Goal: Information Seeking & Learning: Check status

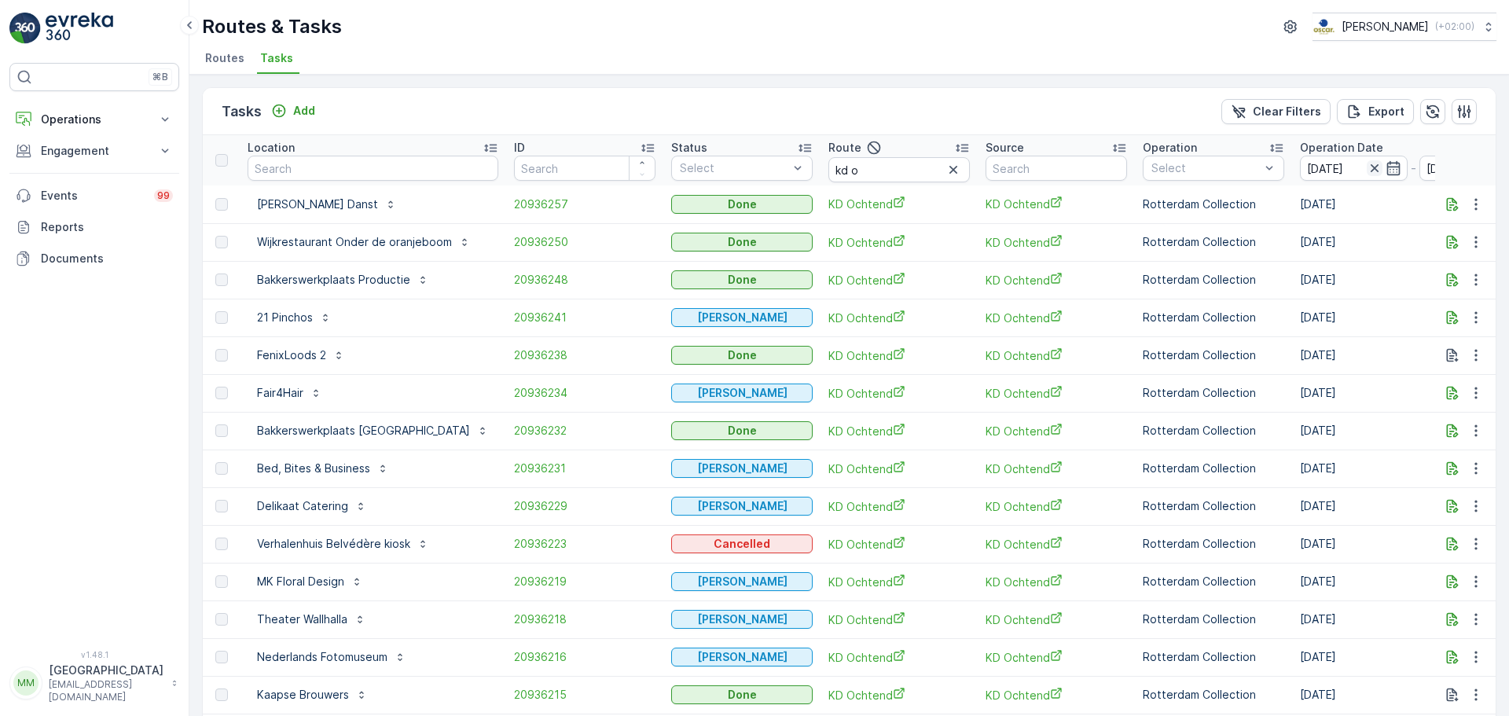
click at [1207, 166] on icon "button" at bounding box center [1375, 168] width 16 height 16
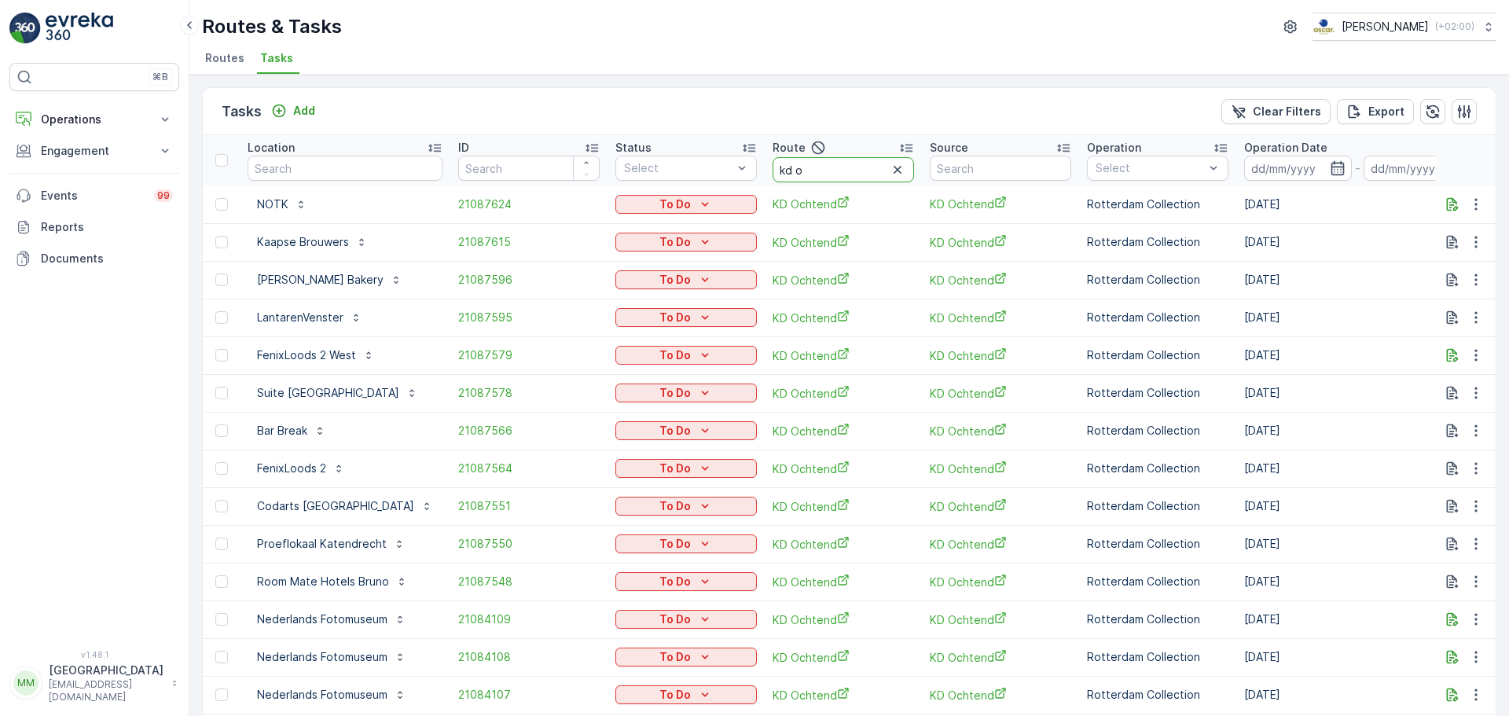
drag, startPoint x: 801, startPoint y: 177, endPoint x: 690, endPoint y: 186, distance: 111.2
click at [690, 186] on table "Location ID Status Select Route kd o Source Operation Select Operation Date - D…" at bounding box center [1442, 726] width 2479 height 1183
type input "cs r"
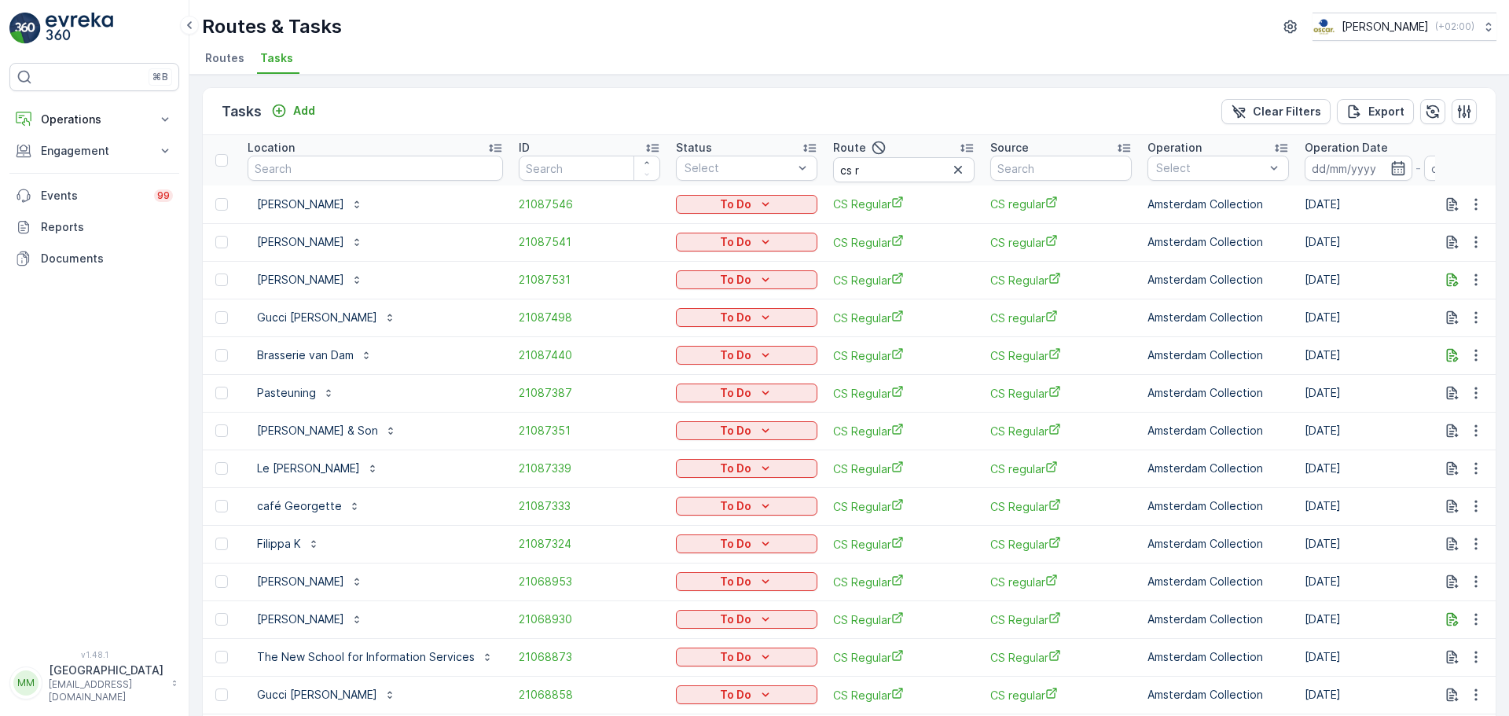
click at [1207, 153] on p "Operation Date" at bounding box center [1346, 148] width 83 height 16
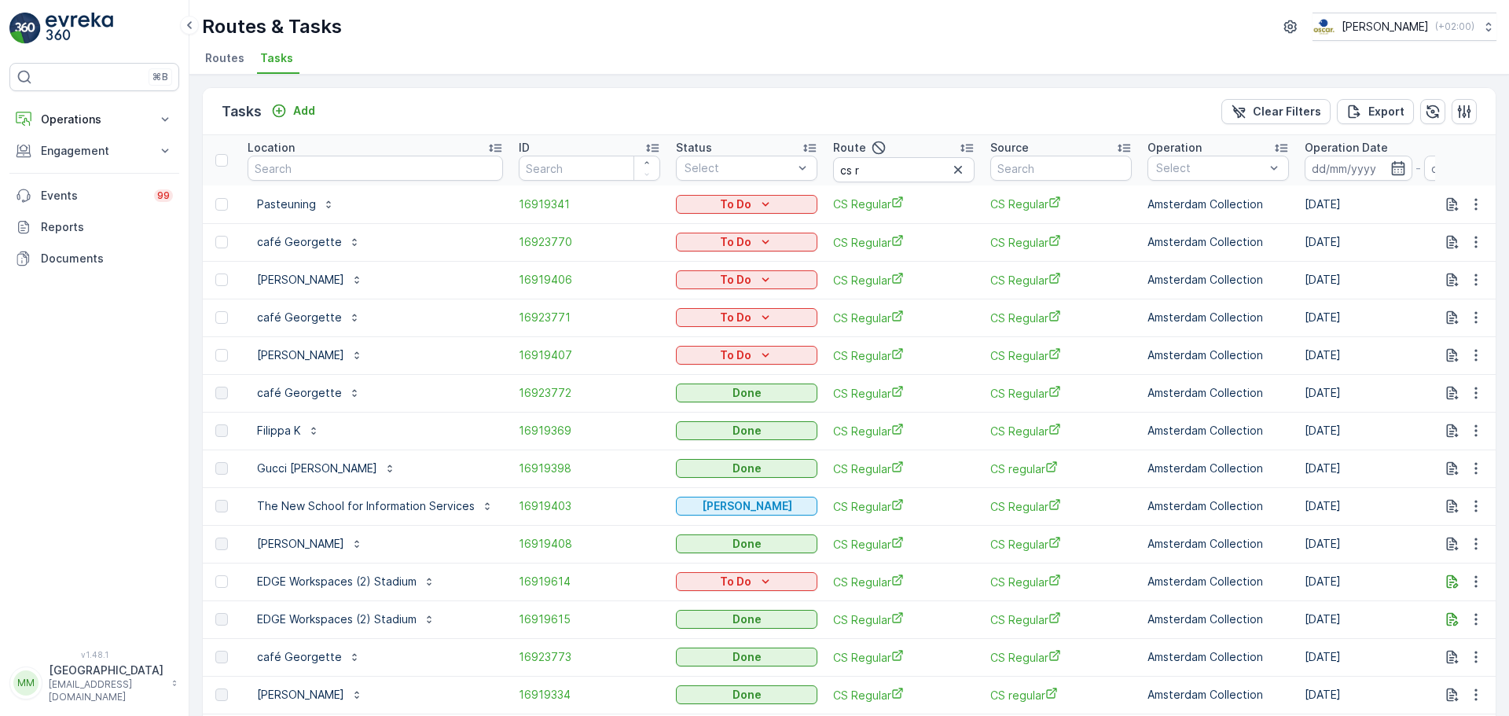
click at [1207, 166] on input at bounding box center [1359, 168] width 108 height 25
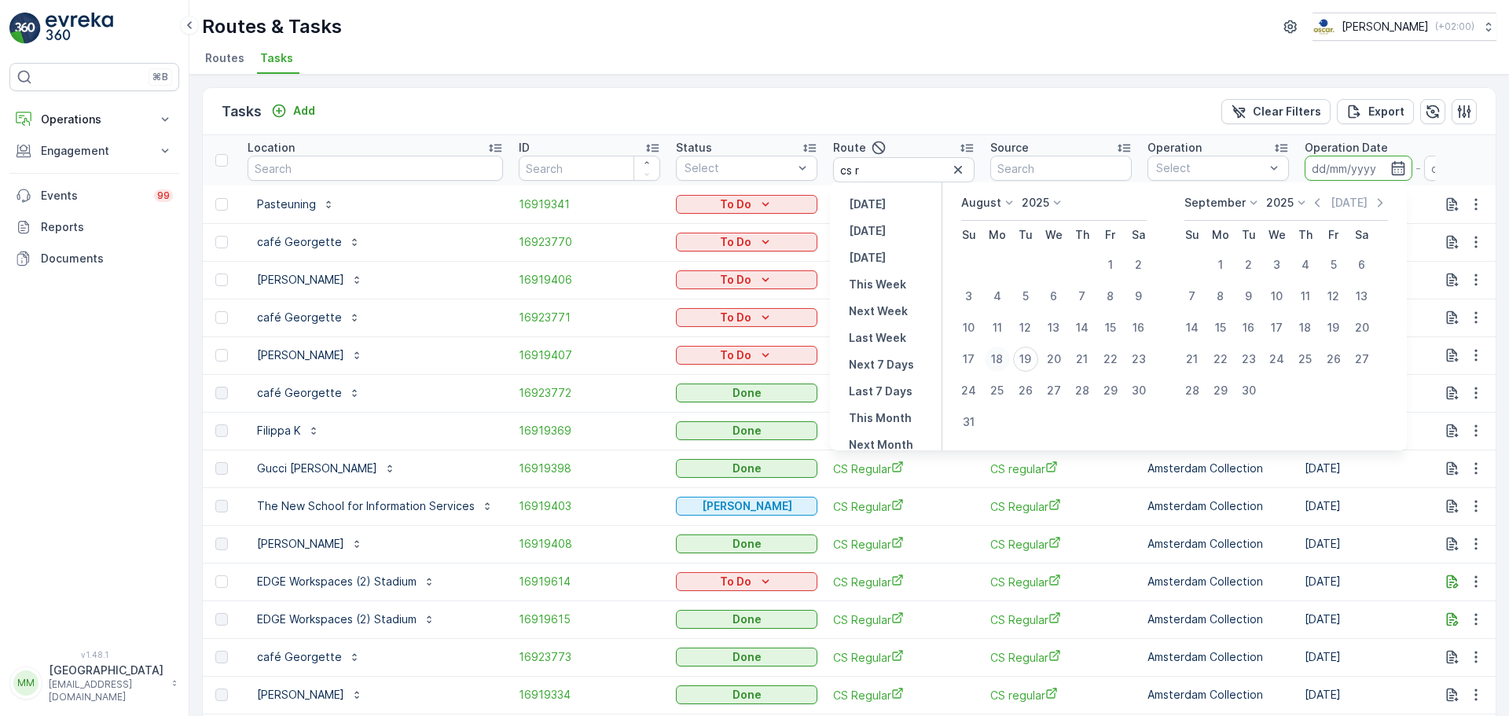
click at [1009, 357] on div "18" at bounding box center [997, 359] width 25 height 25
type input "[DATE]"
click at [1009, 357] on div "18" at bounding box center [997, 359] width 25 height 25
type input "[DATE]"
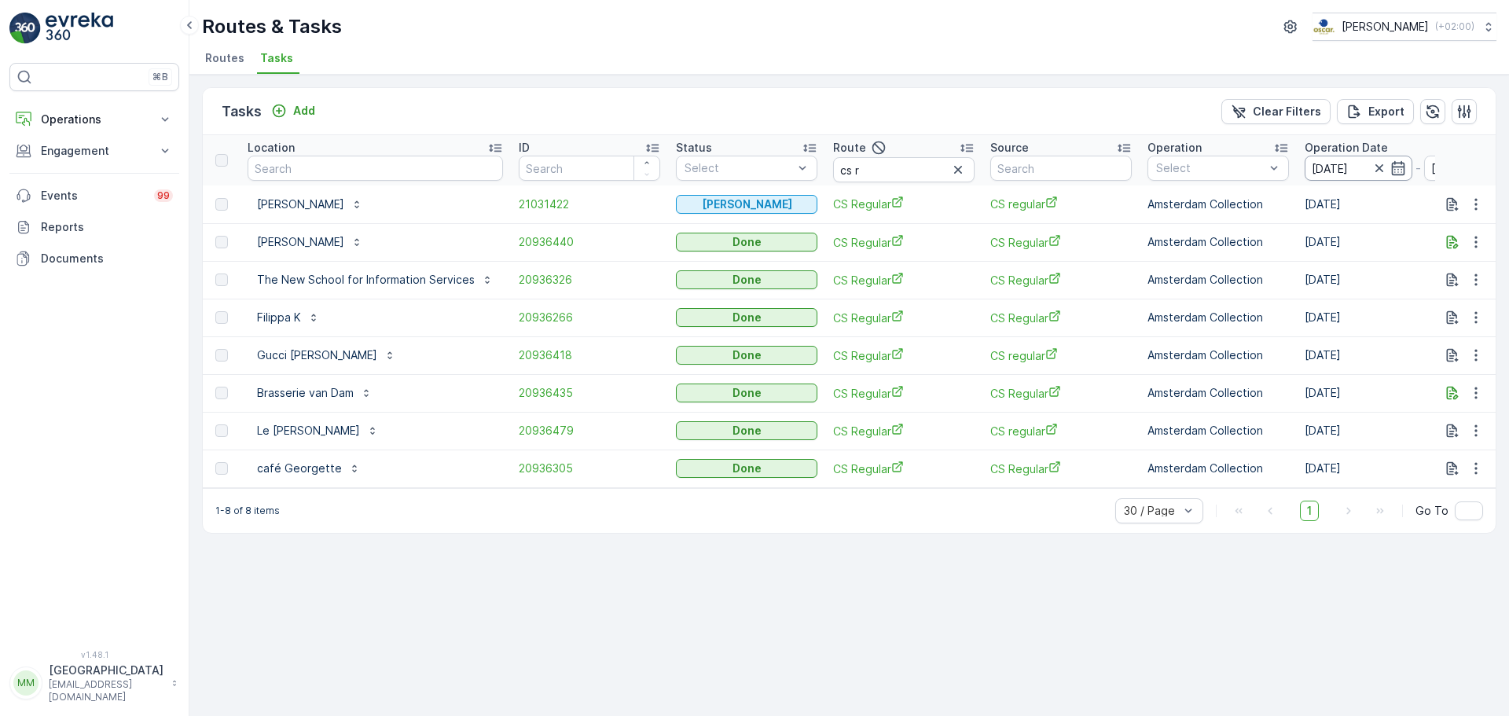
click at [1207, 163] on input "[DATE]" at bounding box center [1359, 168] width 108 height 25
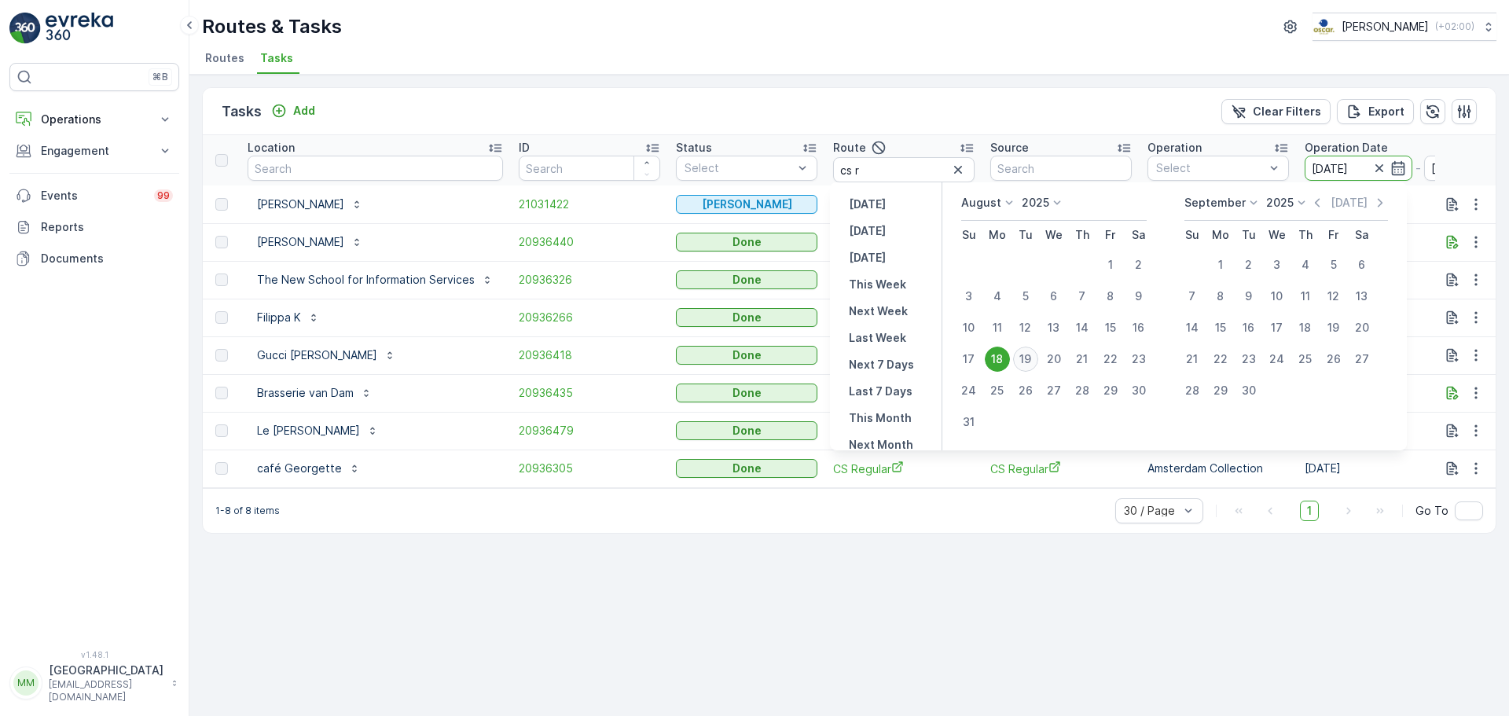
click at [1028, 355] on div "19" at bounding box center [1025, 359] width 25 height 25
type input "[DATE]"
click at [1028, 355] on div "19" at bounding box center [1025, 359] width 25 height 25
type input "[DATE]"
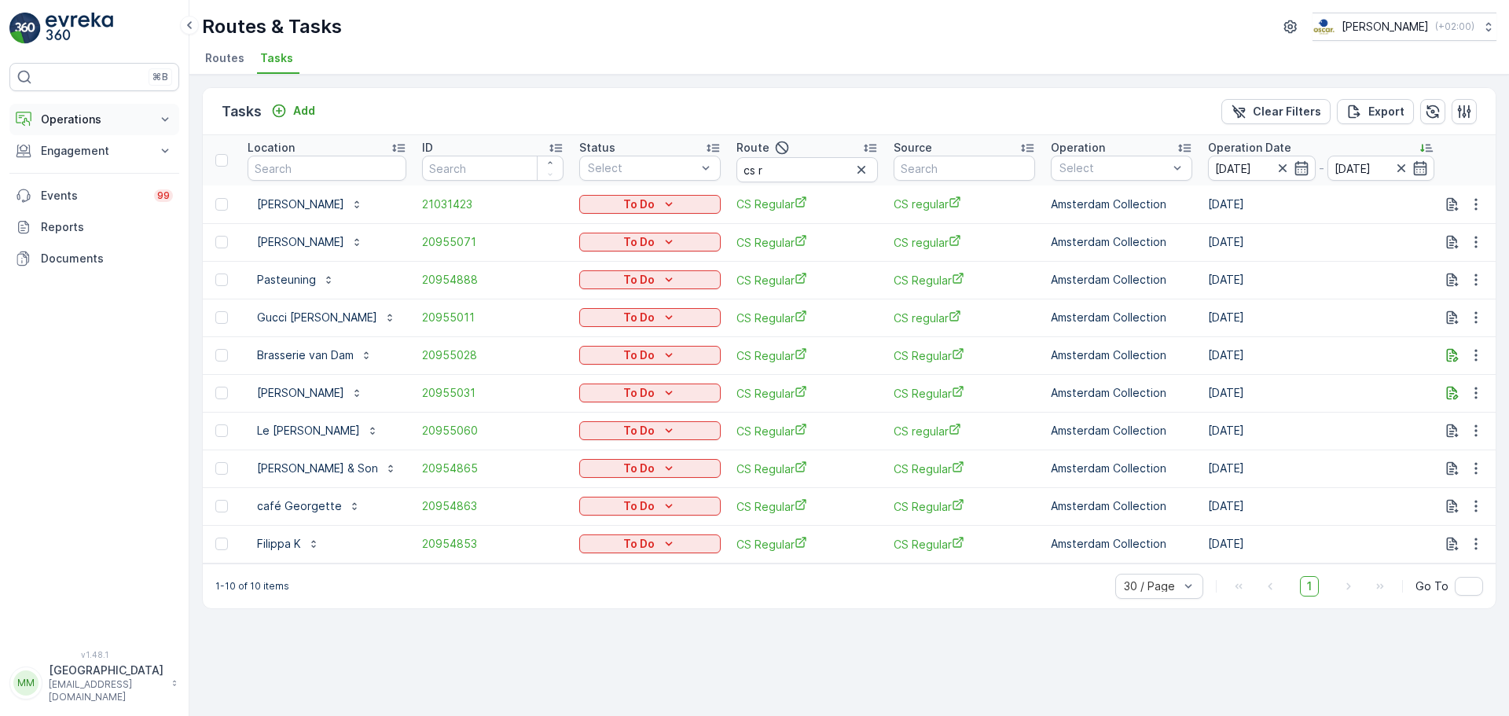
click at [68, 123] on p "Operations" at bounding box center [94, 120] width 107 height 16
click at [90, 188] on p "Routes & Tasks" at bounding box center [80, 190] width 81 height 16
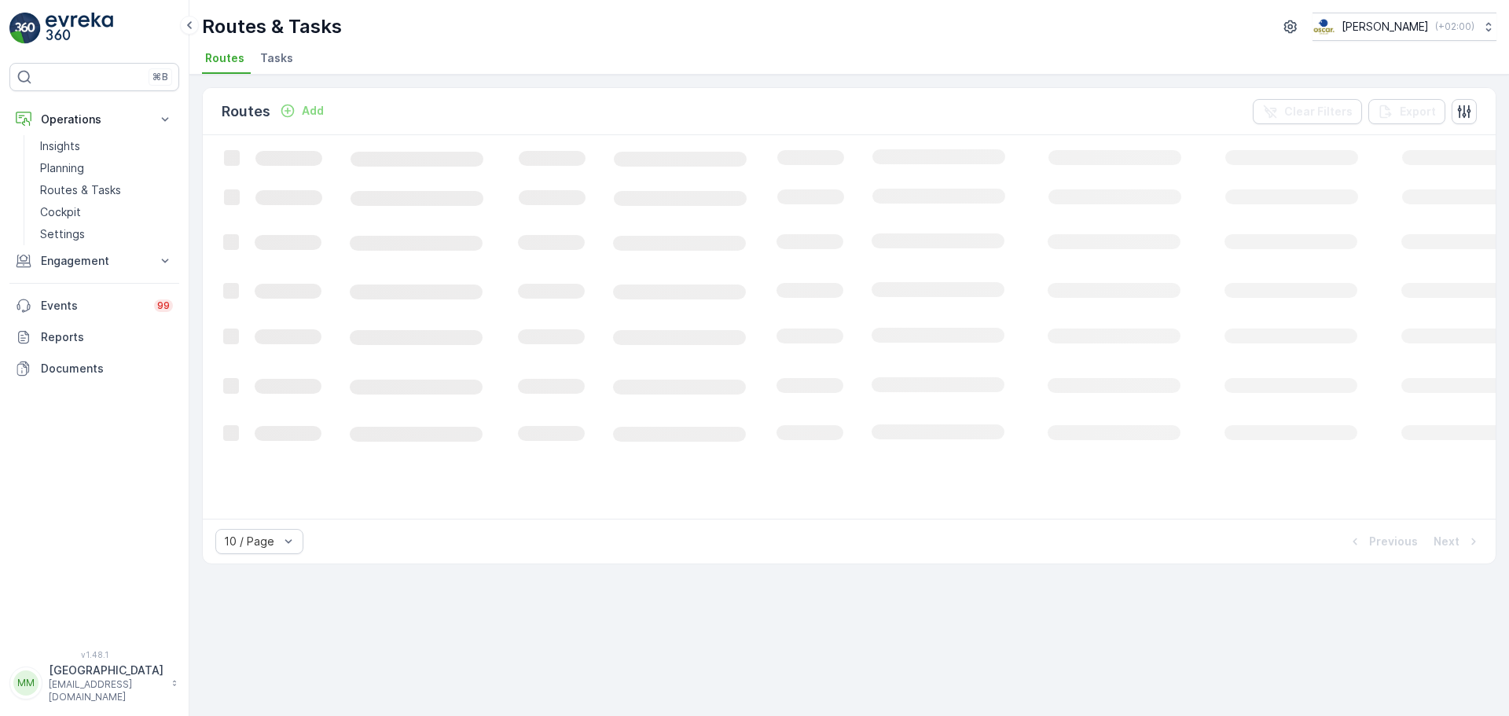
click at [274, 66] on li "Tasks" at bounding box center [278, 60] width 42 height 27
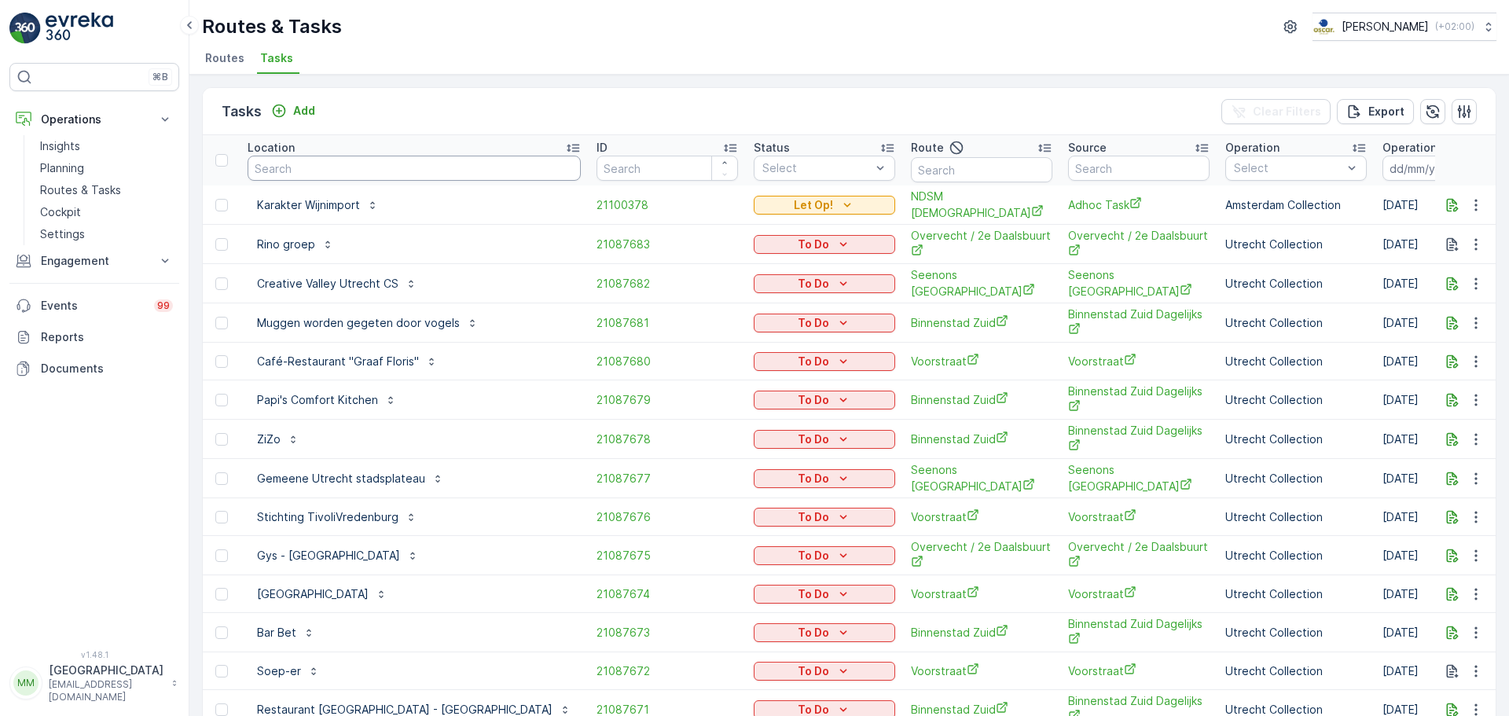
click at [373, 166] on input "text" at bounding box center [414, 168] width 333 height 25
type input "noordertuin"
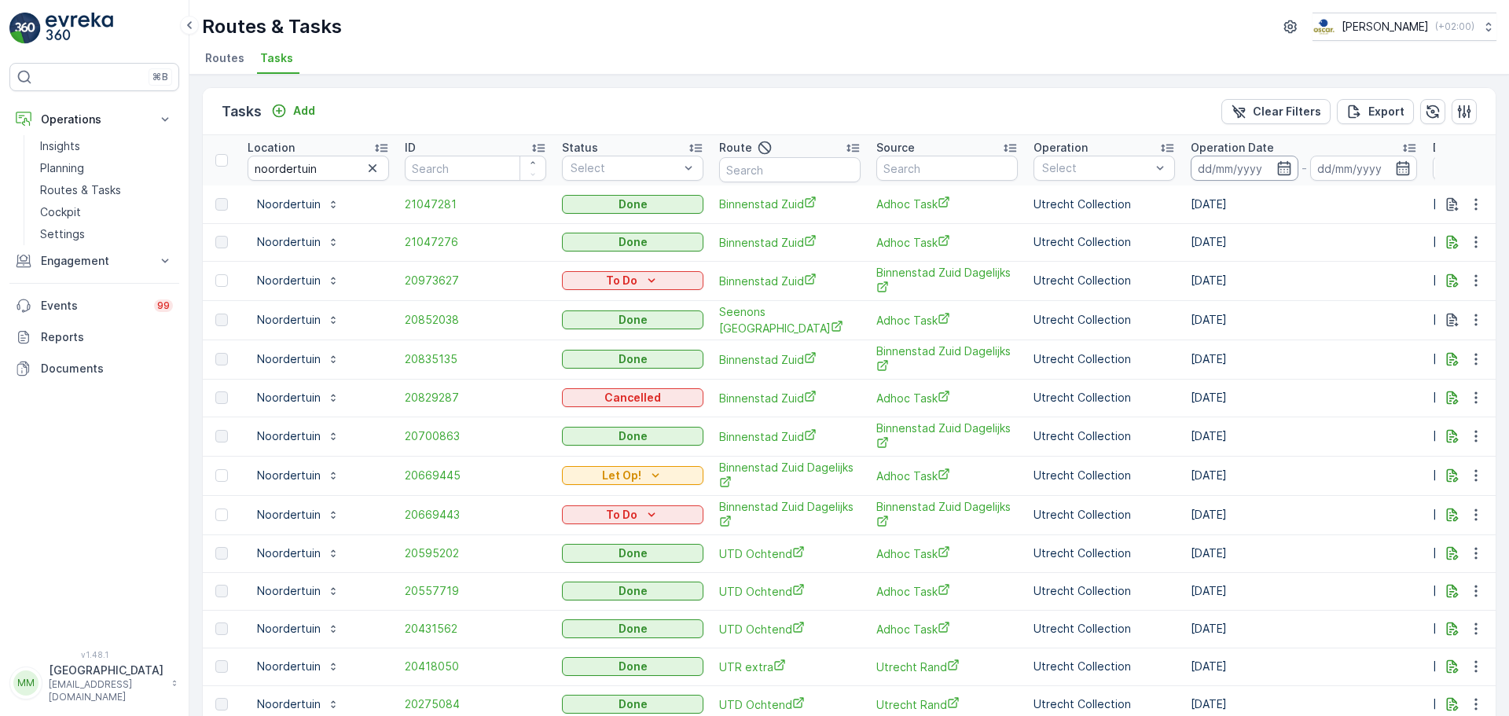
click at [1207, 167] on input at bounding box center [1245, 168] width 108 height 25
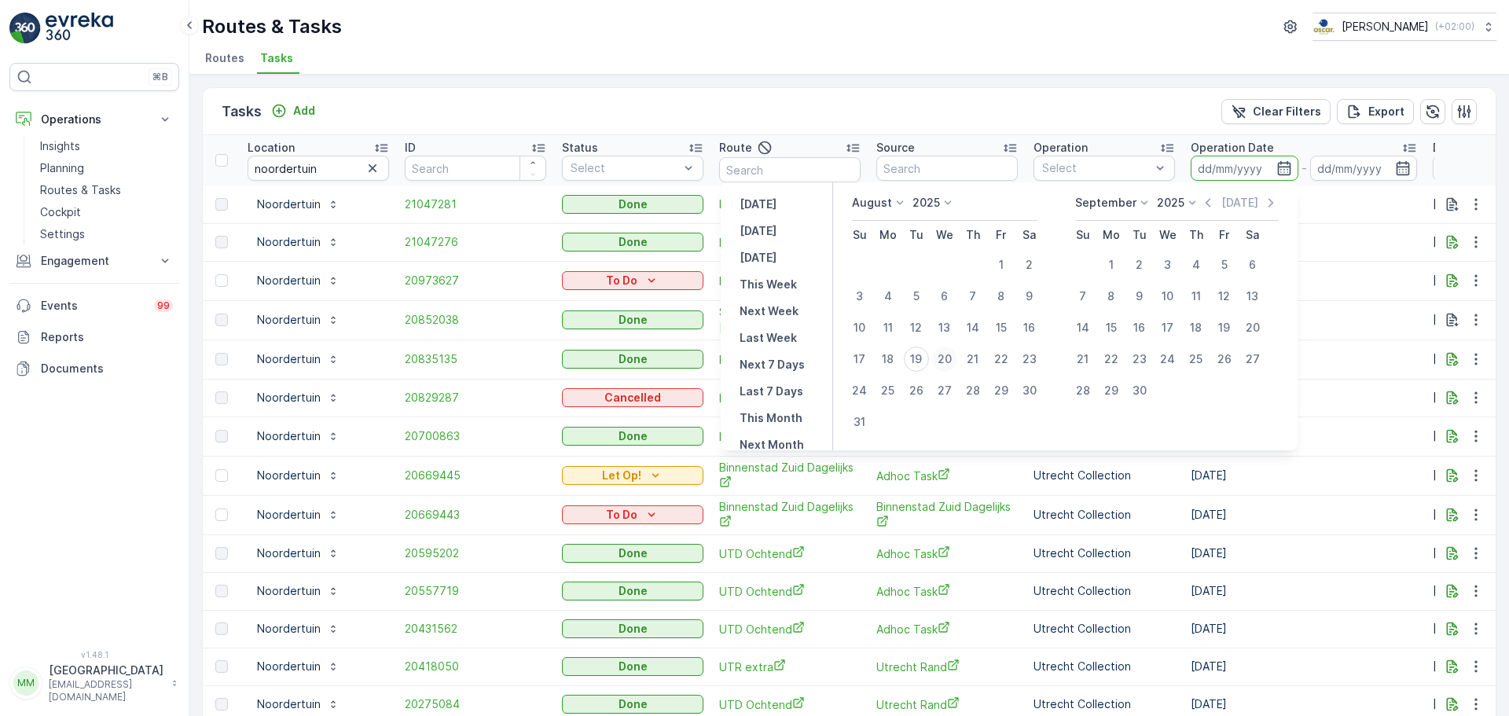
click at [957, 354] on div "20" at bounding box center [944, 359] width 25 height 25
type input "[DATE]"
click at [957, 354] on div "20" at bounding box center [944, 359] width 25 height 25
type input "[DATE]"
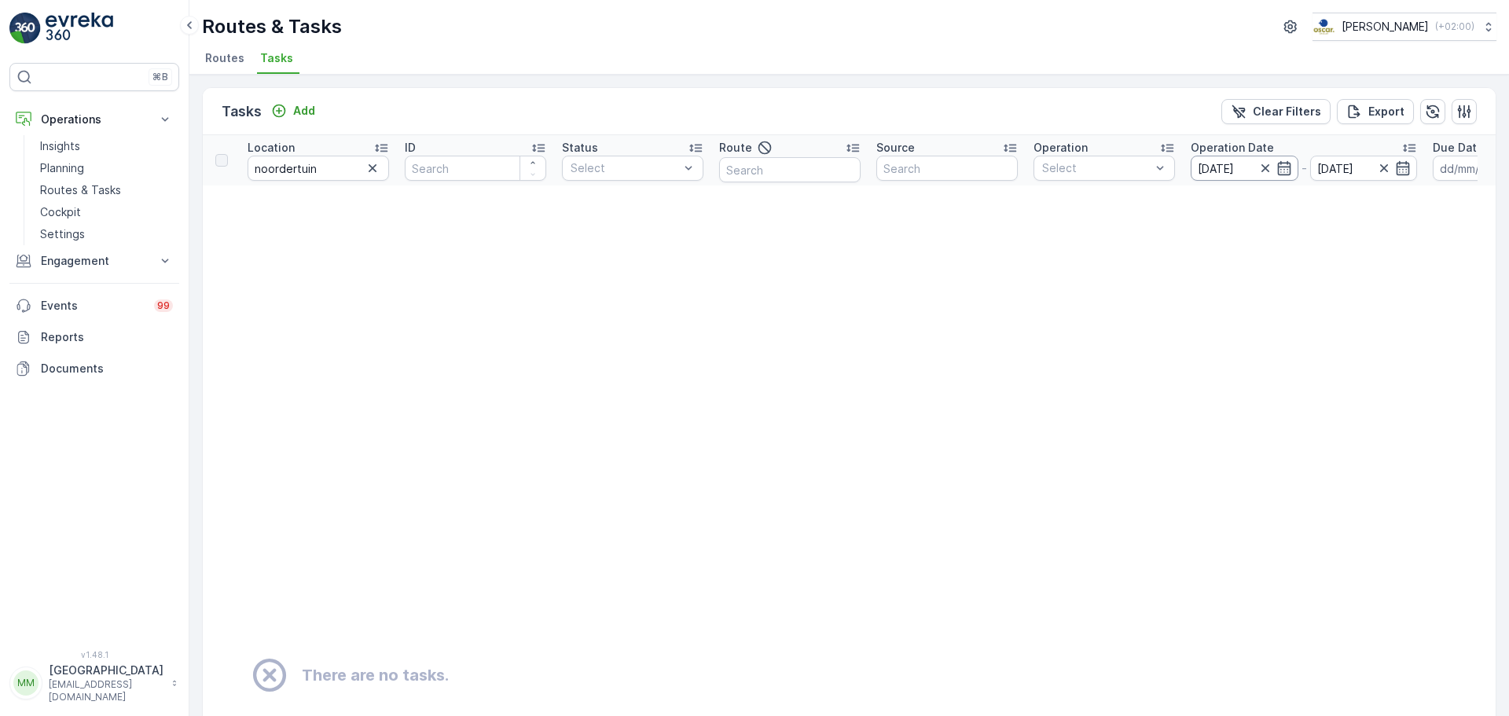
click at [1207, 164] on input "[DATE]" at bounding box center [1245, 168] width 108 height 25
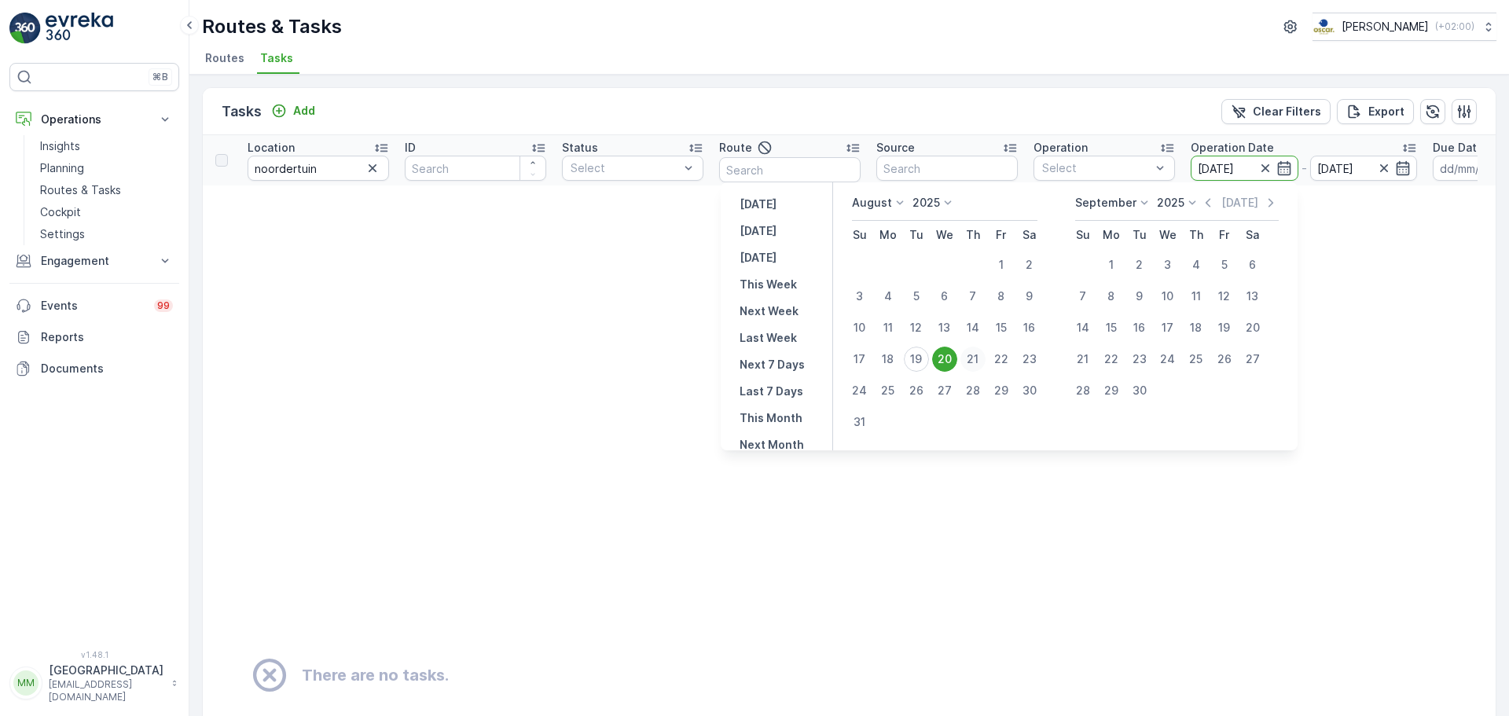
click at [980, 356] on div "21" at bounding box center [973, 359] width 25 height 25
type input "[DATE]"
click at [976, 358] on div "21" at bounding box center [973, 359] width 25 height 25
type input "[DATE]"
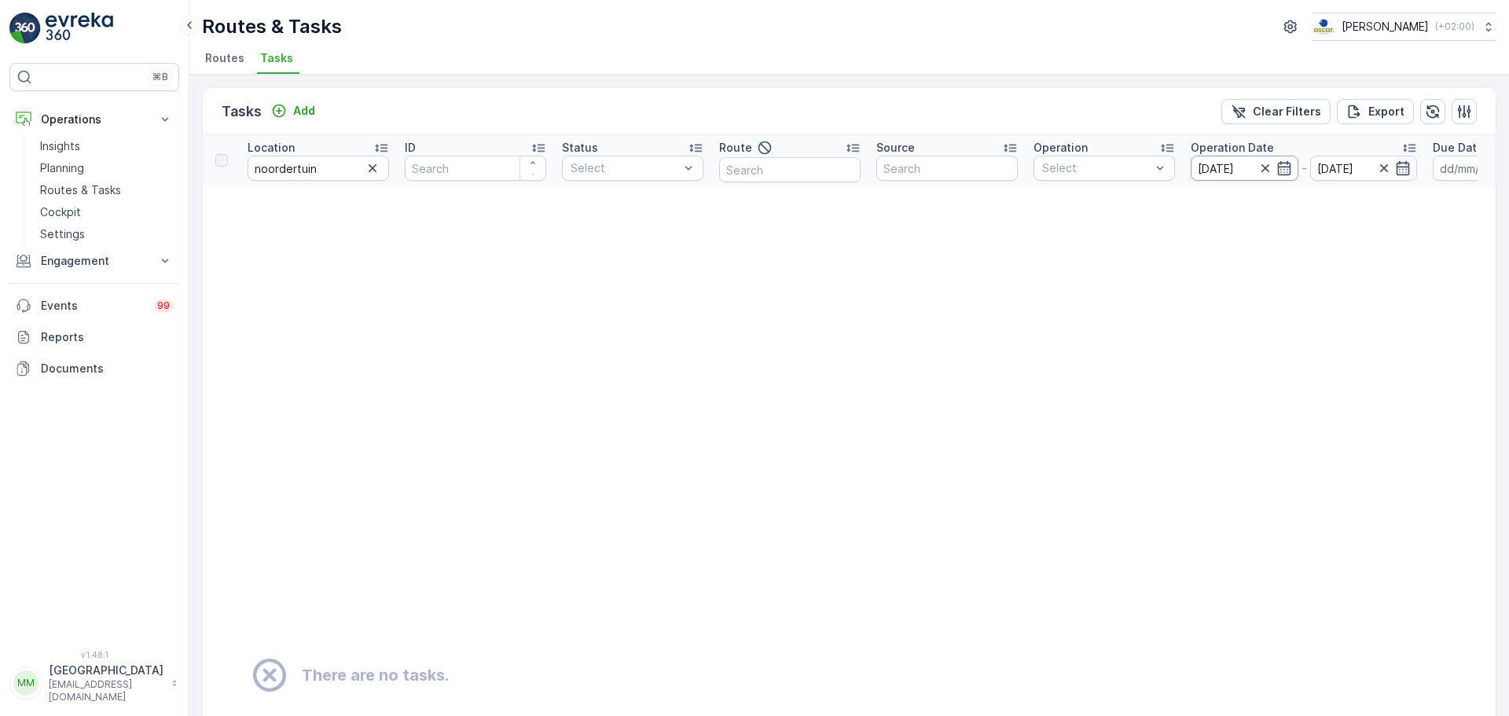
click at [1207, 171] on input "[DATE]" at bounding box center [1245, 168] width 108 height 25
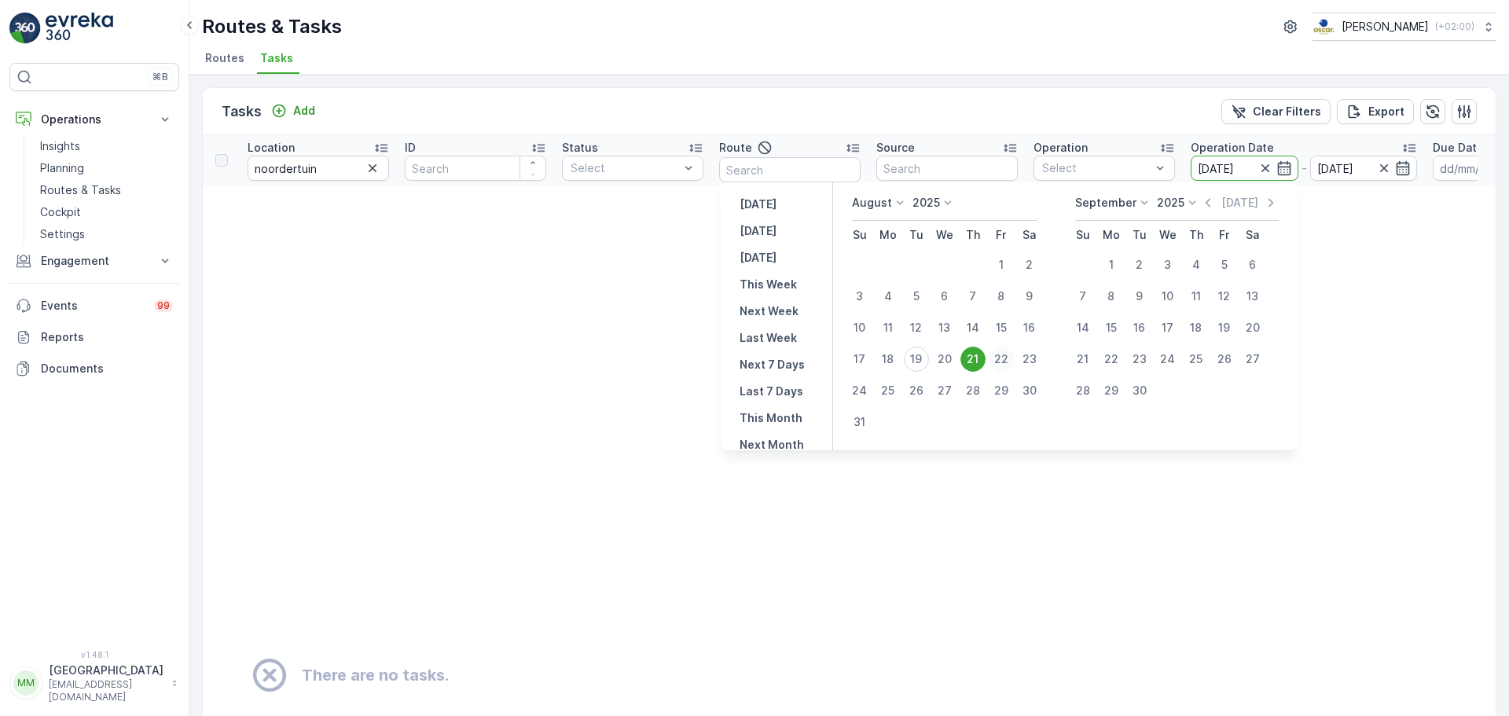
click at [1006, 358] on div "22" at bounding box center [1001, 359] width 25 height 25
type input "[DATE]"
click at [1006, 358] on div "22" at bounding box center [1001, 359] width 25 height 25
type input "[DATE]"
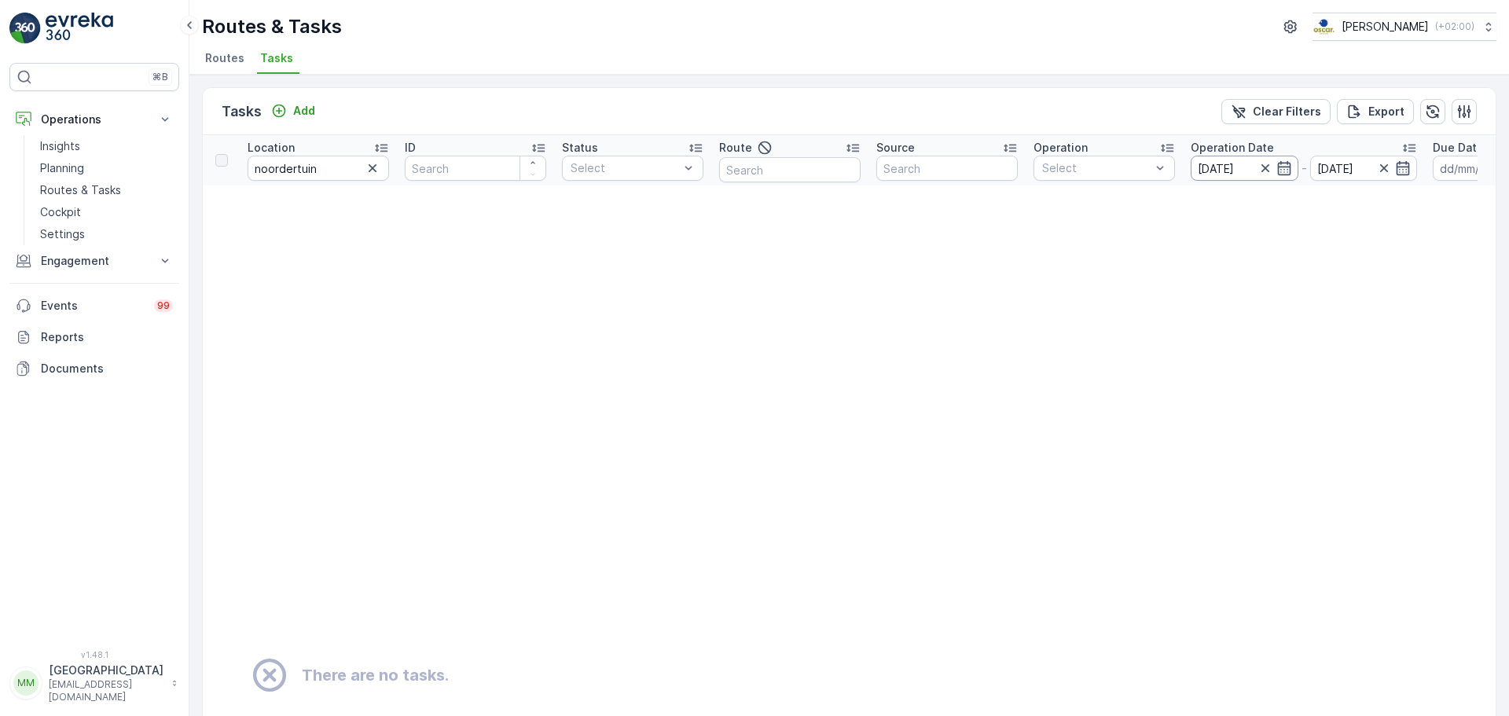
click at [1207, 159] on input "[DATE]" at bounding box center [1245, 168] width 108 height 25
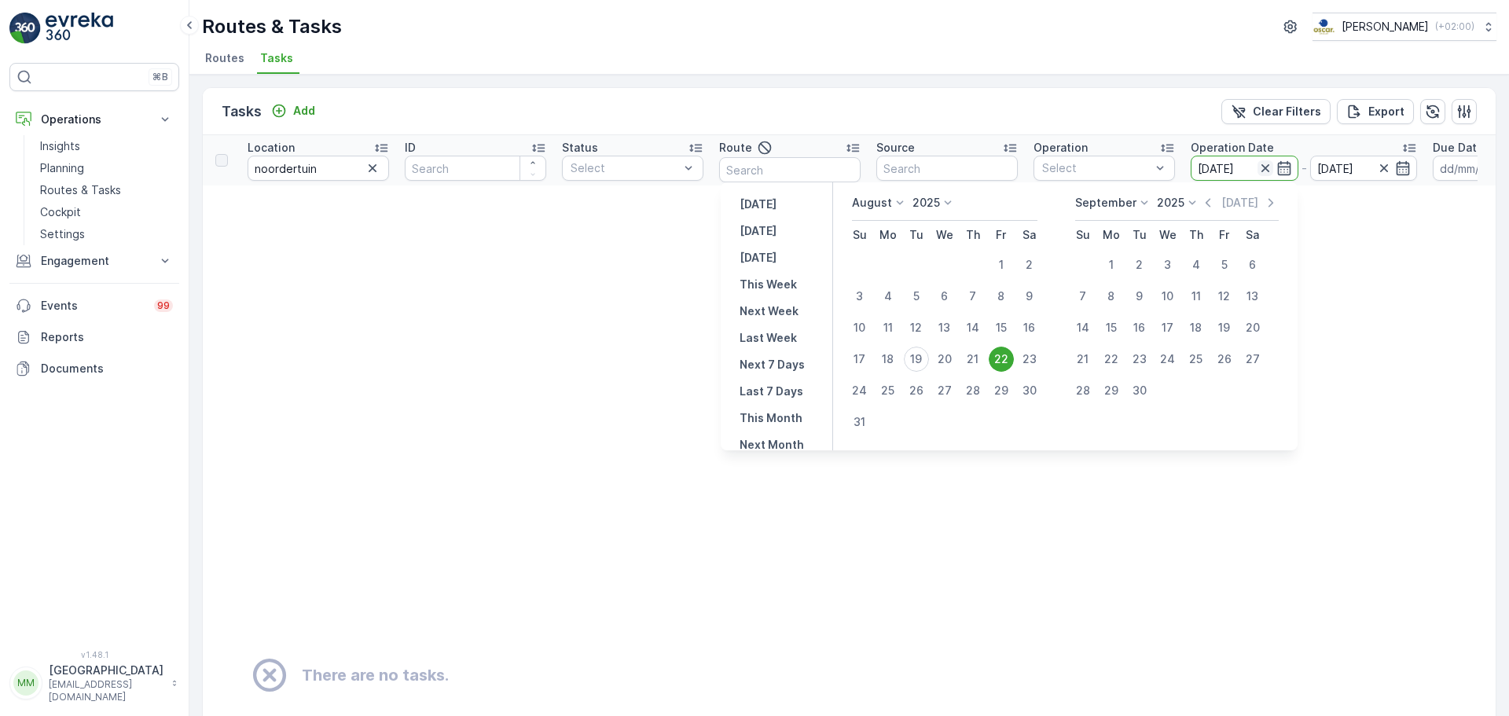
click at [1207, 168] on icon "button" at bounding box center [1265, 168] width 8 height 8
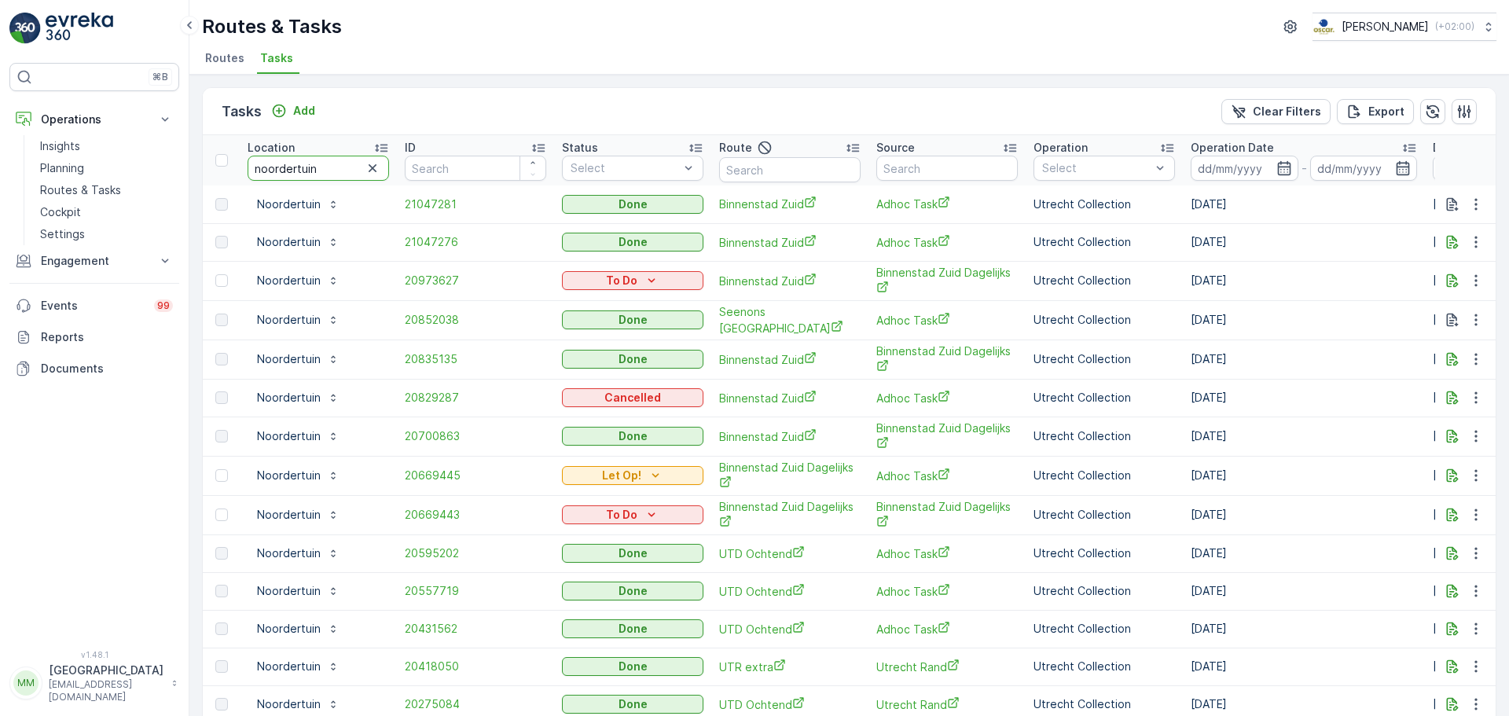
drag, startPoint x: 358, startPoint y: 169, endPoint x: 196, endPoint y: 184, distance: 162.6
click at [196, 184] on div "Tasks Add Clear Filters Export Location [GEOGRAPHIC_DATA] ID Status Select Rout…" at bounding box center [849, 395] width 1320 height 641
type input "troost"
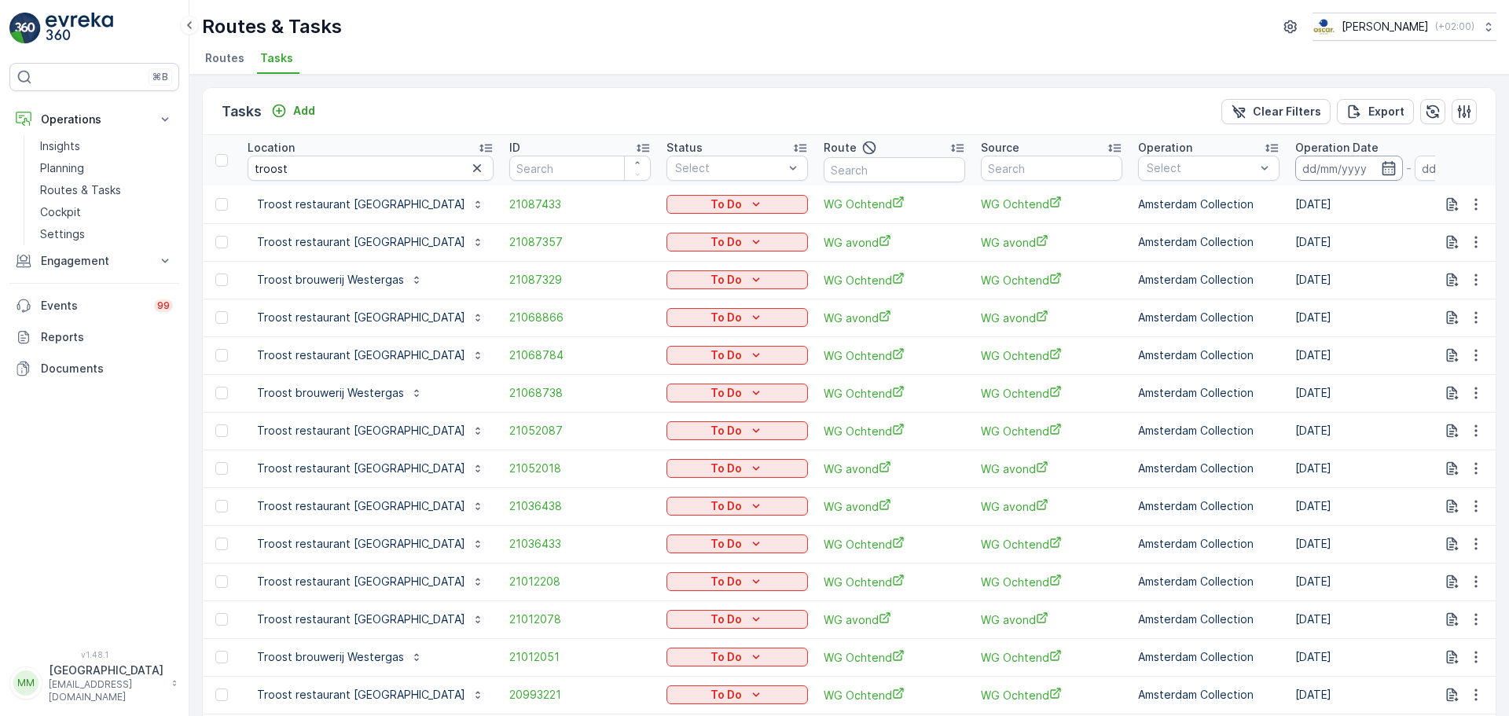
click at [1207, 167] on input at bounding box center [1350, 168] width 108 height 25
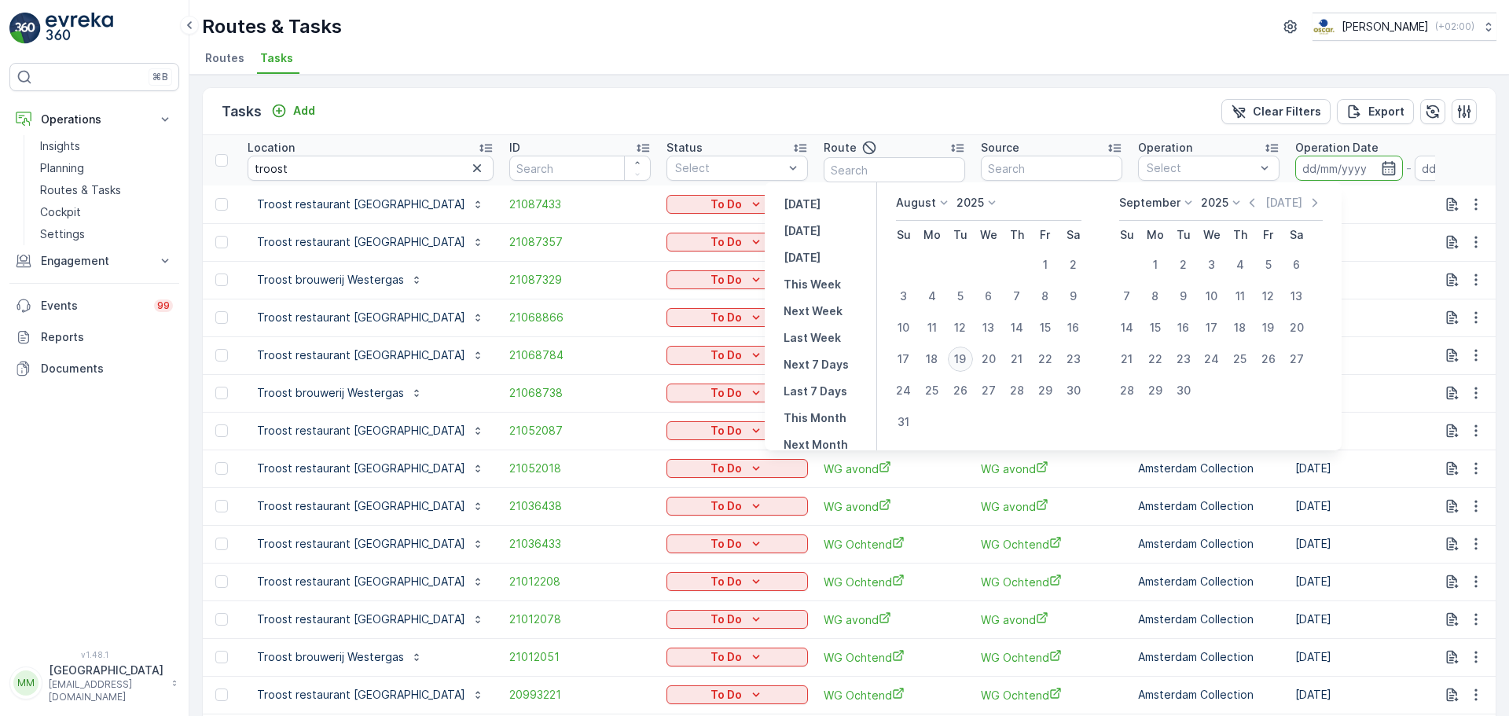
click at [967, 358] on div "19" at bounding box center [960, 359] width 25 height 25
type input "[DATE]"
click at [967, 358] on div "19" at bounding box center [960, 359] width 25 height 25
type input "[DATE]"
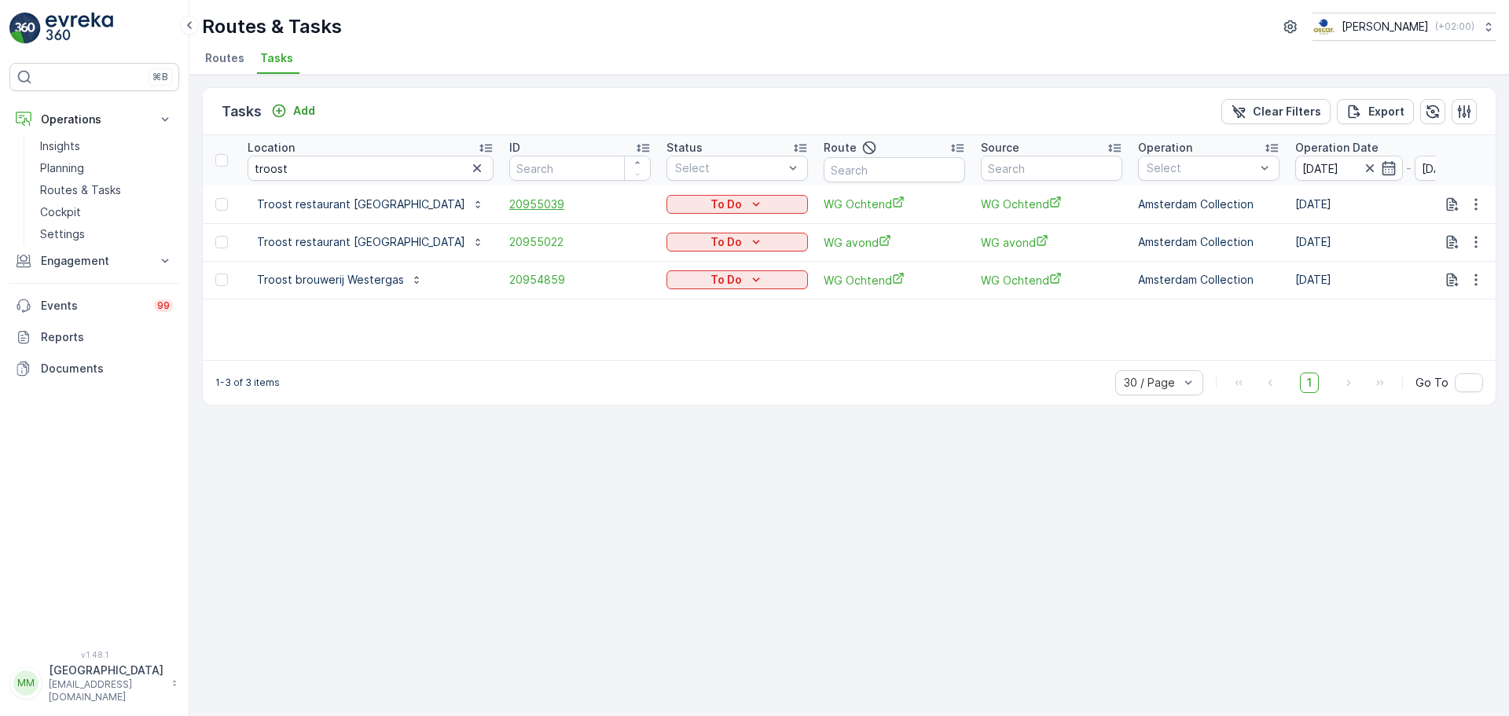
click at [509, 208] on span "20955039" at bounding box center [580, 205] width 142 height 16
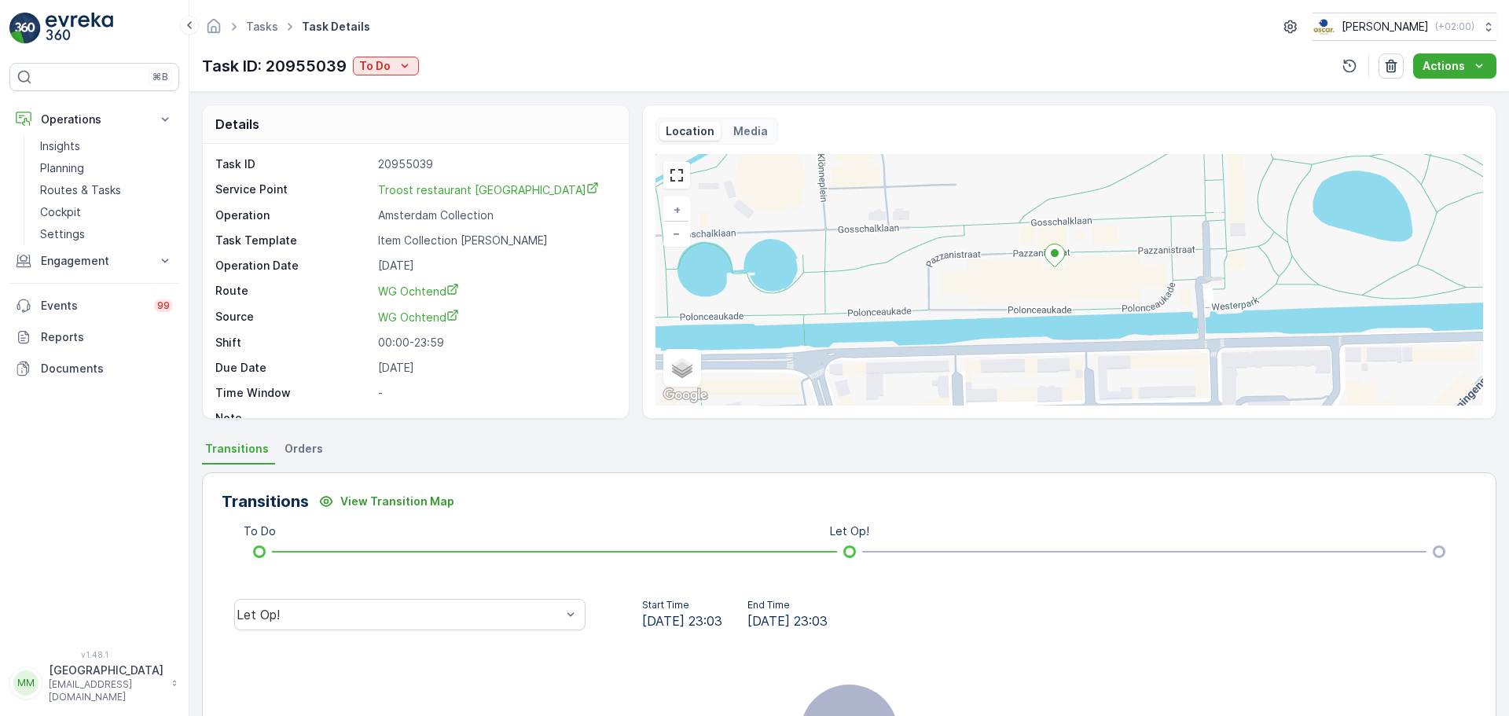
drag, startPoint x: 1059, startPoint y: 246, endPoint x: 1073, endPoint y: 302, distance: 57.6
click at [1073, 302] on div "+ − Satellite Roadmap Terrain Hybrid Leaflet Keyboard shortcuts Map Data Map da…" at bounding box center [1070, 280] width 828 height 252
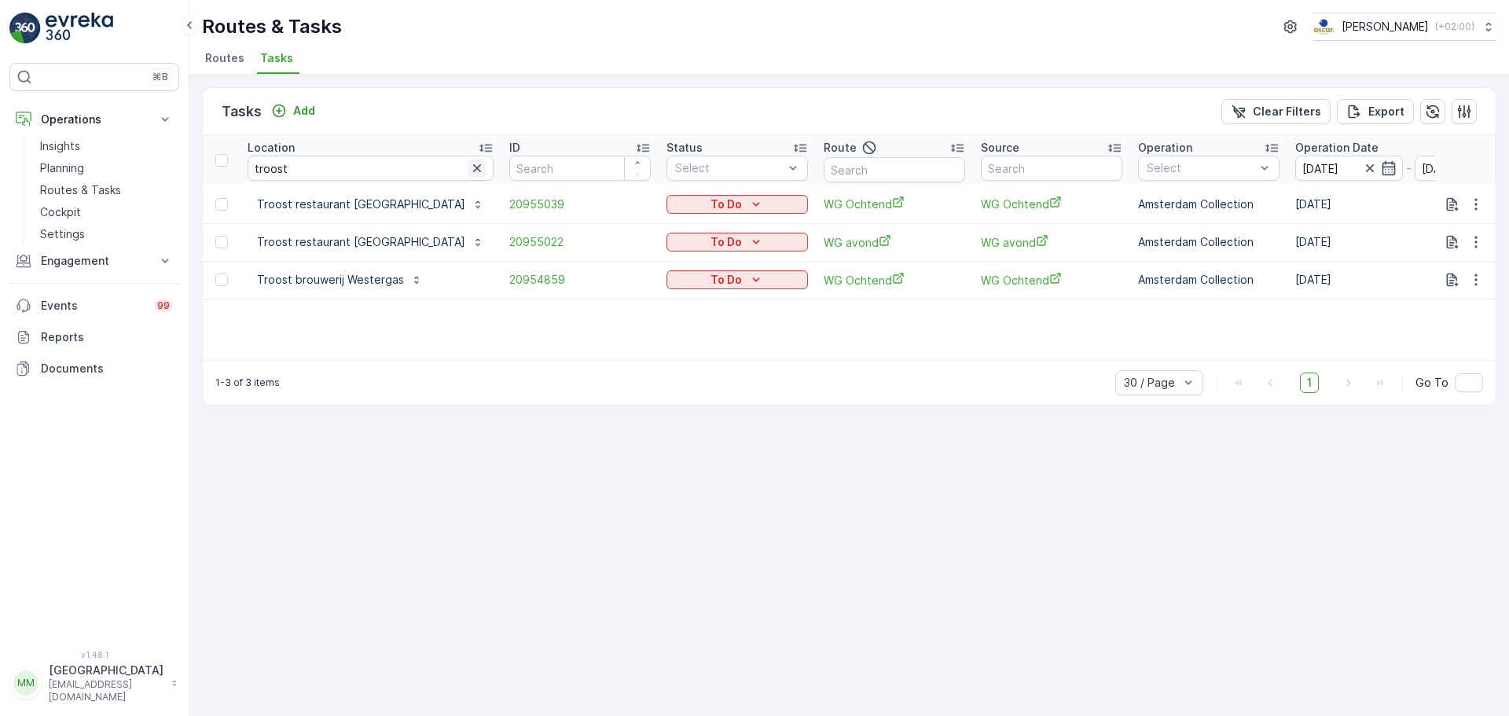
click at [468, 167] on div at bounding box center [478, 168] width 20 height 19
click at [469, 167] on icon "button" at bounding box center [477, 168] width 16 height 16
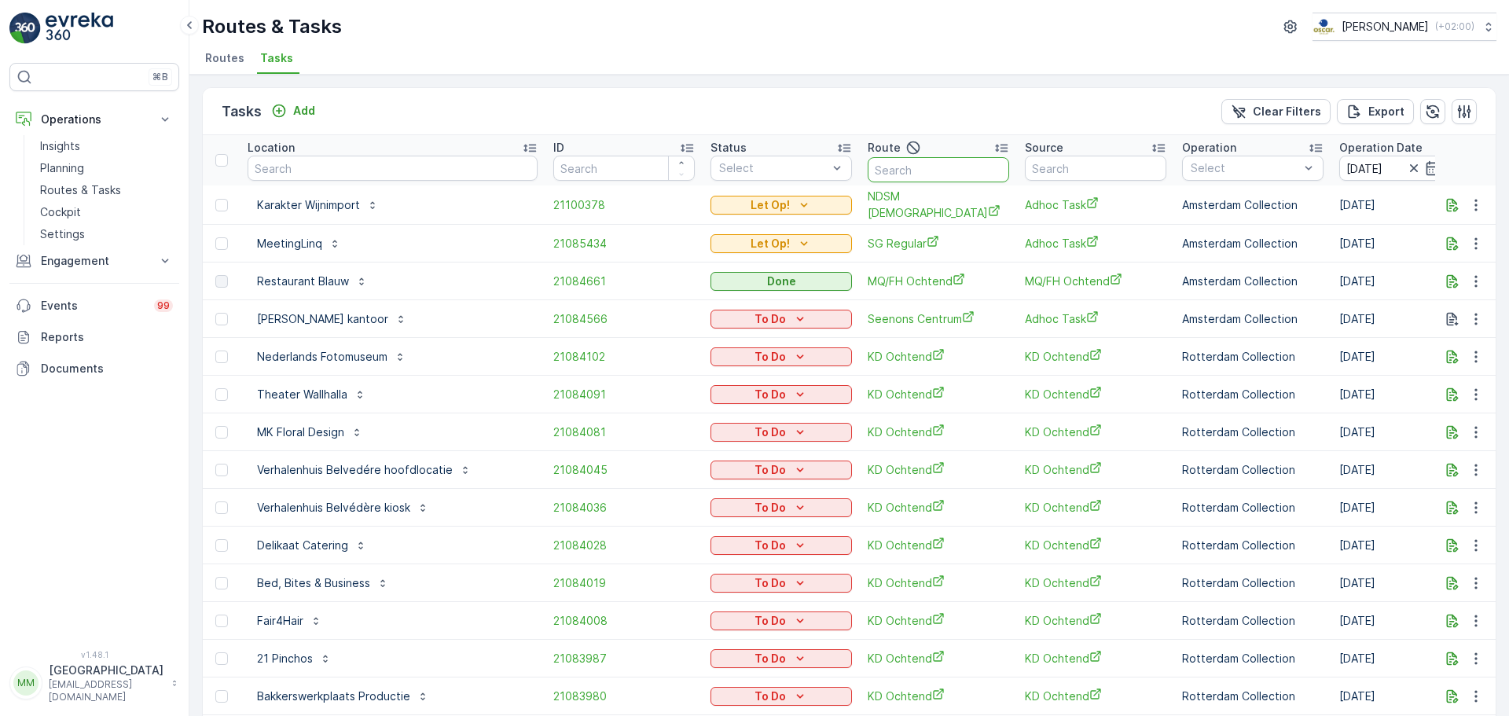
click at [868, 167] on input "text" at bounding box center [939, 169] width 142 height 25
type input "seenons c"
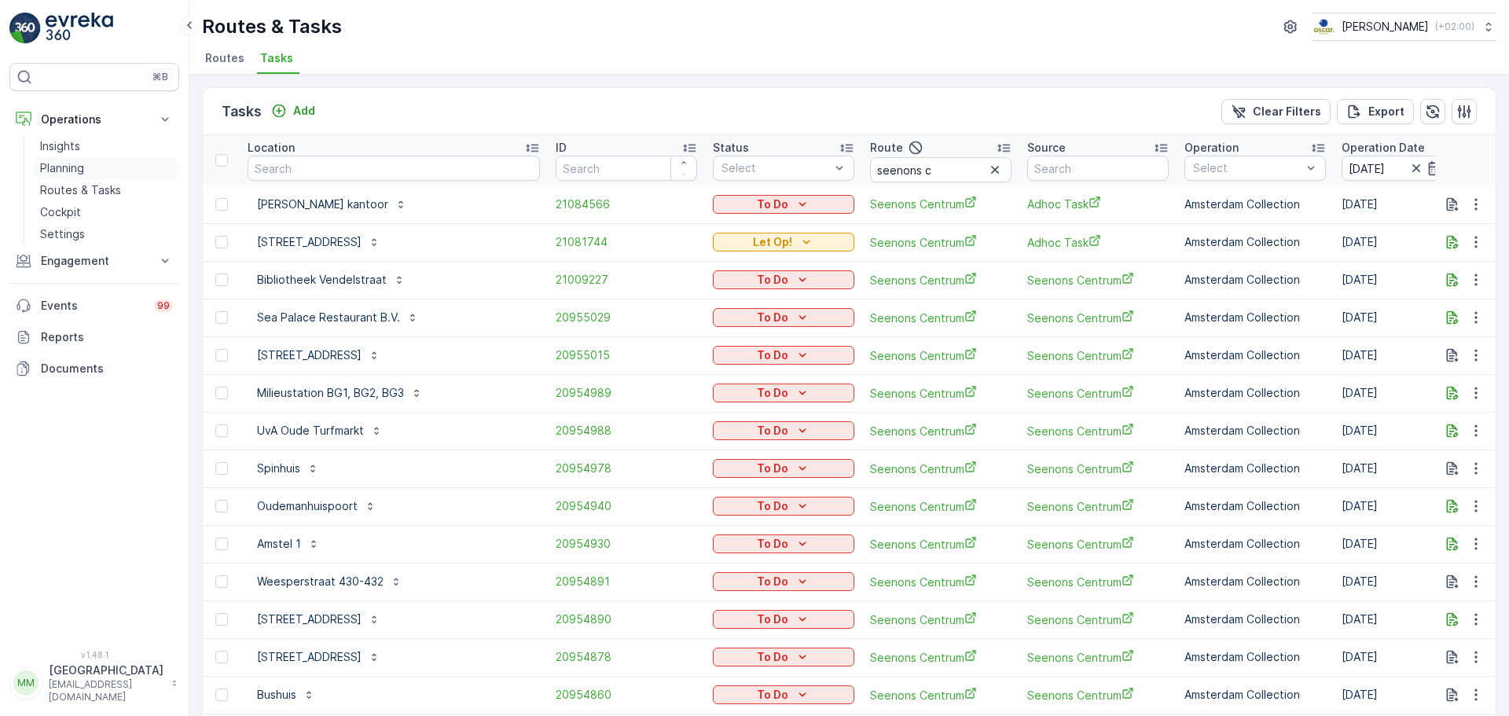
click at [69, 171] on p "Planning" at bounding box center [62, 168] width 44 height 16
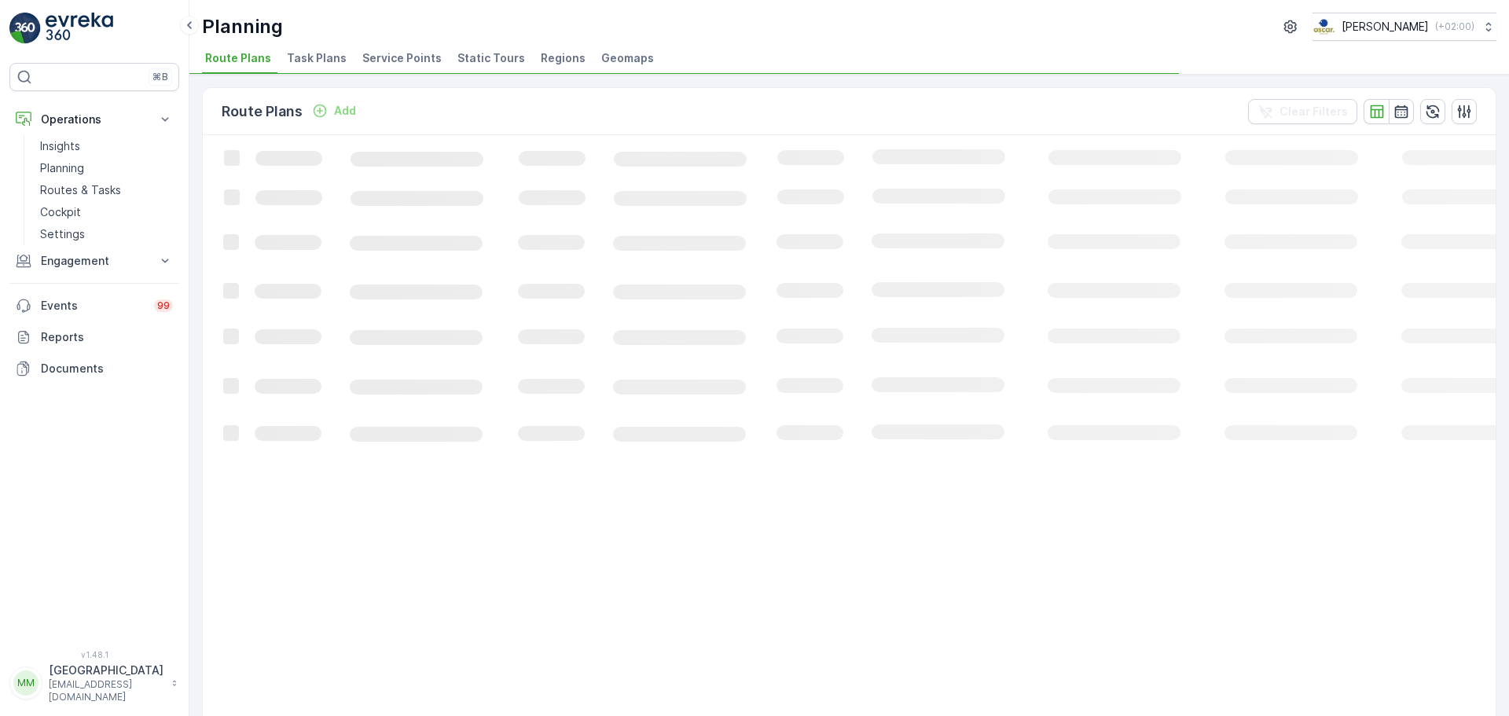
click at [326, 45] on div "Planning [PERSON_NAME] ( +02:00 ) Route Plans Task Plans Service Points Static …" at bounding box center [849, 37] width 1320 height 75
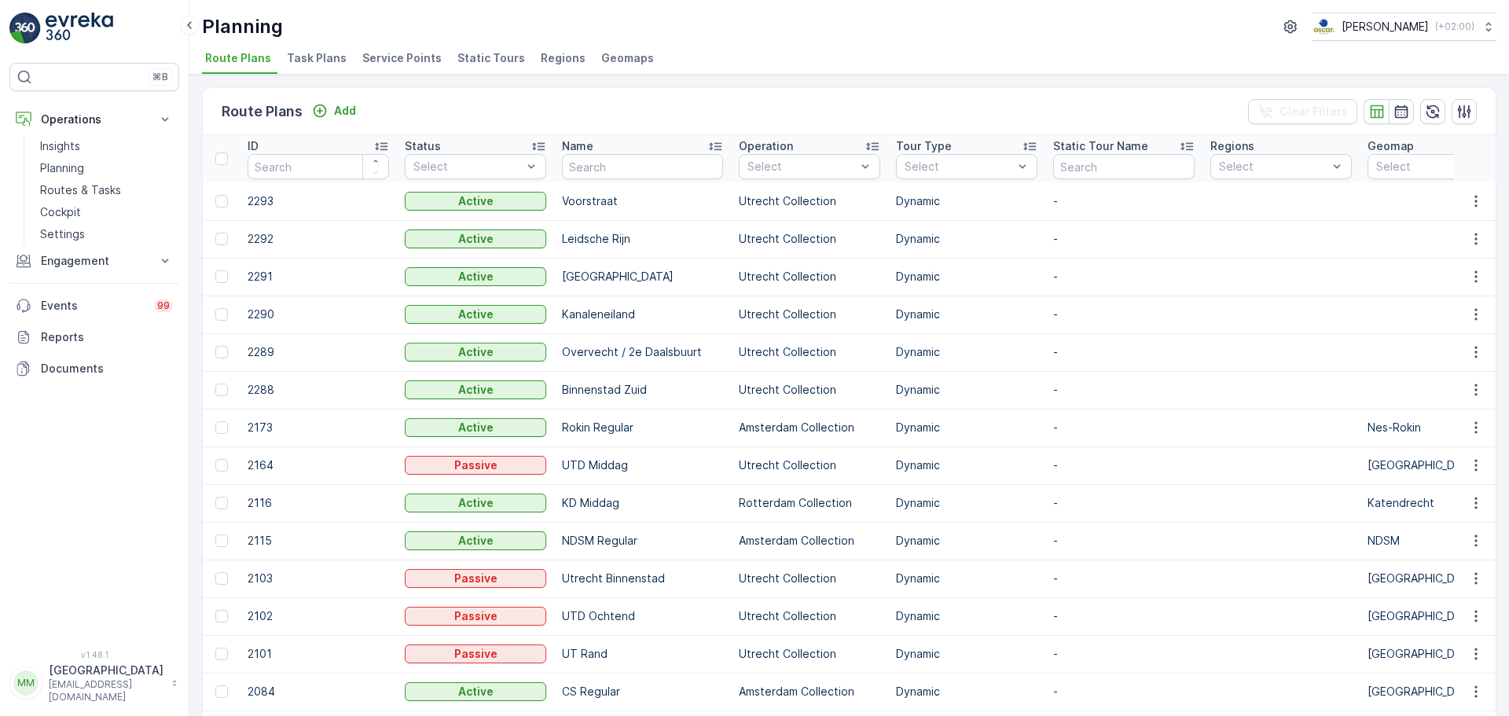
click at [325, 49] on li "Task Plans" at bounding box center [318, 60] width 69 height 27
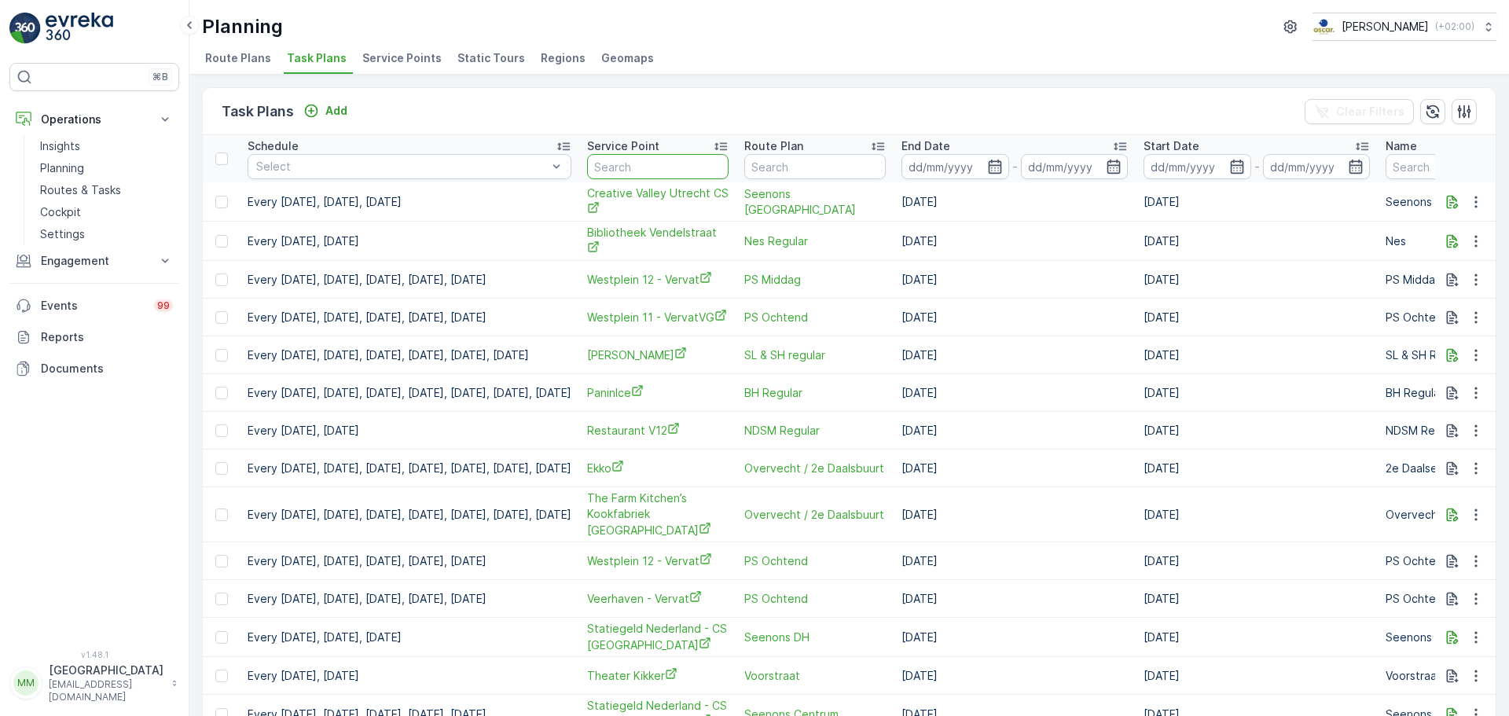
click at [691, 174] on input "text" at bounding box center [658, 166] width 142 height 25
type input "oudezijds"
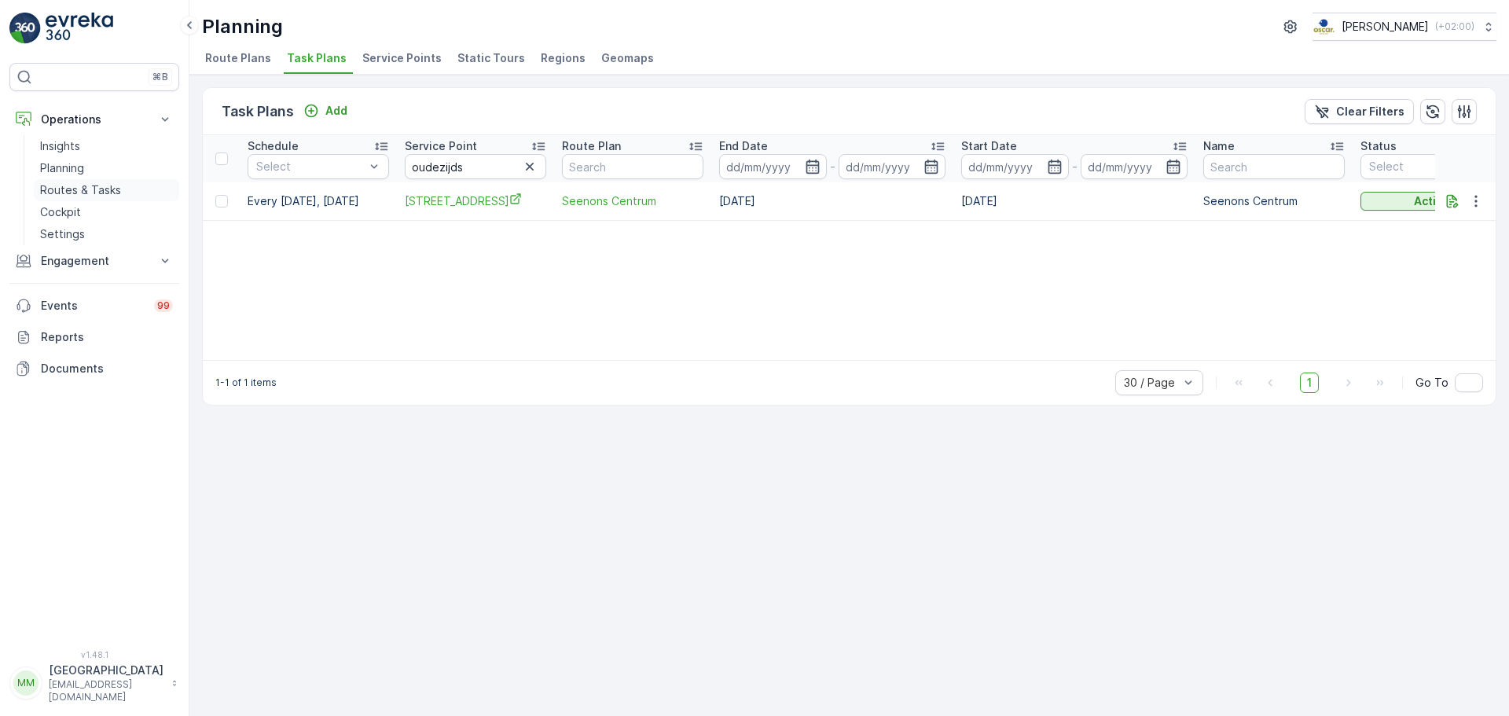
click at [87, 186] on p "Routes & Tasks" at bounding box center [80, 190] width 81 height 16
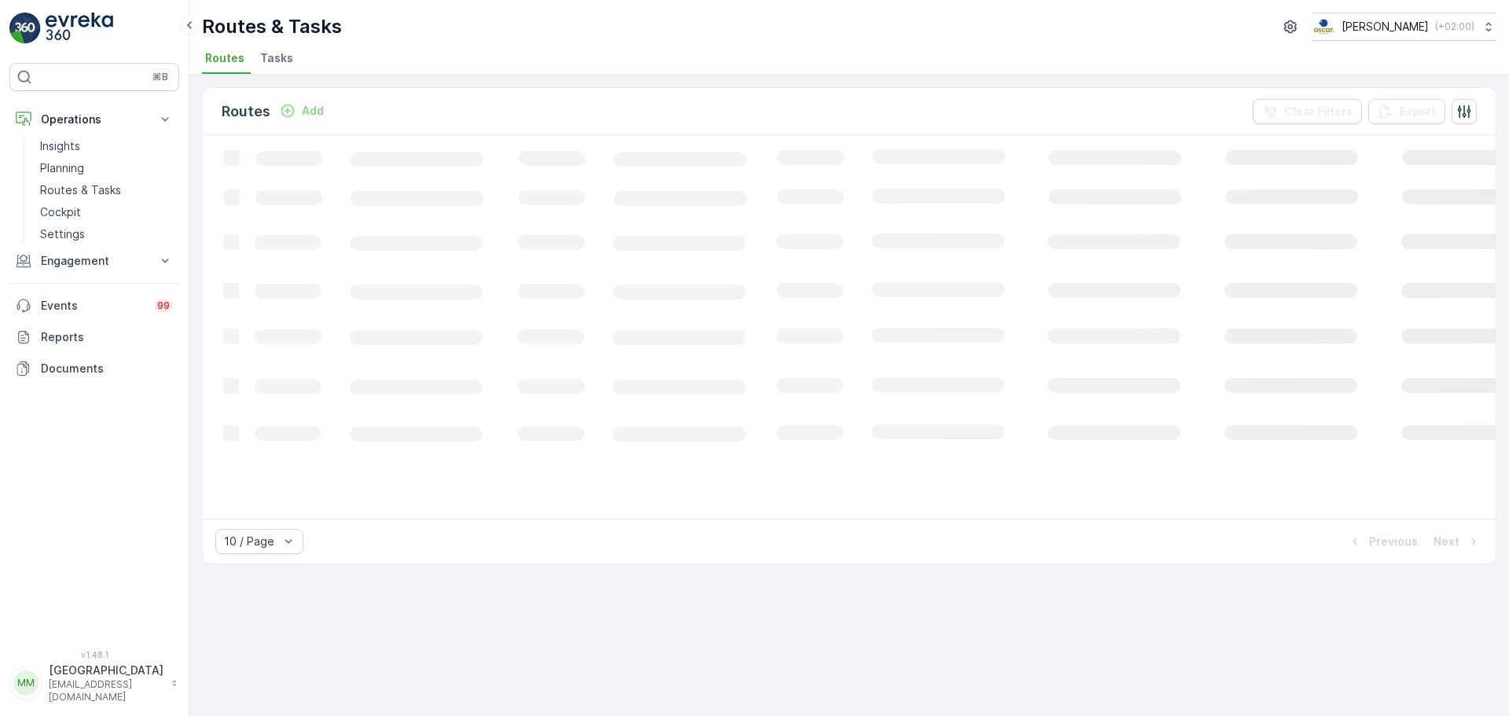
click at [268, 54] on span "Tasks" at bounding box center [276, 58] width 33 height 16
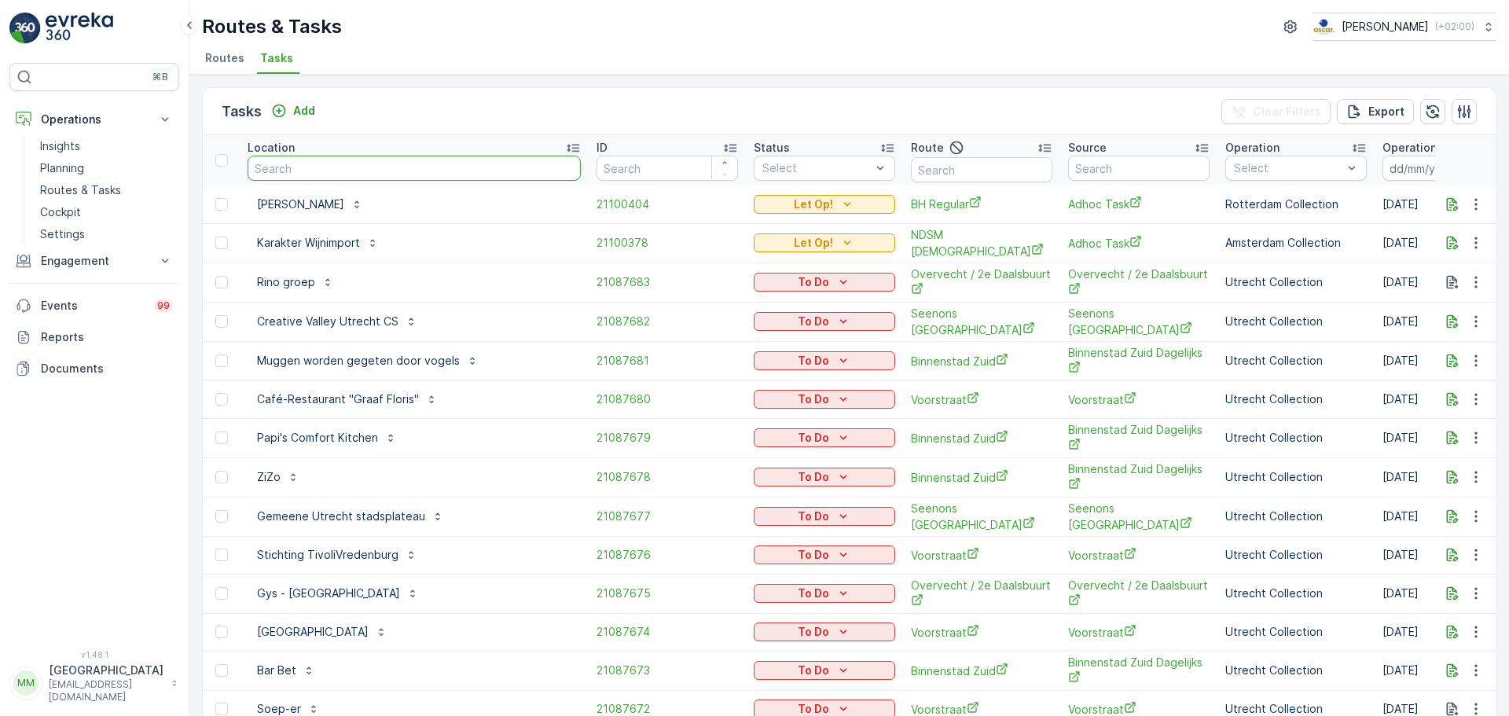
click at [355, 164] on input "text" at bounding box center [414, 168] width 333 height 25
type input "REM"
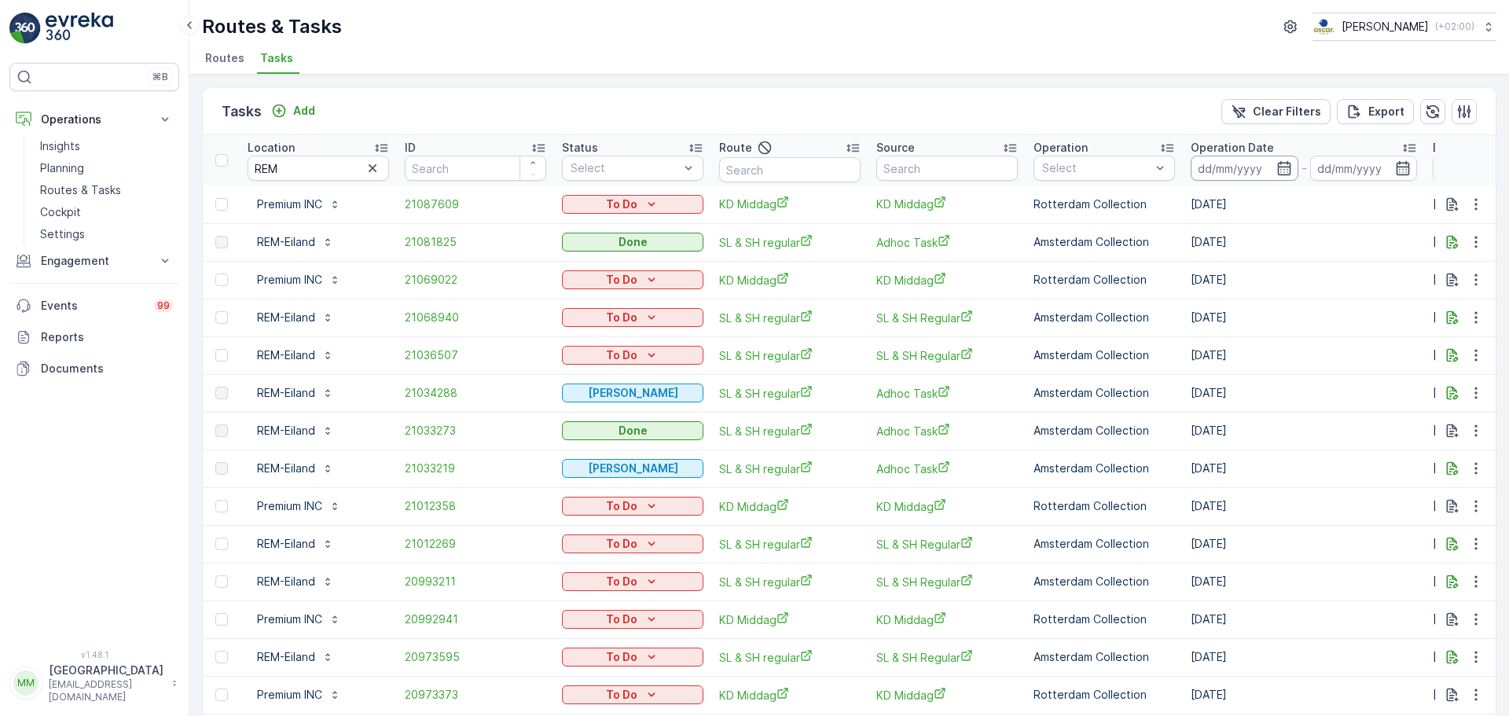
click at [1207, 164] on input at bounding box center [1245, 168] width 108 height 25
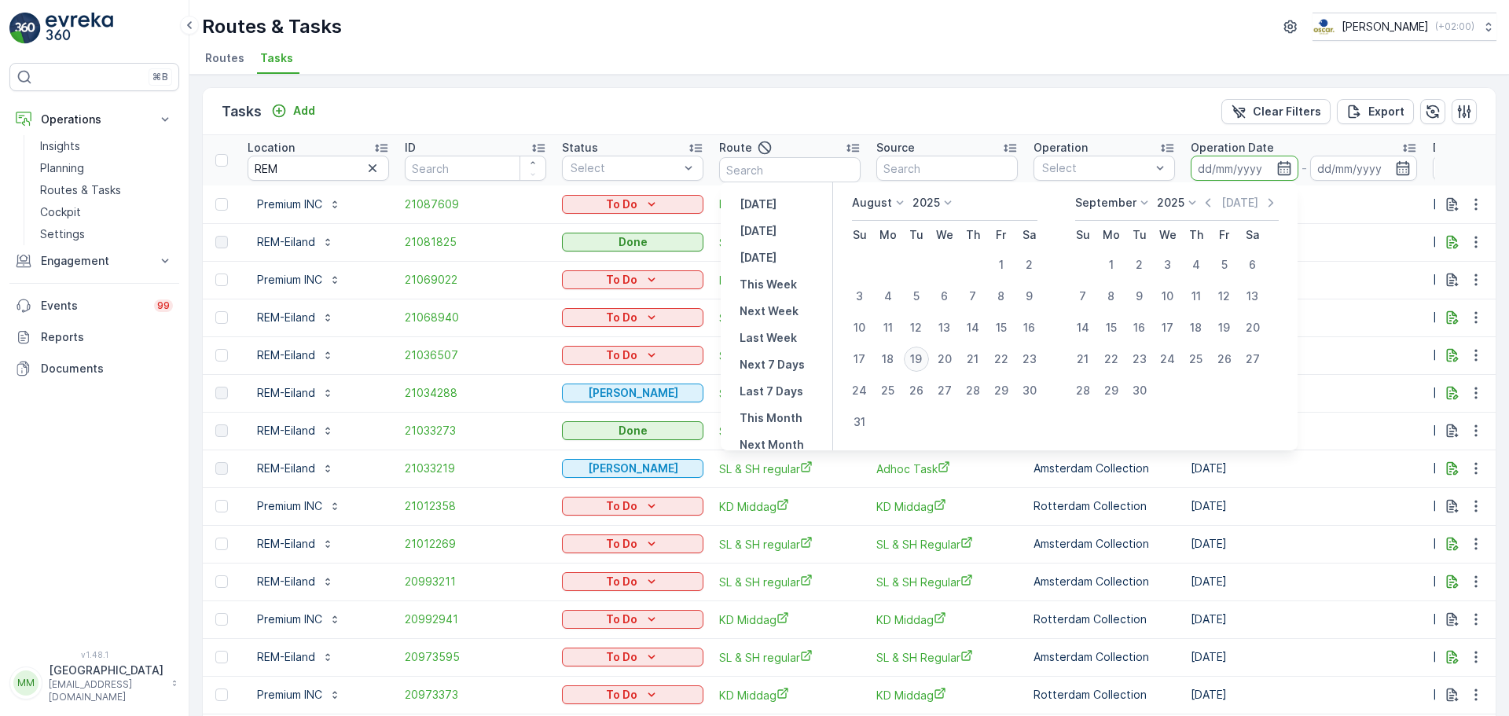
click at [924, 362] on div "19" at bounding box center [916, 359] width 25 height 25
type input "[DATE]"
click at [924, 362] on div "19" at bounding box center [916, 359] width 25 height 25
type input "[DATE]"
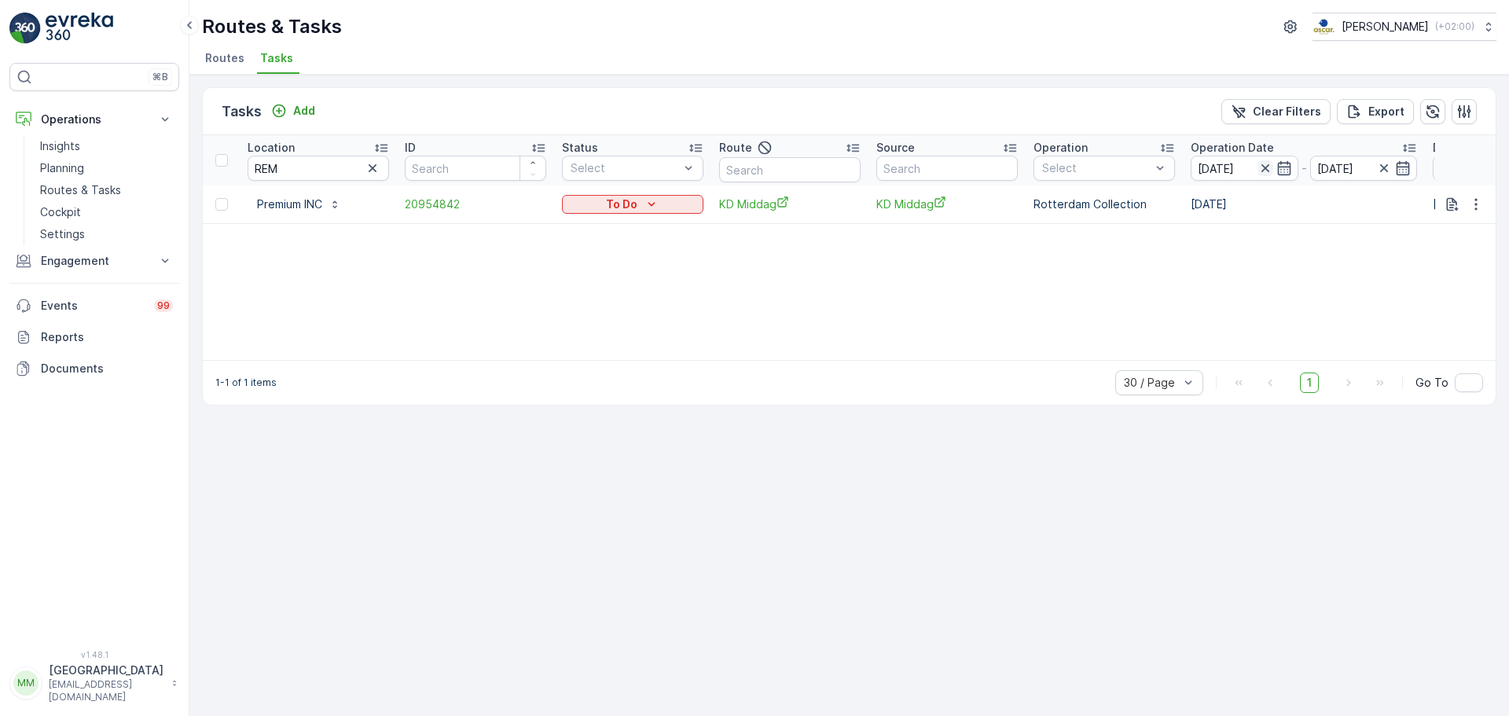
click at [1207, 169] on icon "button" at bounding box center [1266, 168] width 16 height 16
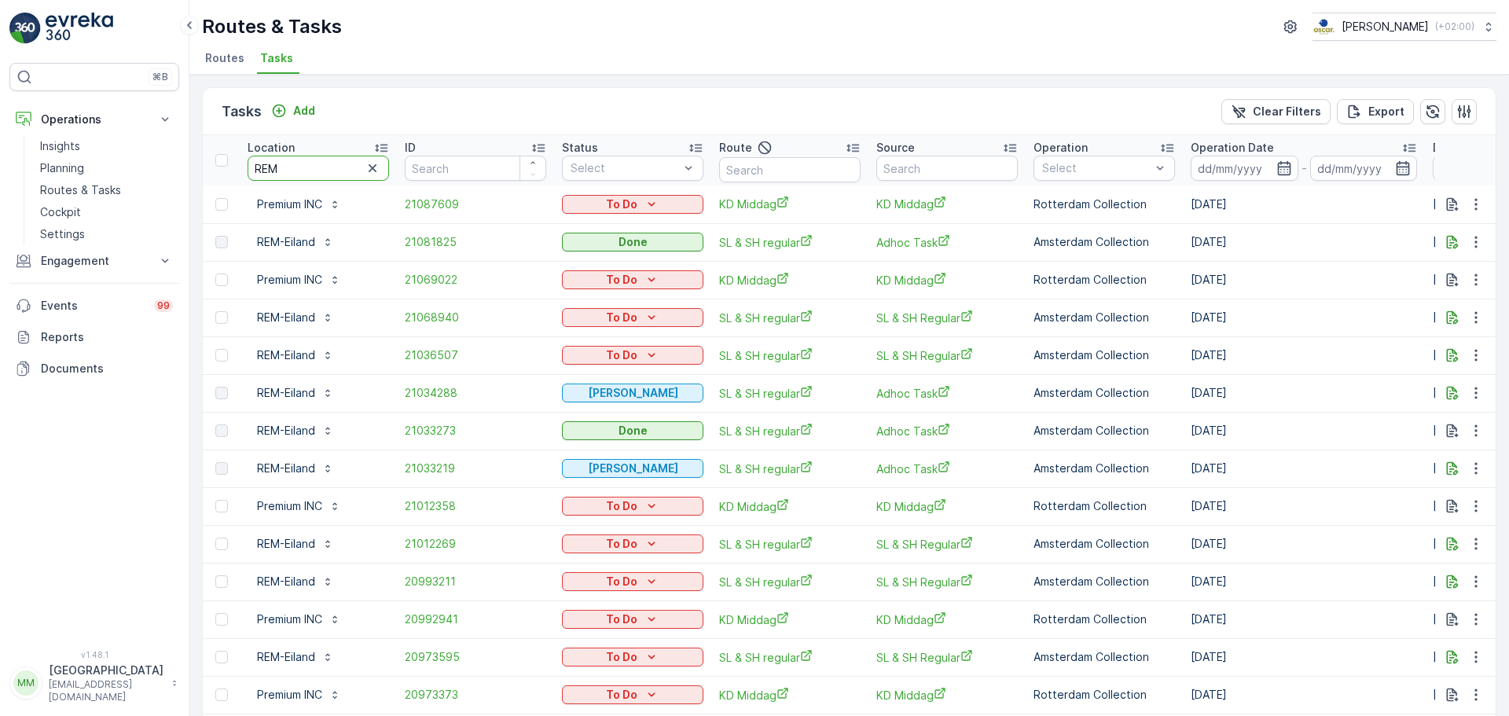
click at [300, 169] on input "REM" at bounding box center [319, 168] width 142 height 25
type input "REM-"
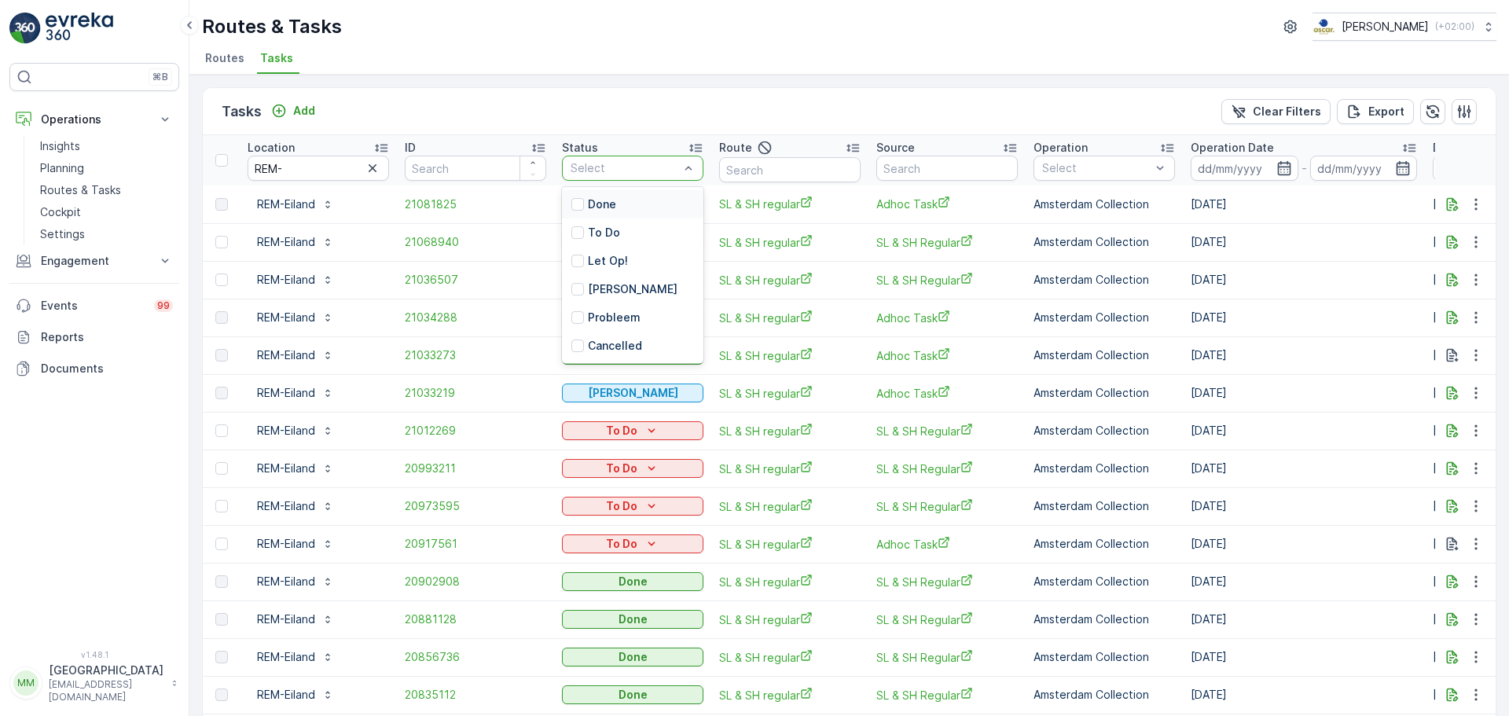
click at [634, 168] on div at bounding box center [625, 168] width 112 height 13
click at [617, 256] on p "Let Op!" at bounding box center [608, 261] width 40 height 16
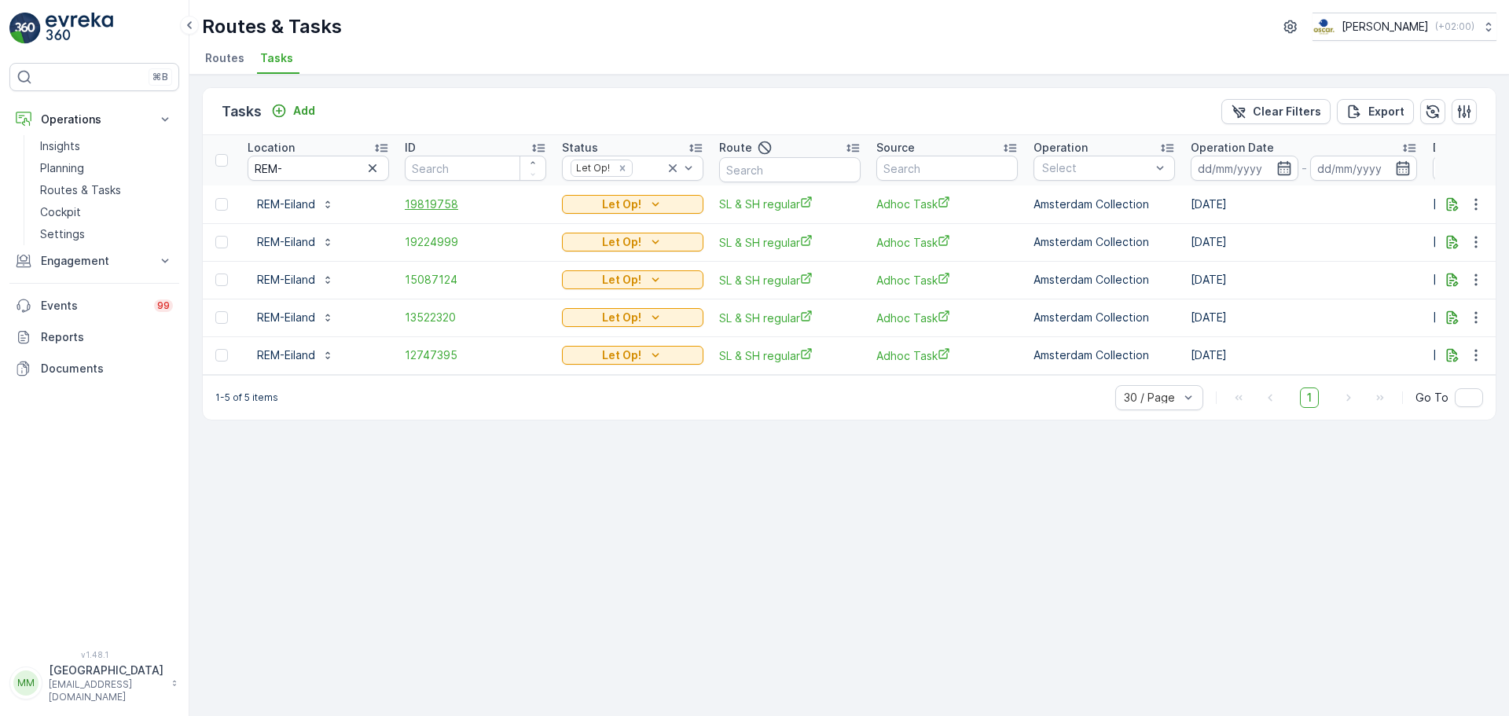
click at [441, 210] on span "19819758" at bounding box center [476, 205] width 142 height 16
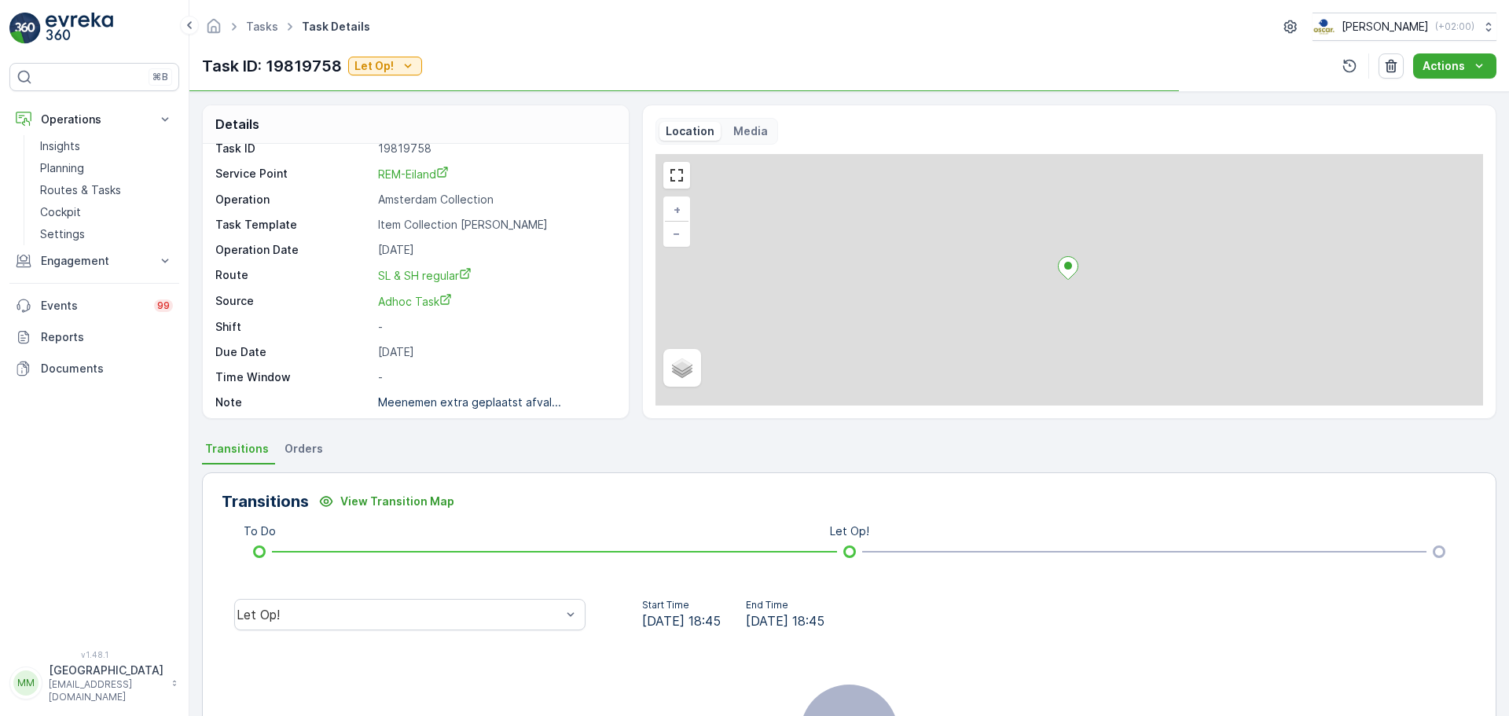
scroll to position [20, 0]
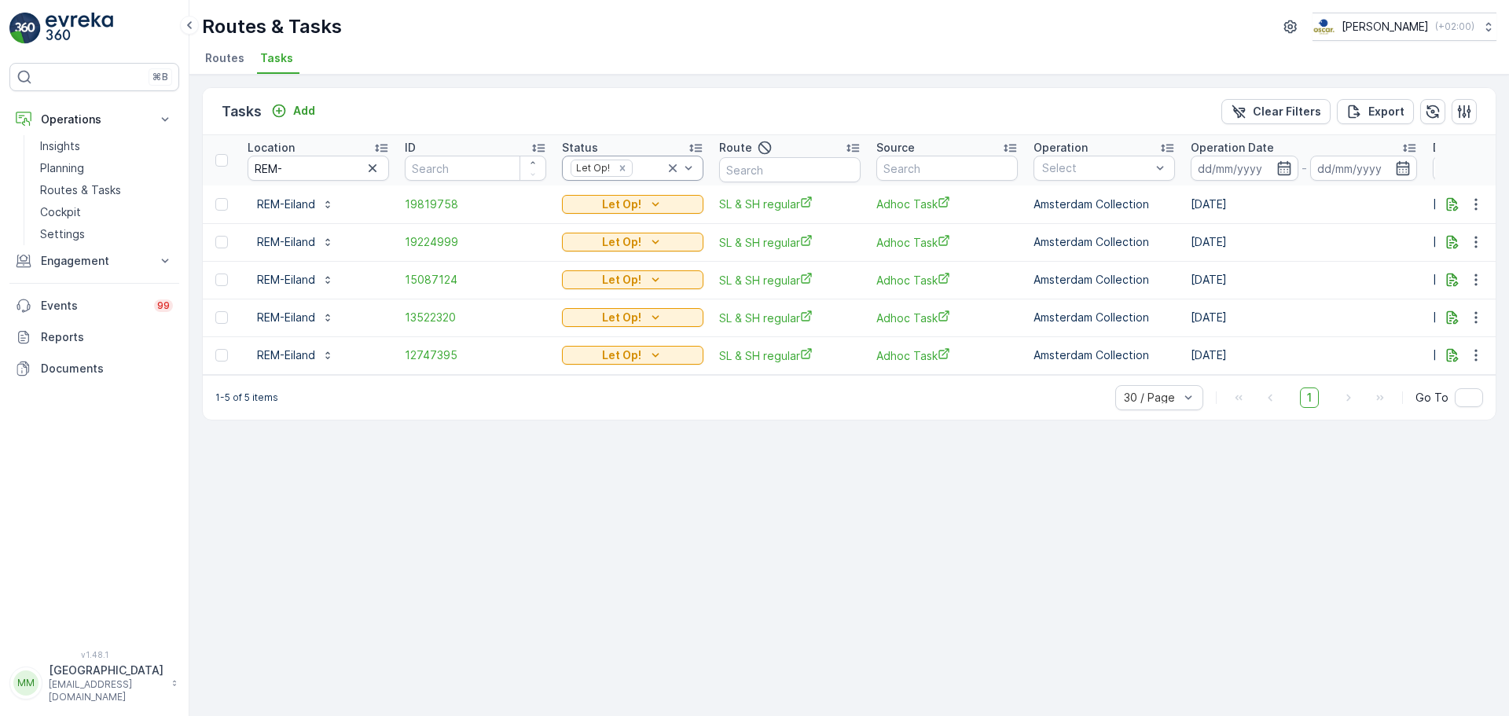
click at [648, 166] on div at bounding box center [649, 168] width 31 height 13
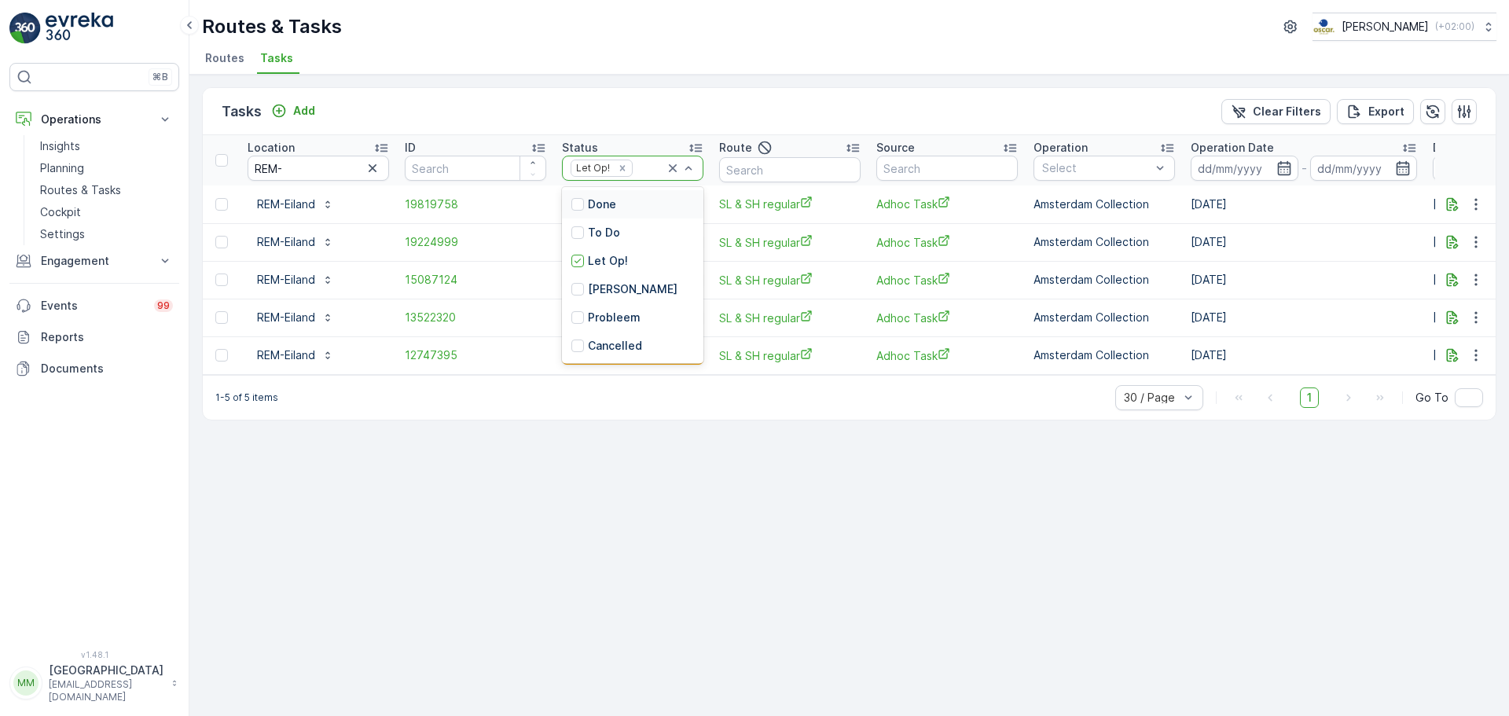
click at [605, 205] on p "Done" at bounding box center [602, 205] width 28 height 16
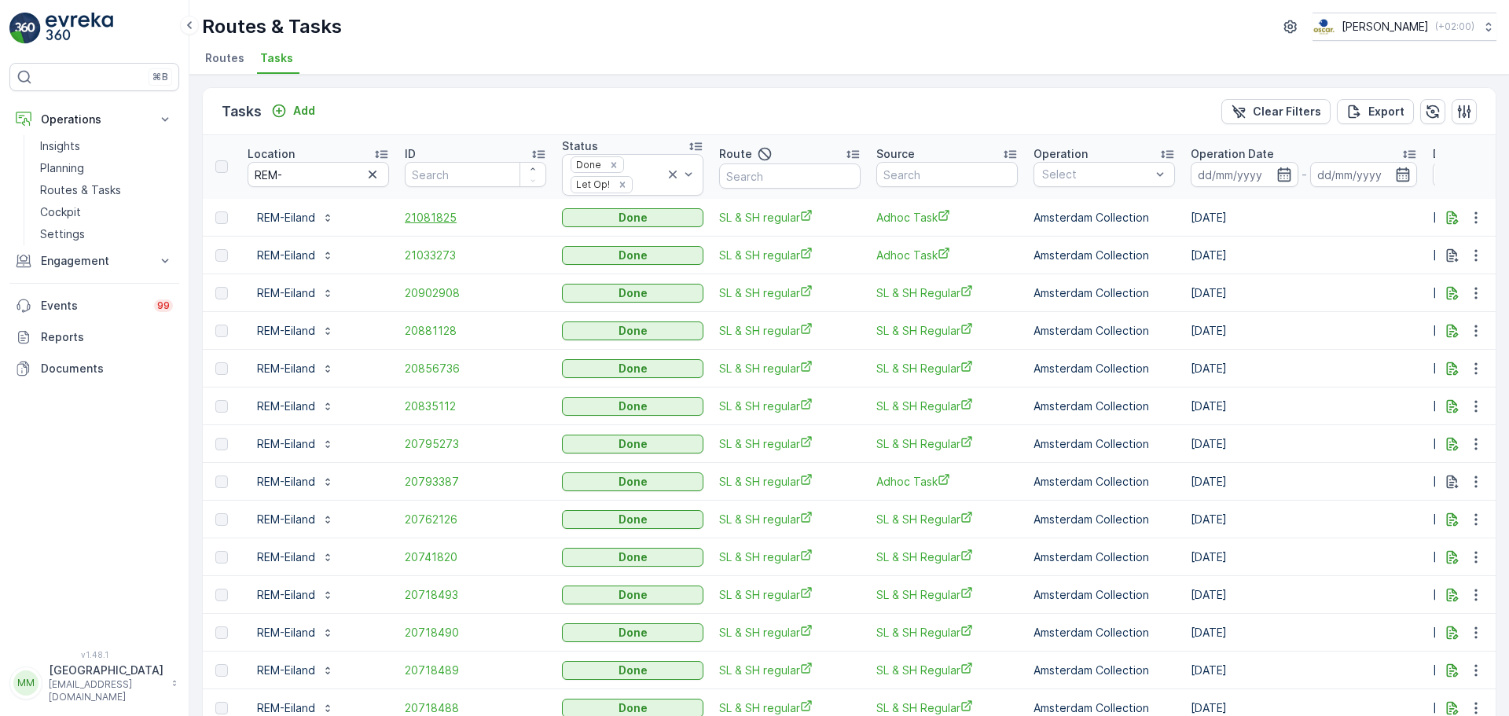
click at [441, 214] on span "21081825" at bounding box center [476, 218] width 142 height 16
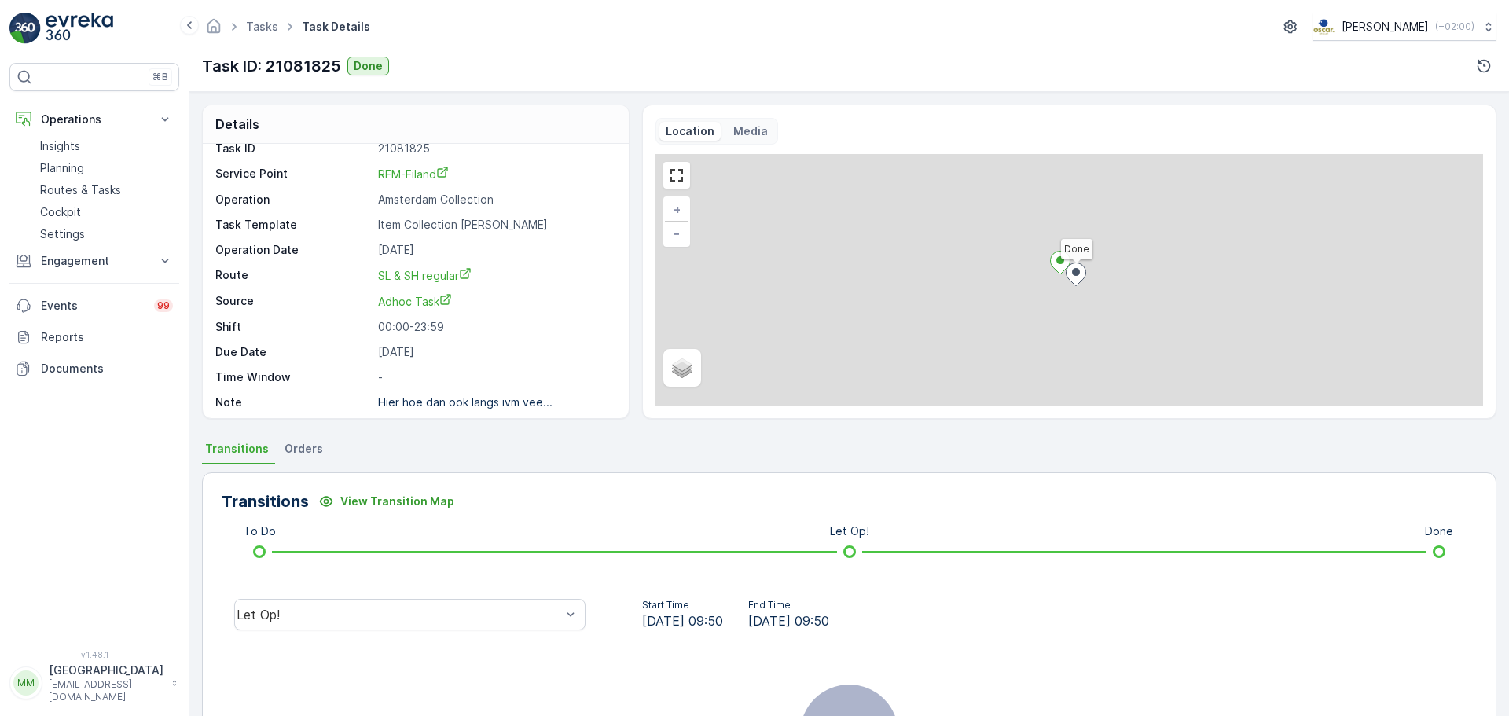
scroll to position [20, 0]
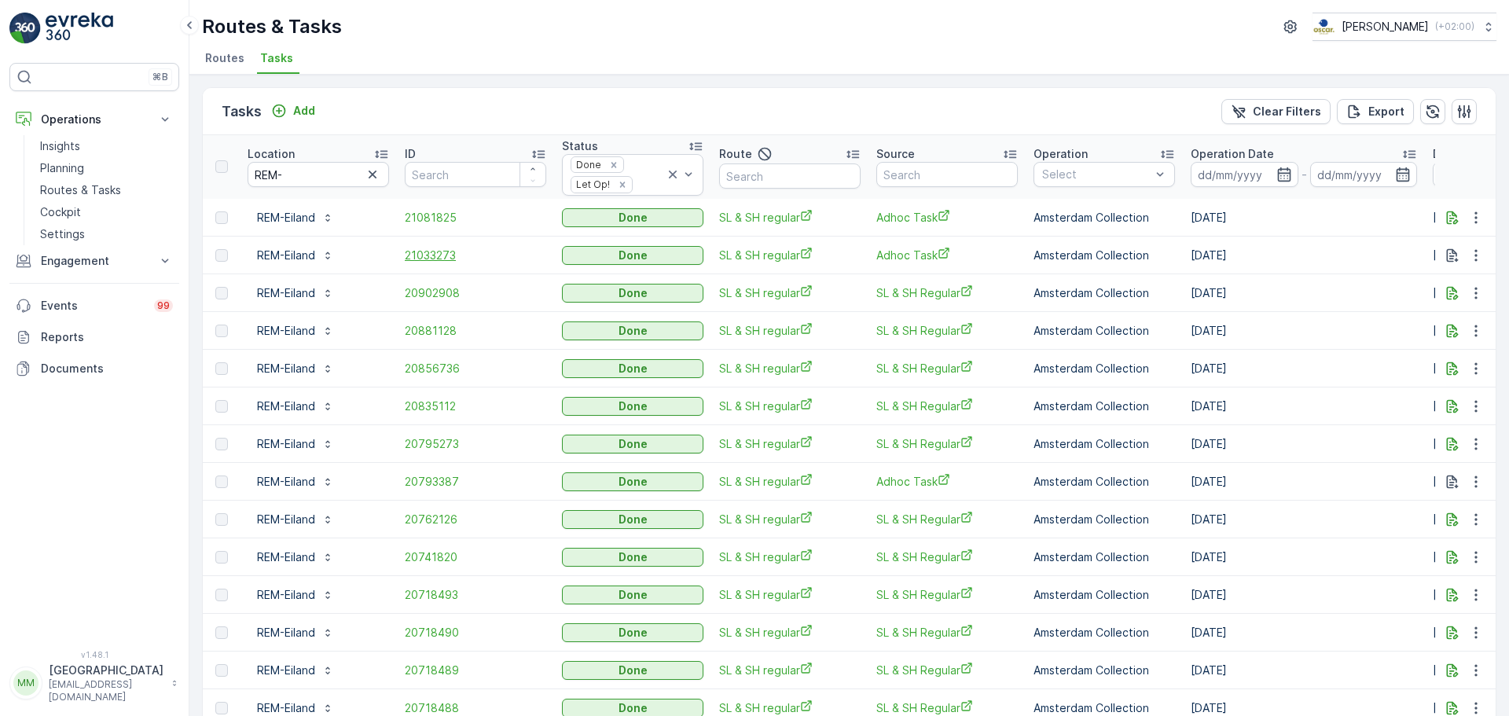
click at [430, 259] on span "21033273" at bounding box center [476, 256] width 142 height 16
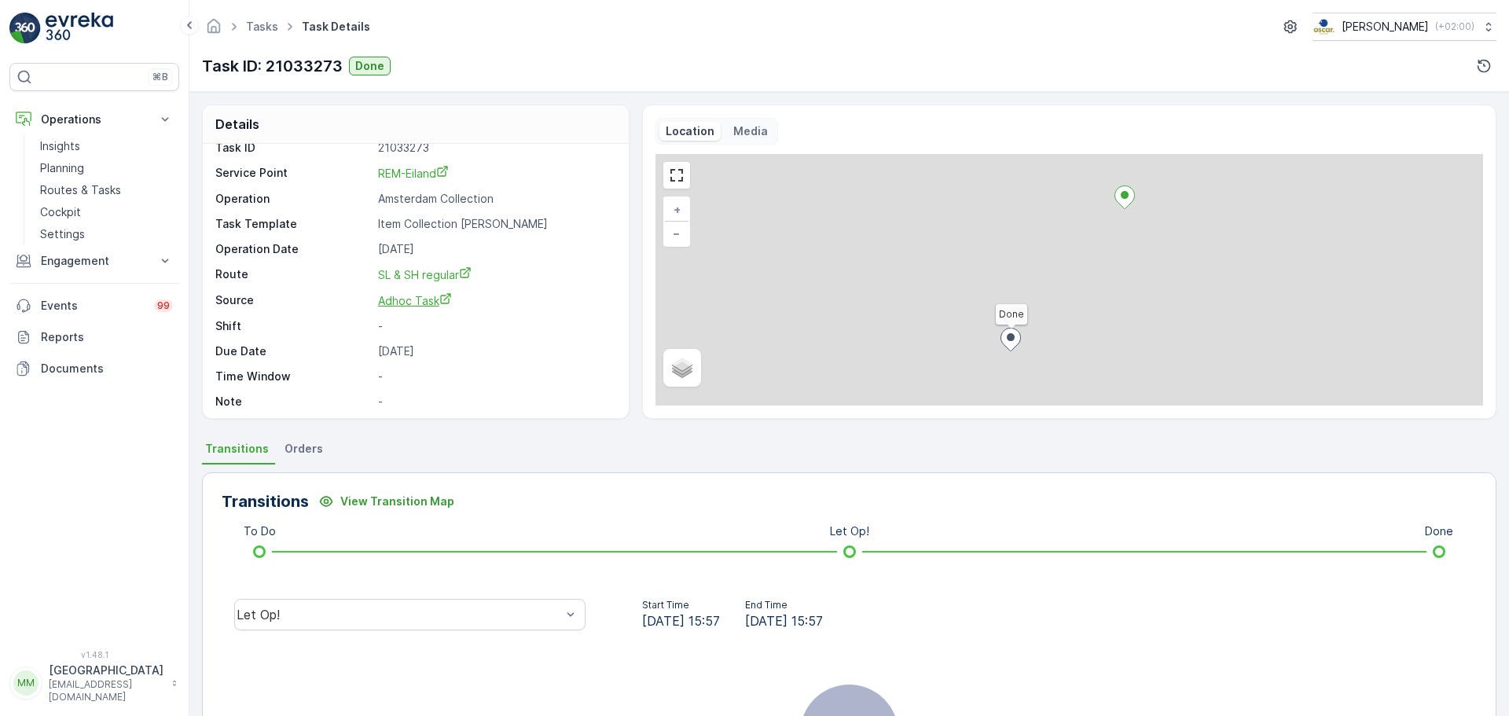
scroll to position [20, 0]
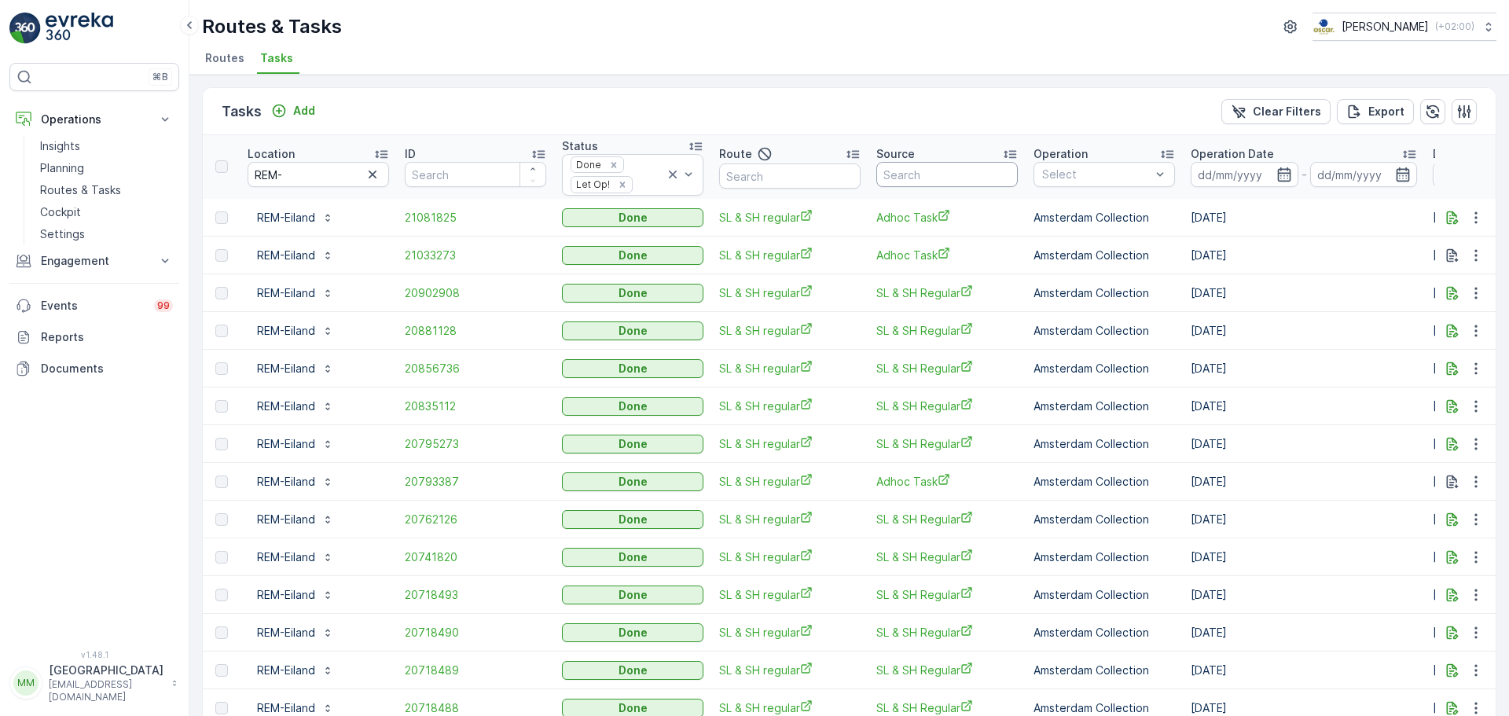
click at [957, 177] on input "text" at bounding box center [948, 174] width 142 height 25
click at [671, 174] on icon at bounding box center [673, 175] width 8 height 8
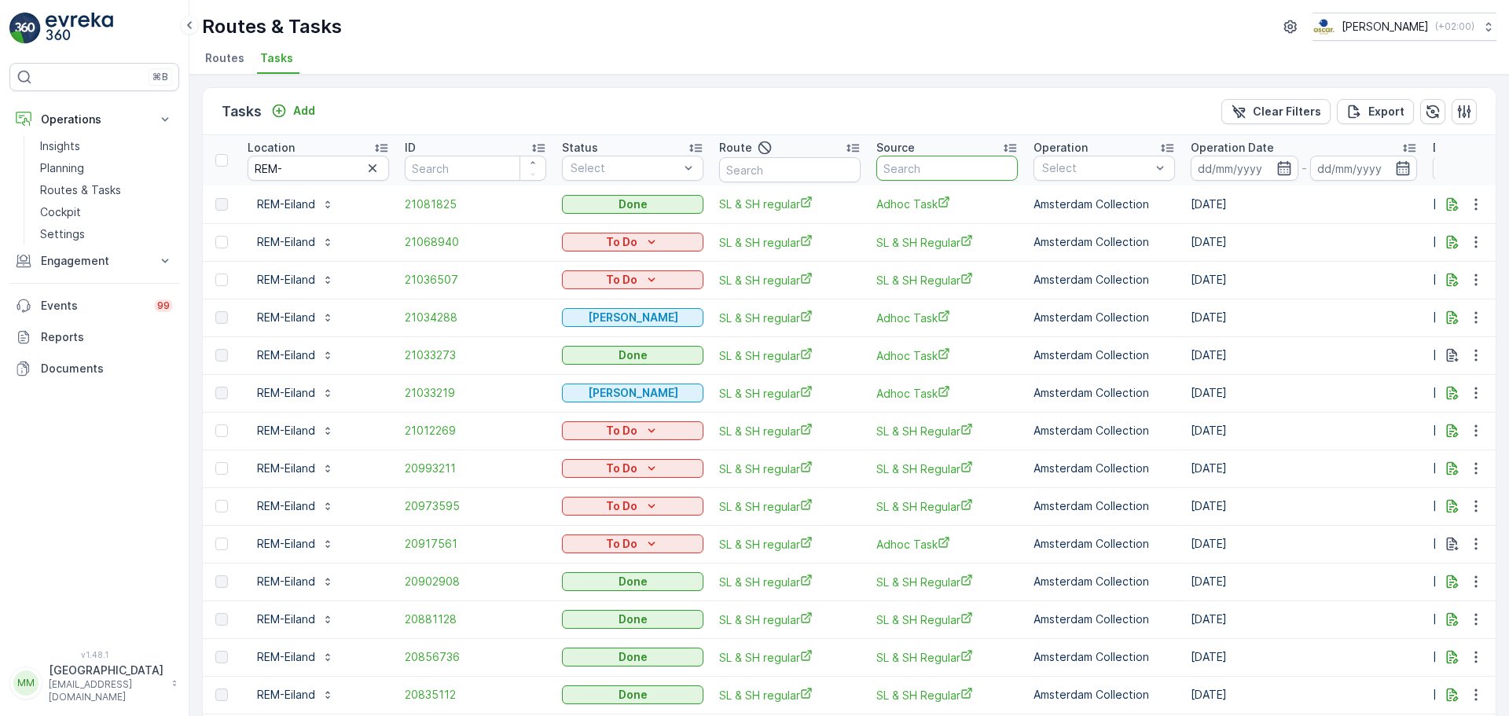
click at [908, 171] on input "text" at bounding box center [948, 168] width 142 height 25
type input "adh"
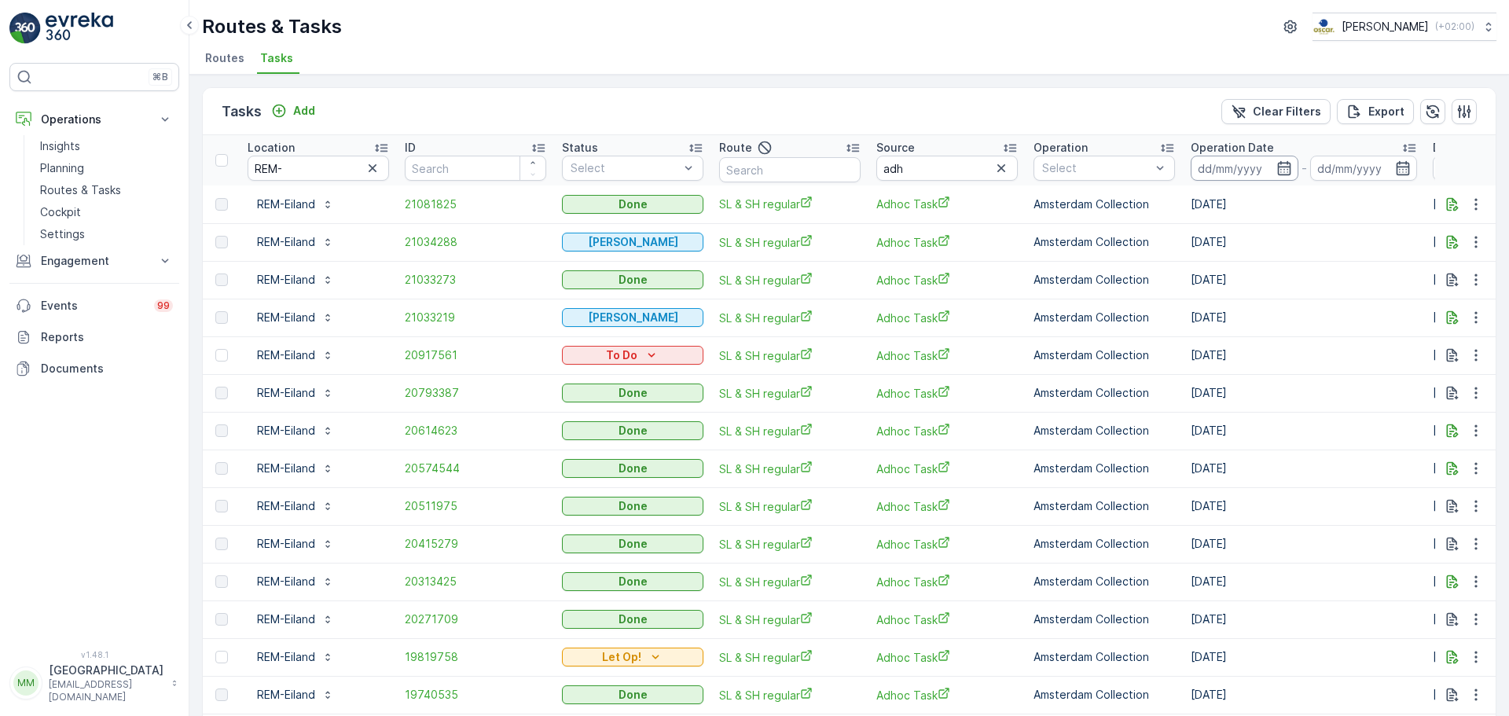
click at [1207, 164] on input at bounding box center [1245, 168] width 108 height 25
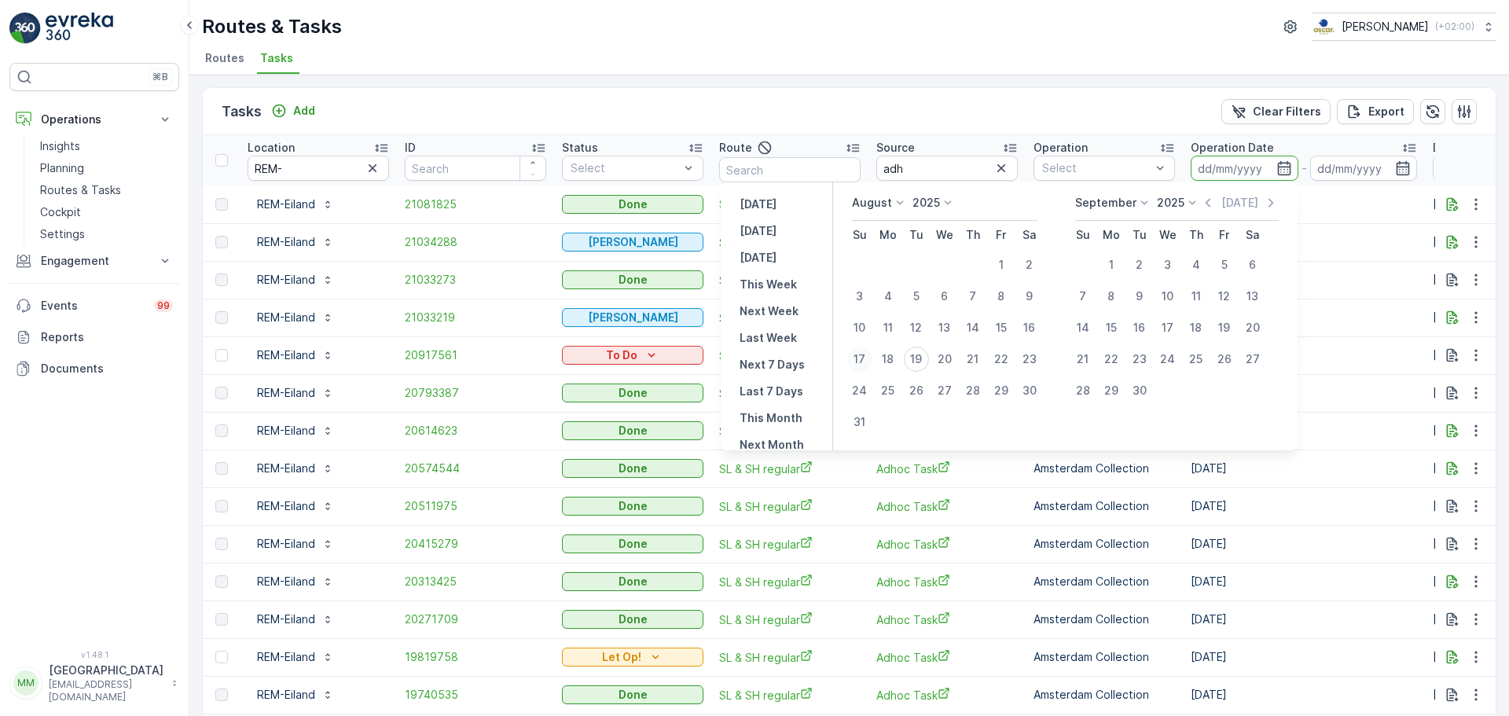
click at [864, 357] on div "17" at bounding box center [859, 359] width 25 height 25
type input "[DATE]"
click at [864, 357] on div "17" at bounding box center [859, 359] width 25 height 25
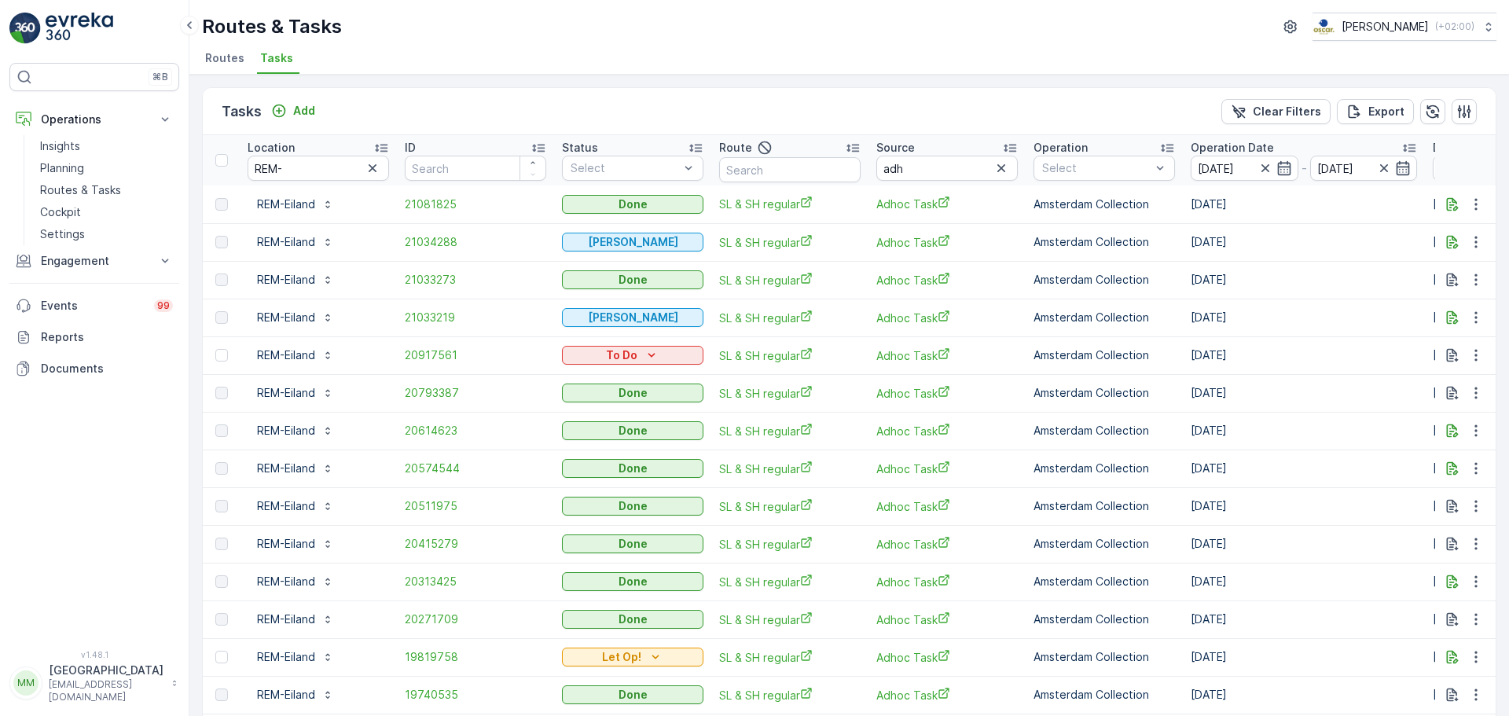
type input "[DATE]"
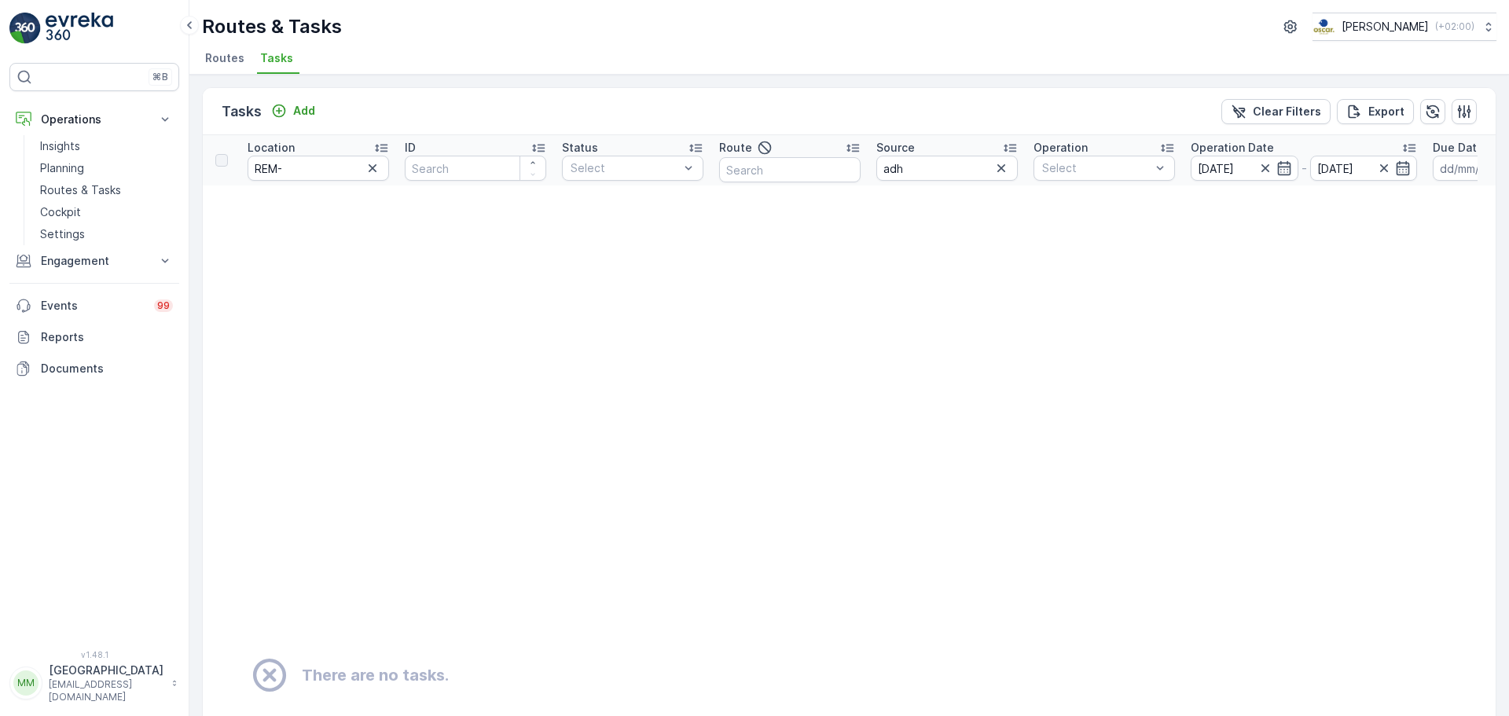
click at [1207, 163] on input "[DATE]" at bounding box center [1245, 168] width 108 height 25
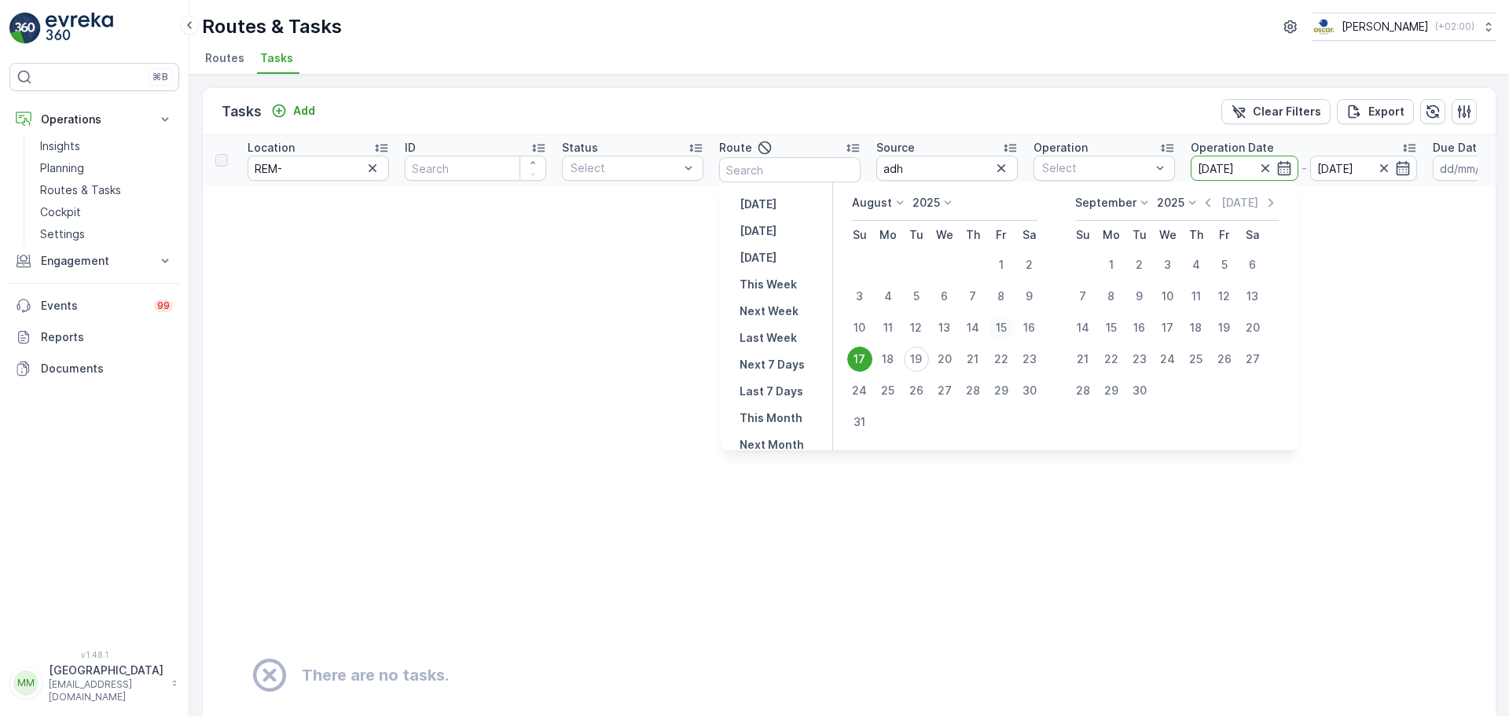
click at [1013, 329] on div "15" at bounding box center [1001, 327] width 25 height 25
type input "[DATE]"
click at [1013, 329] on div "15" at bounding box center [1001, 327] width 25 height 25
type input "[DATE]"
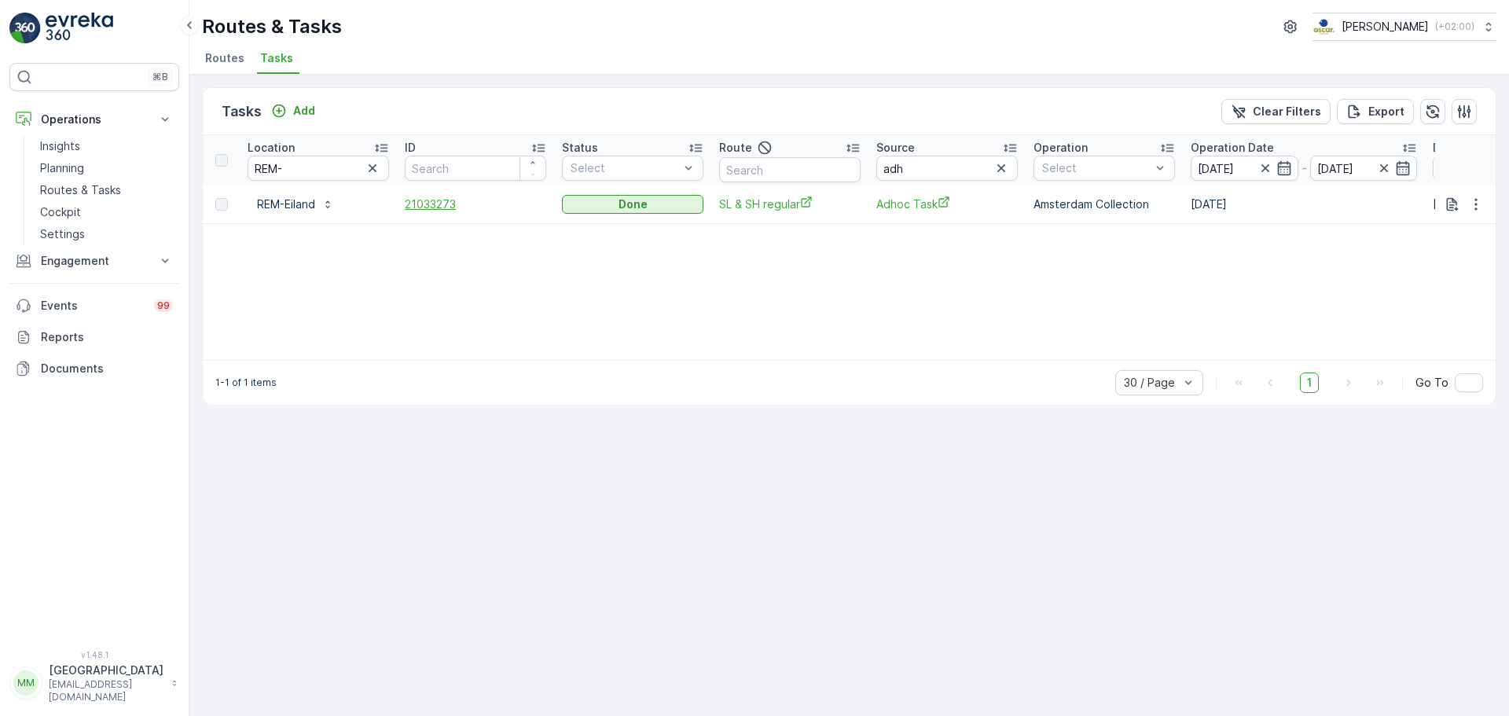
click at [432, 199] on span "21033273" at bounding box center [476, 205] width 142 height 16
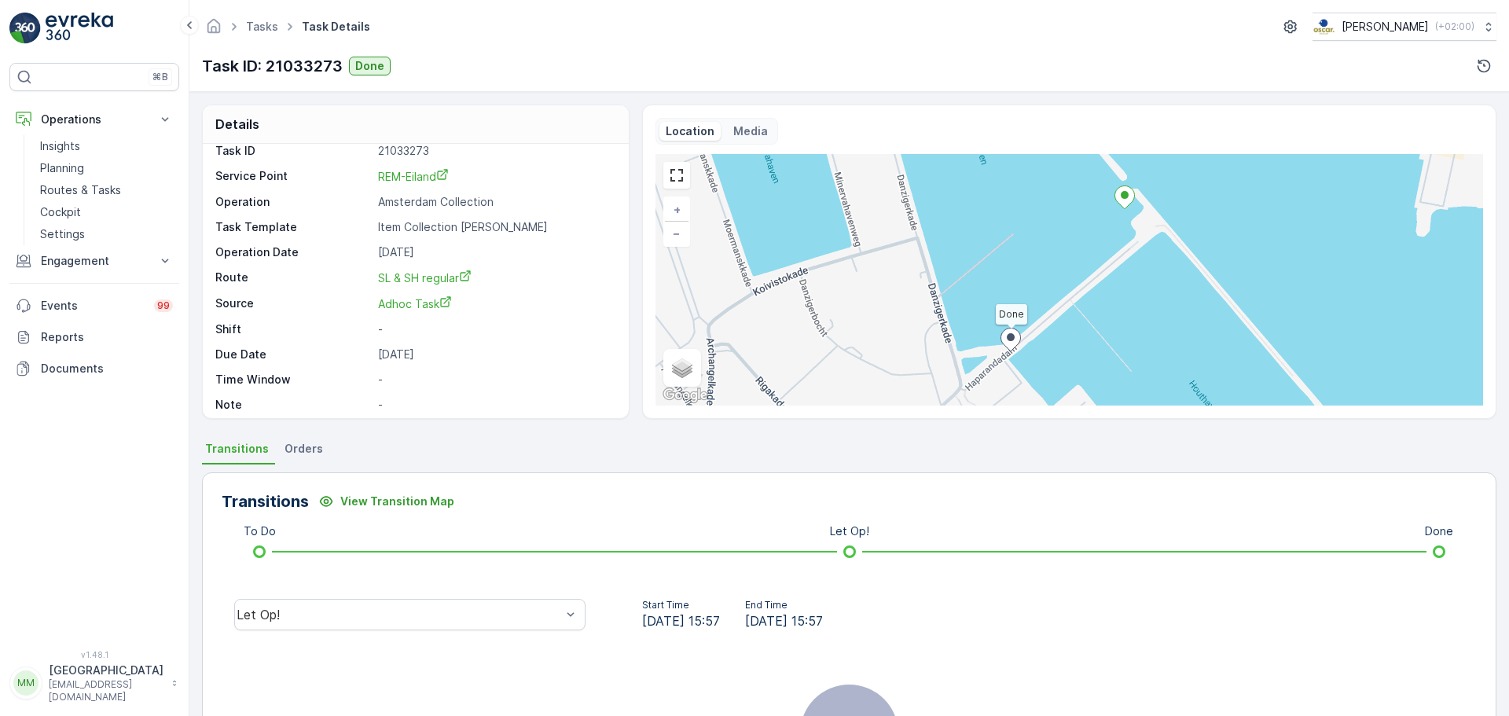
scroll to position [20, 0]
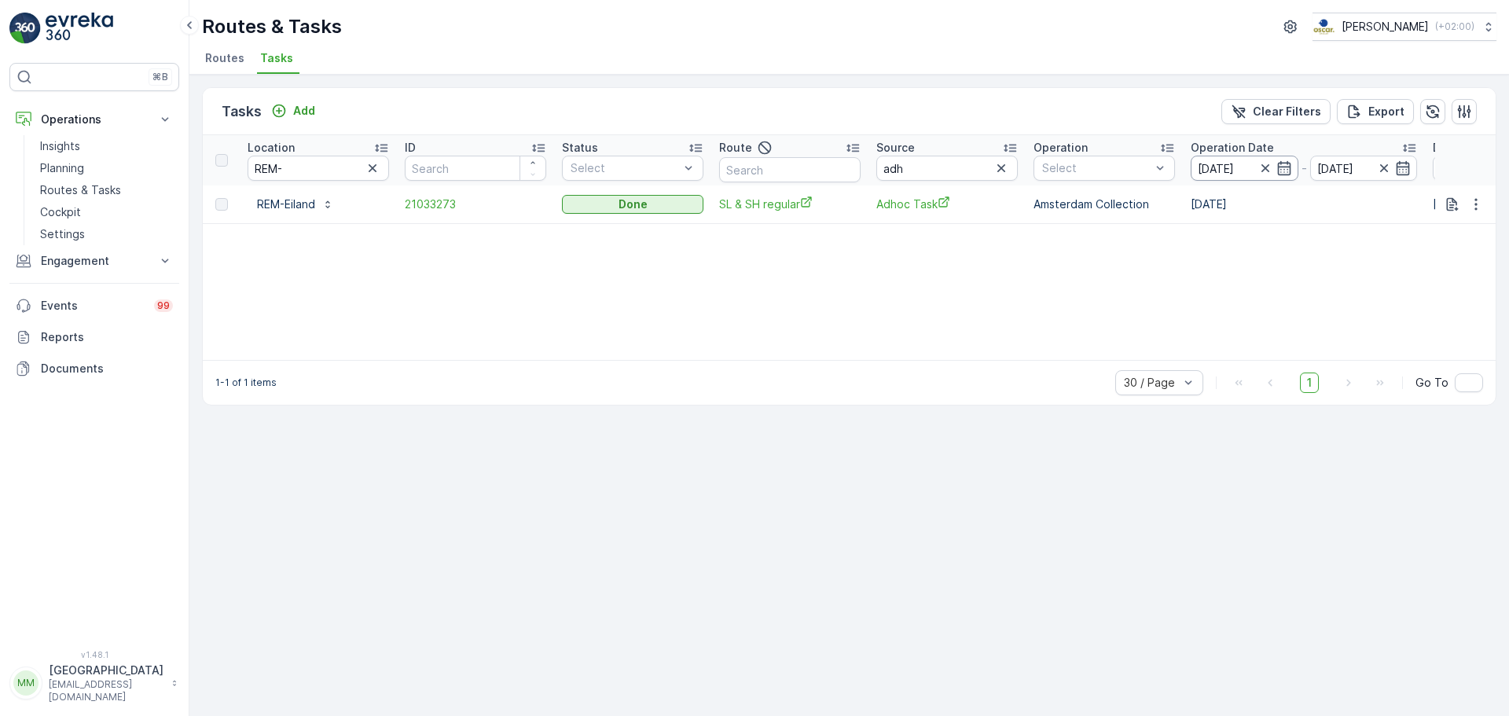
click at [1207, 175] on input "[DATE]" at bounding box center [1245, 168] width 108 height 25
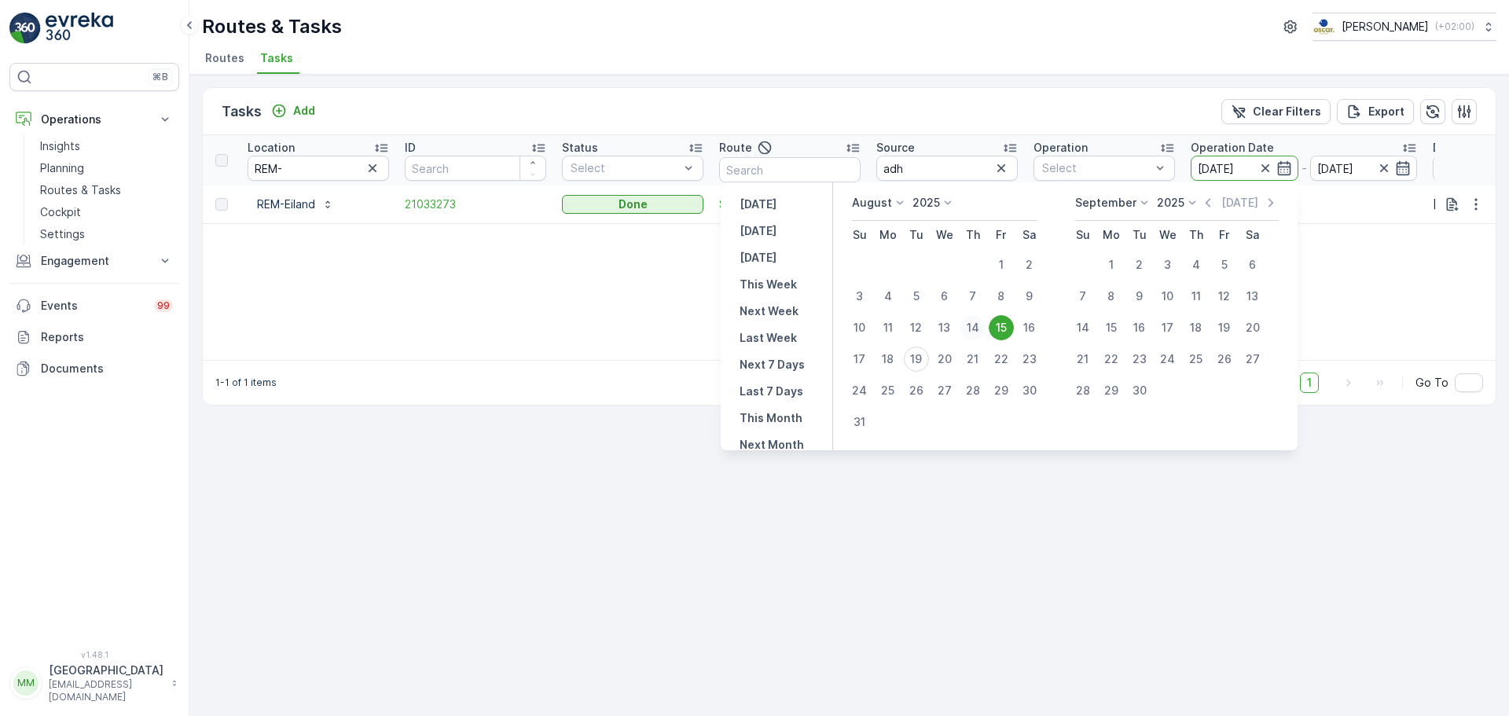
click at [982, 325] on div "14" at bounding box center [973, 327] width 25 height 25
type input "[DATE]"
click at [980, 325] on div "14" at bounding box center [973, 327] width 25 height 25
type input "[DATE]"
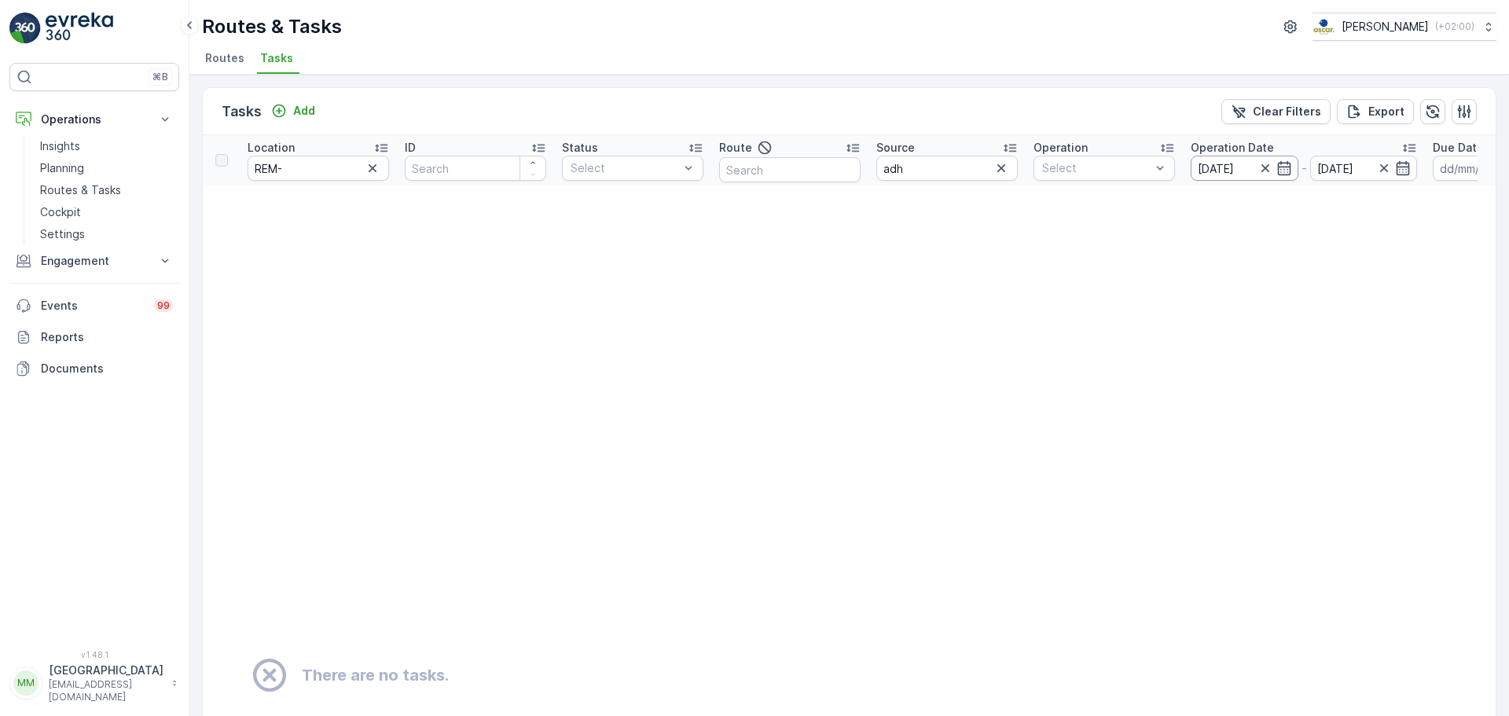
click at [1207, 167] on input "[DATE]" at bounding box center [1245, 168] width 108 height 25
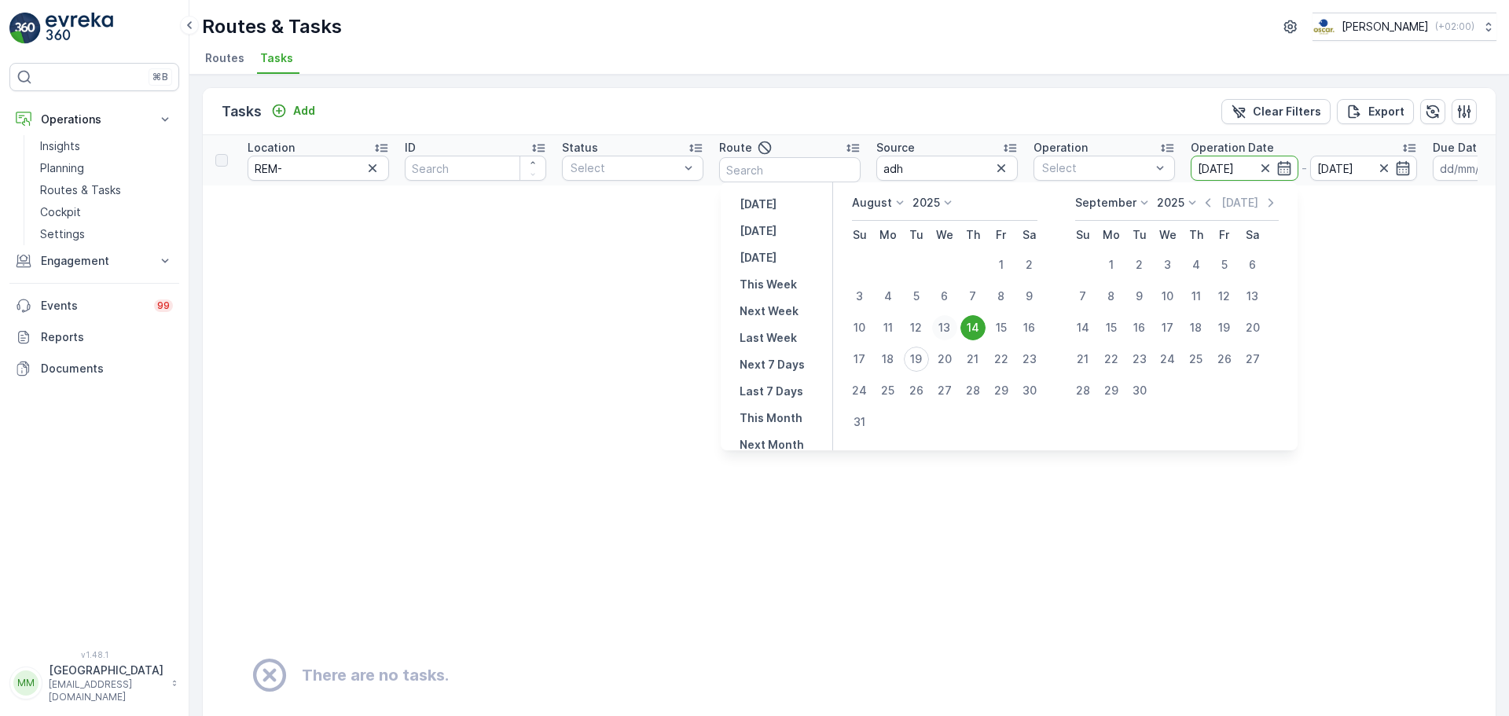
click at [958, 327] on div "13" at bounding box center [944, 327] width 25 height 25
type input "[DATE]"
click at [958, 327] on div "13" at bounding box center [944, 327] width 25 height 25
type input "[DATE]"
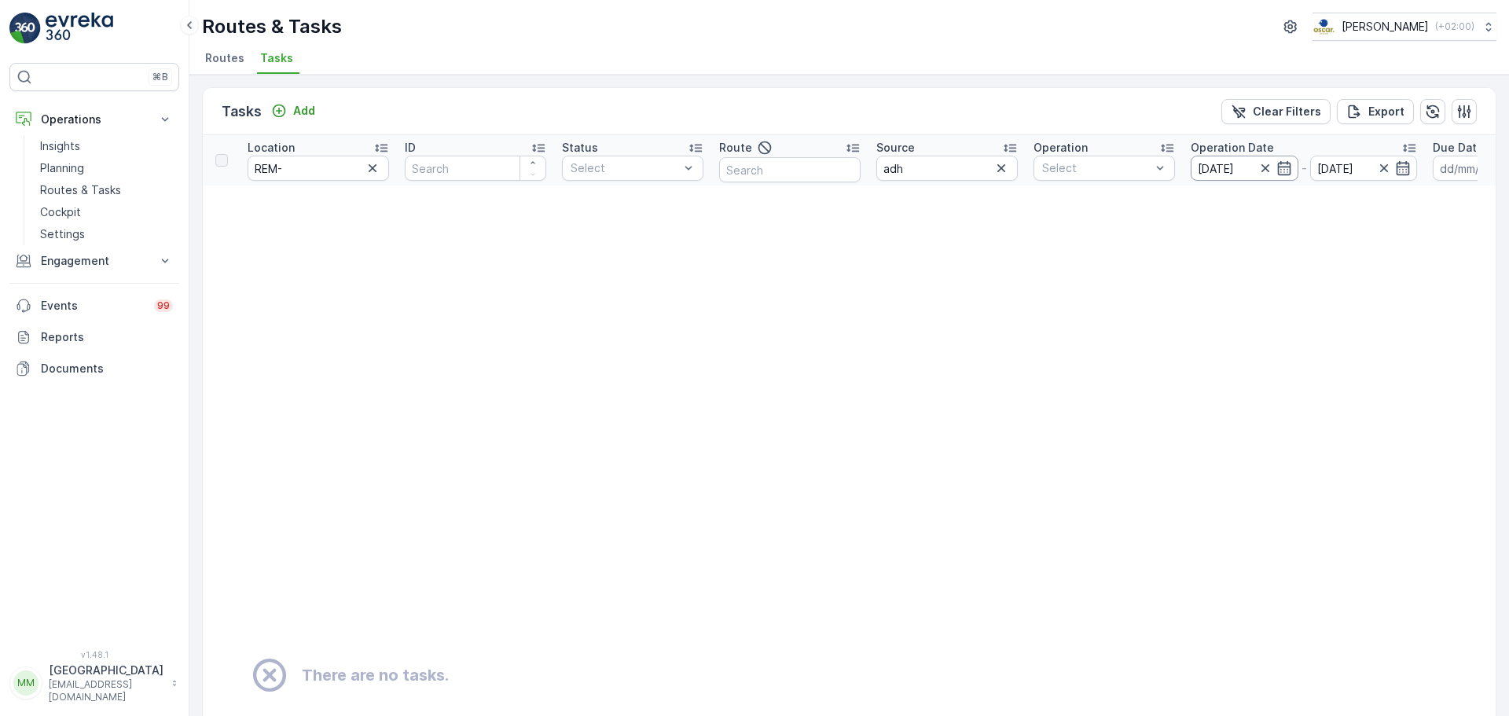
click at [1207, 172] on input "[DATE]" at bounding box center [1245, 168] width 108 height 25
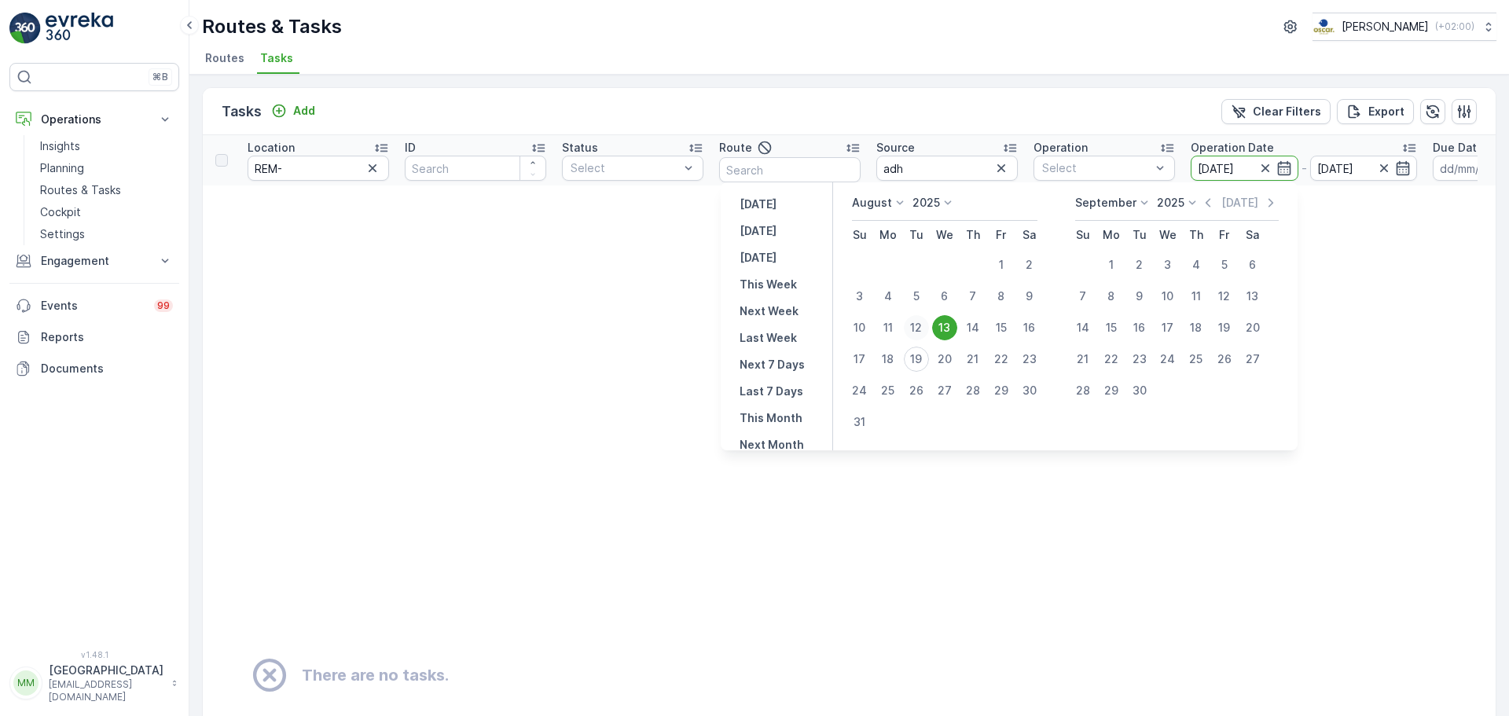
click at [922, 323] on div "12" at bounding box center [916, 327] width 25 height 25
type input "[DATE]"
click at [922, 323] on div "12" at bounding box center [916, 327] width 25 height 25
type input "[DATE]"
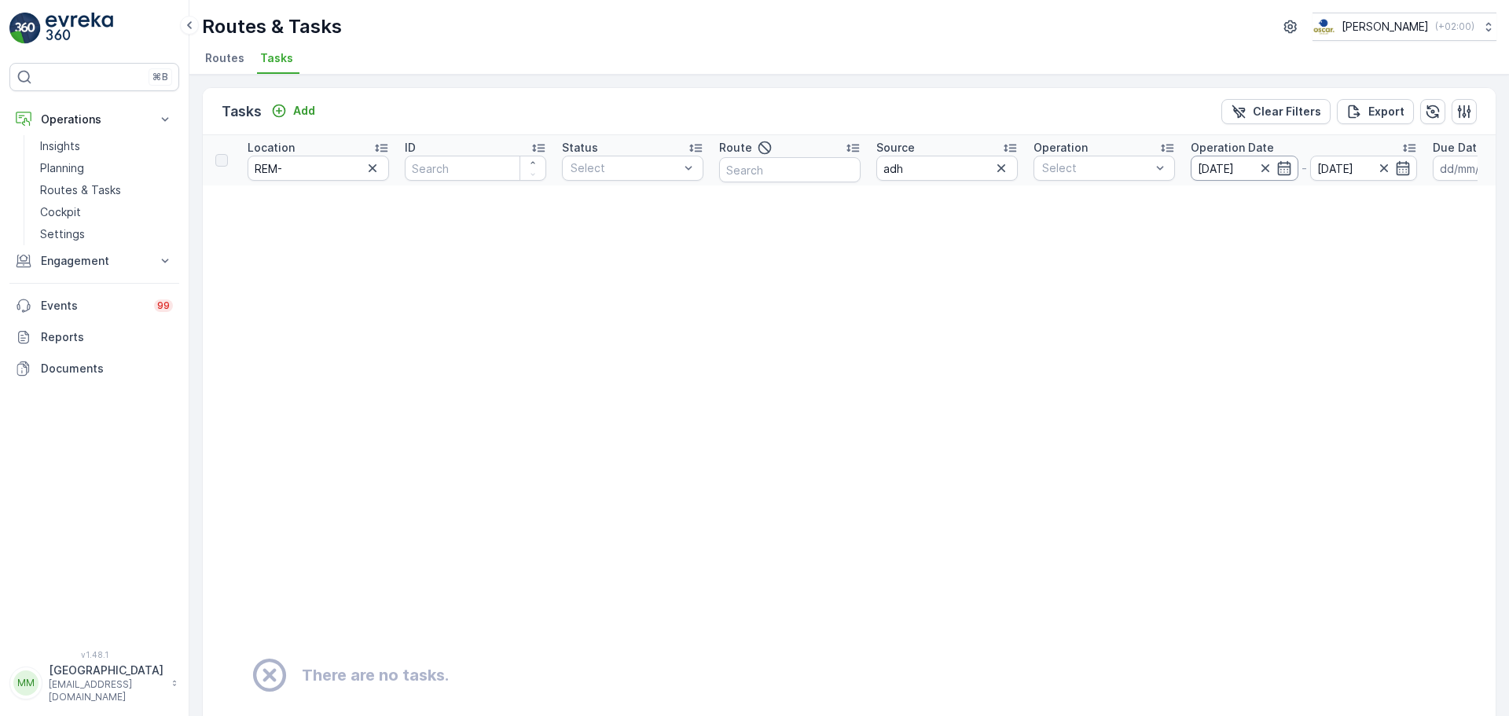
click at [1207, 170] on input "[DATE]" at bounding box center [1245, 168] width 108 height 25
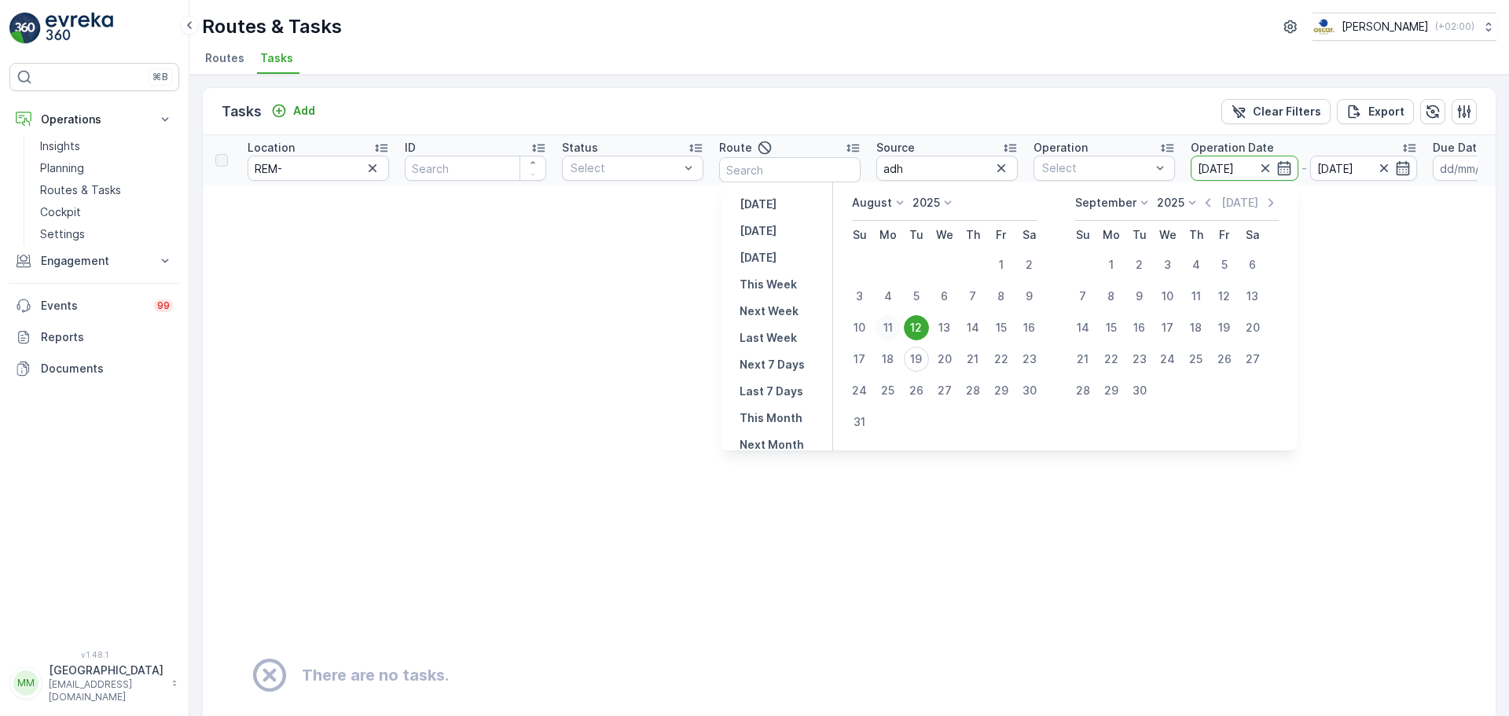
click at [901, 324] on div "11" at bounding box center [888, 327] width 25 height 25
type input "[DATE]"
click at [901, 324] on div "11" at bounding box center [888, 327] width 25 height 25
type input "[DATE]"
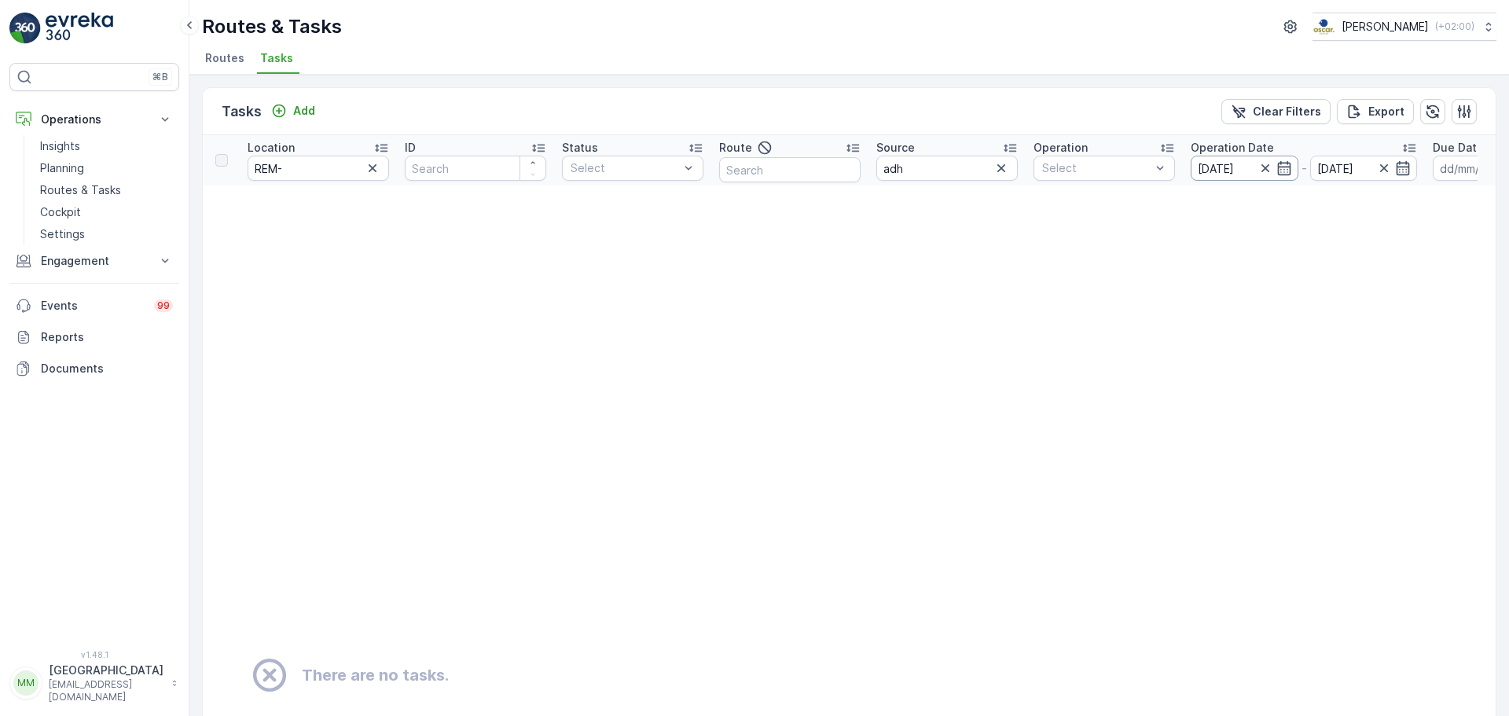
click at [1207, 167] on input "[DATE]" at bounding box center [1245, 168] width 108 height 25
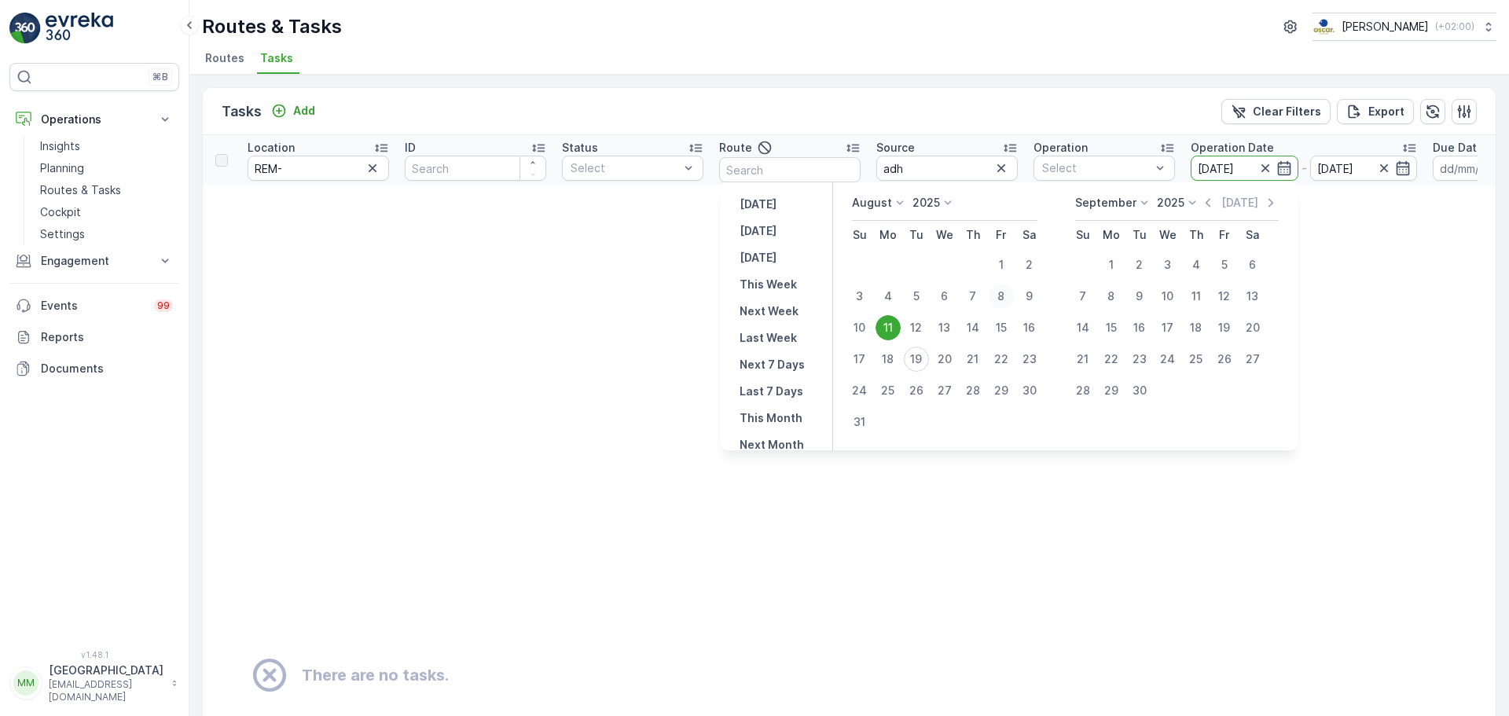
click at [1008, 300] on div "8" at bounding box center [1001, 296] width 25 height 25
type input "[DATE]"
click at [1008, 300] on div "8" at bounding box center [1001, 296] width 25 height 25
type input "[DATE]"
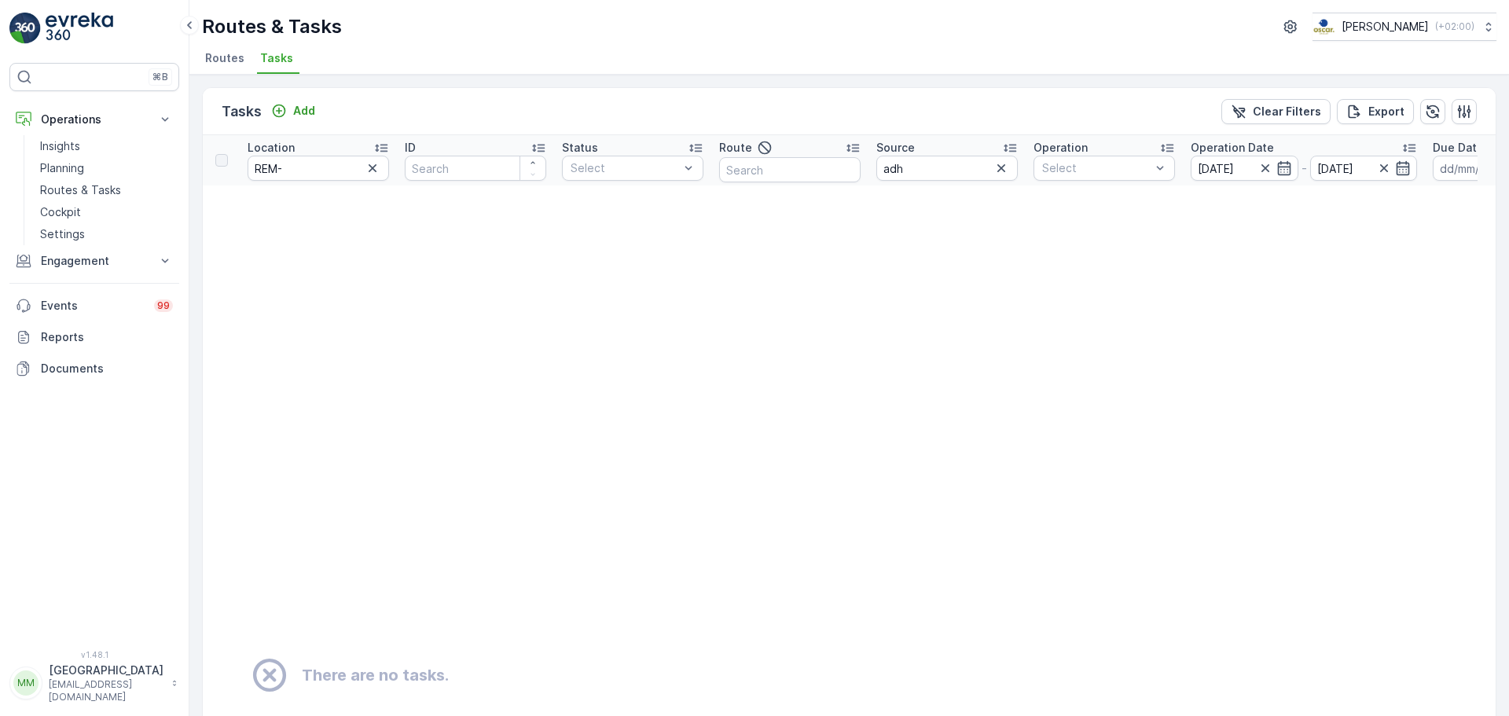
click at [1207, 171] on input "[DATE]" at bounding box center [1245, 168] width 108 height 25
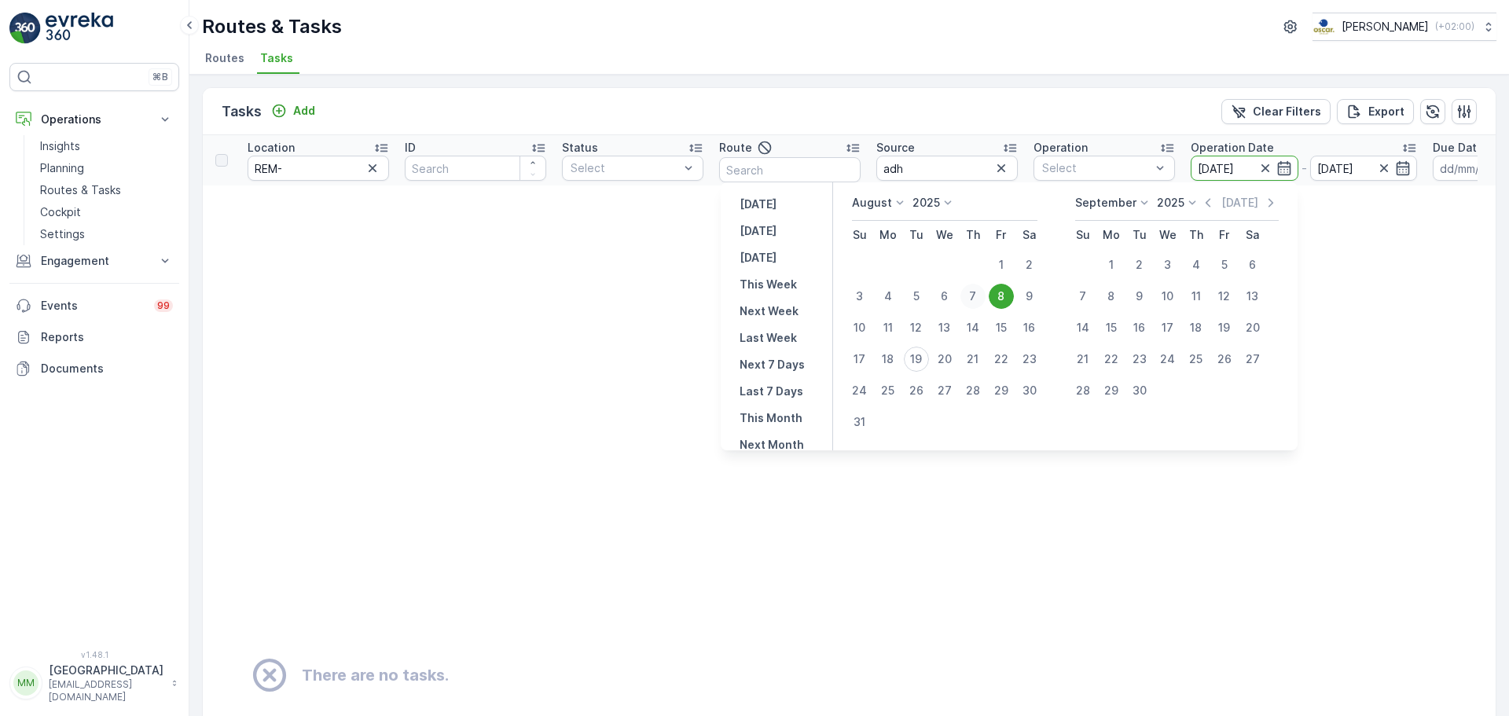
click at [986, 300] on div "7" at bounding box center [973, 296] width 25 height 25
type input "[DATE]"
click at [986, 300] on div "7" at bounding box center [973, 296] width 25 height 25
type input "[DATE]"
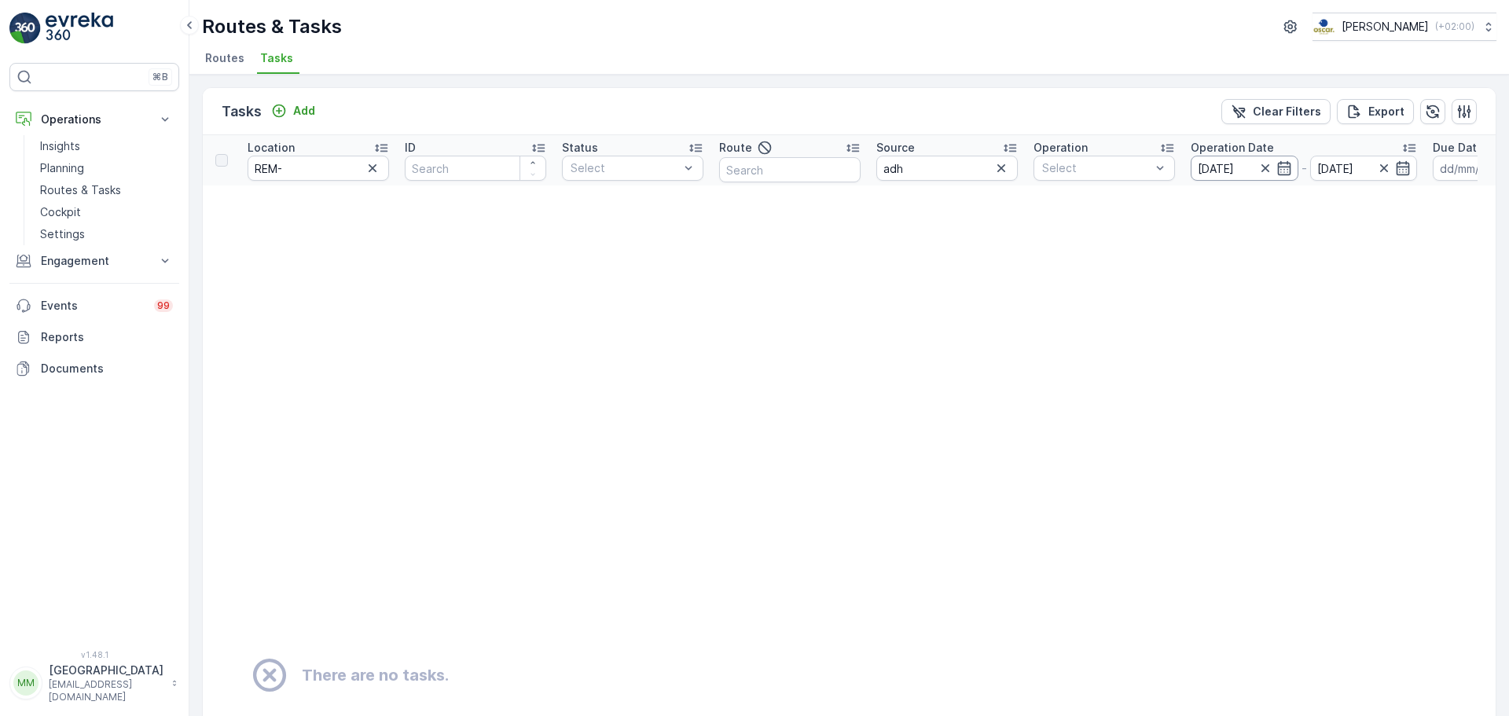
click at [1207, 174] on input "[DATE]" at bounding box center [1245, 168] width 108 height 25
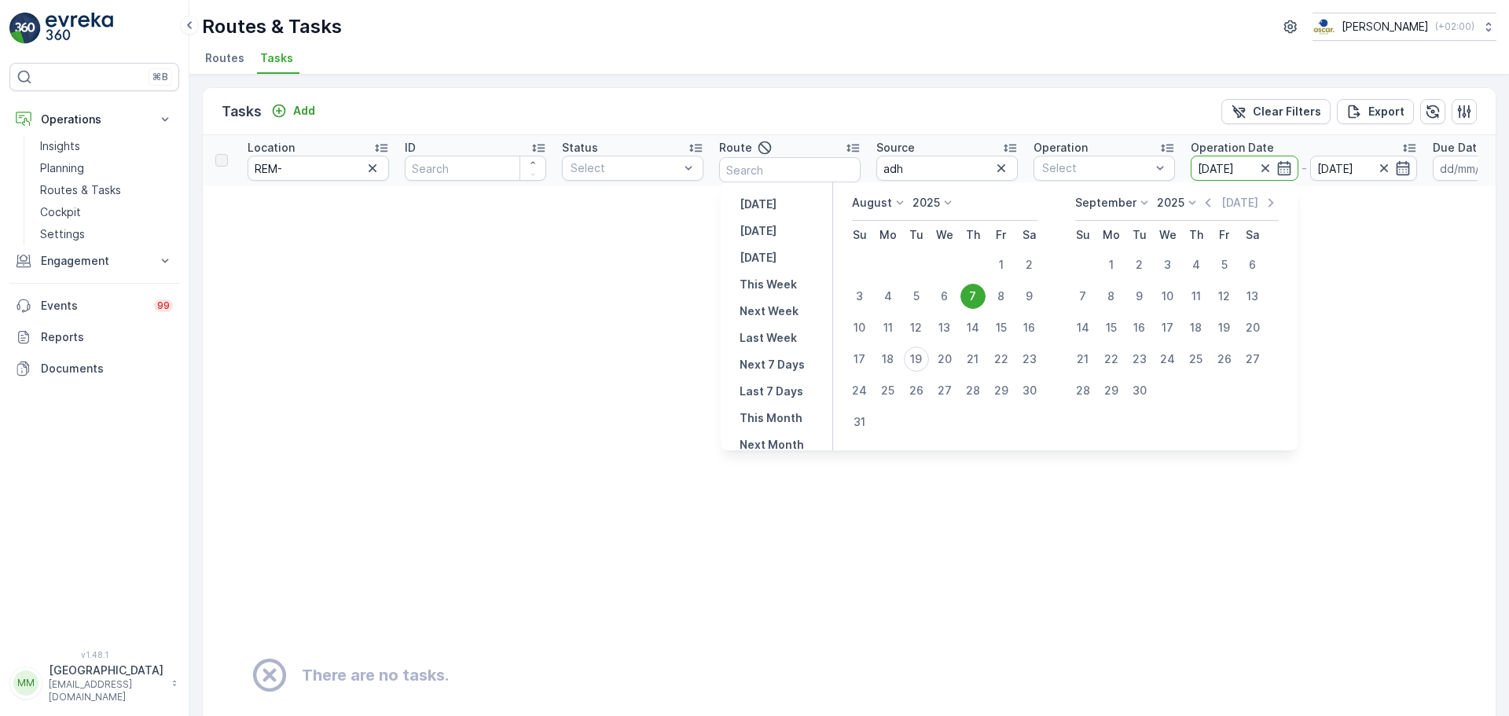
click at [678, 373] on td "There are no tasks." at bounding box center [1014, 676] width 1622 height 980
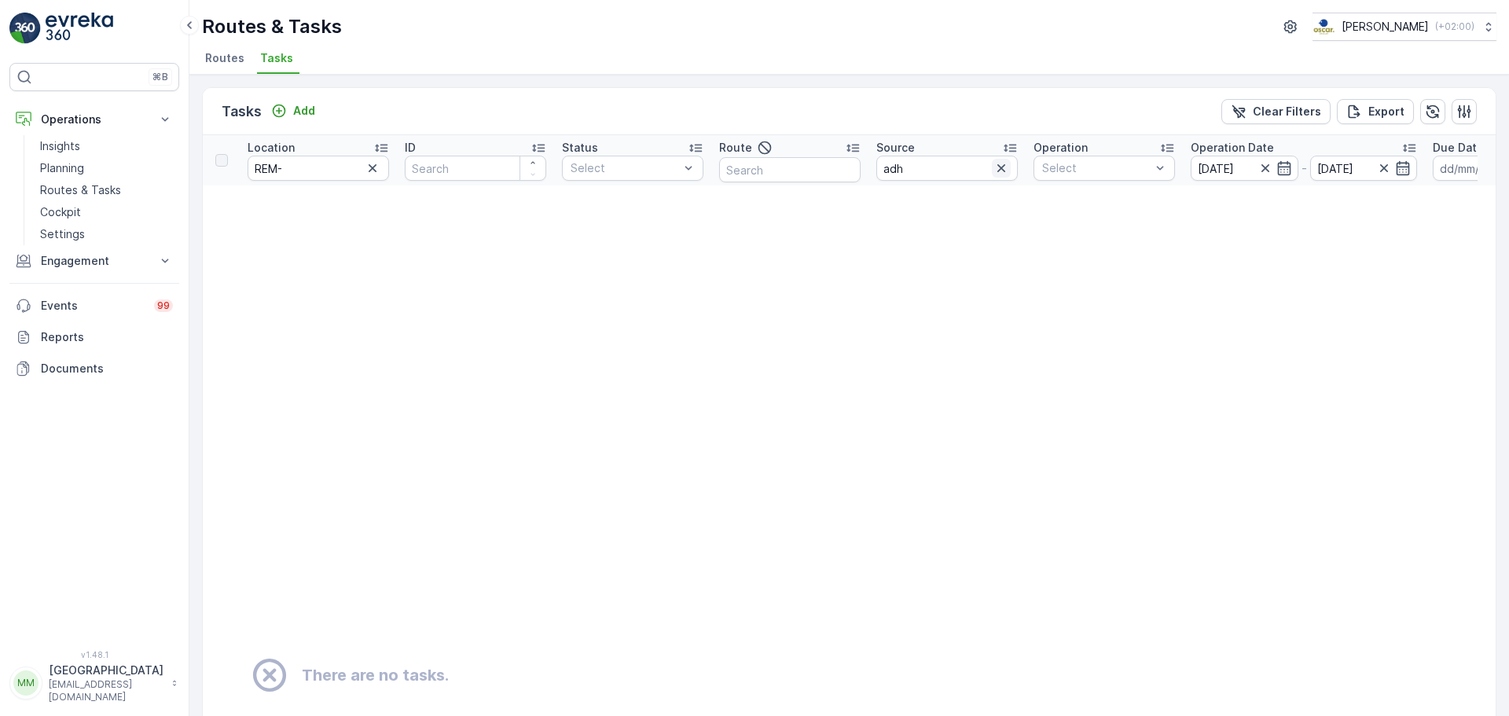
click at [998, 173] on icon "button" at bounding box center [1002, 168] width 16 height 16
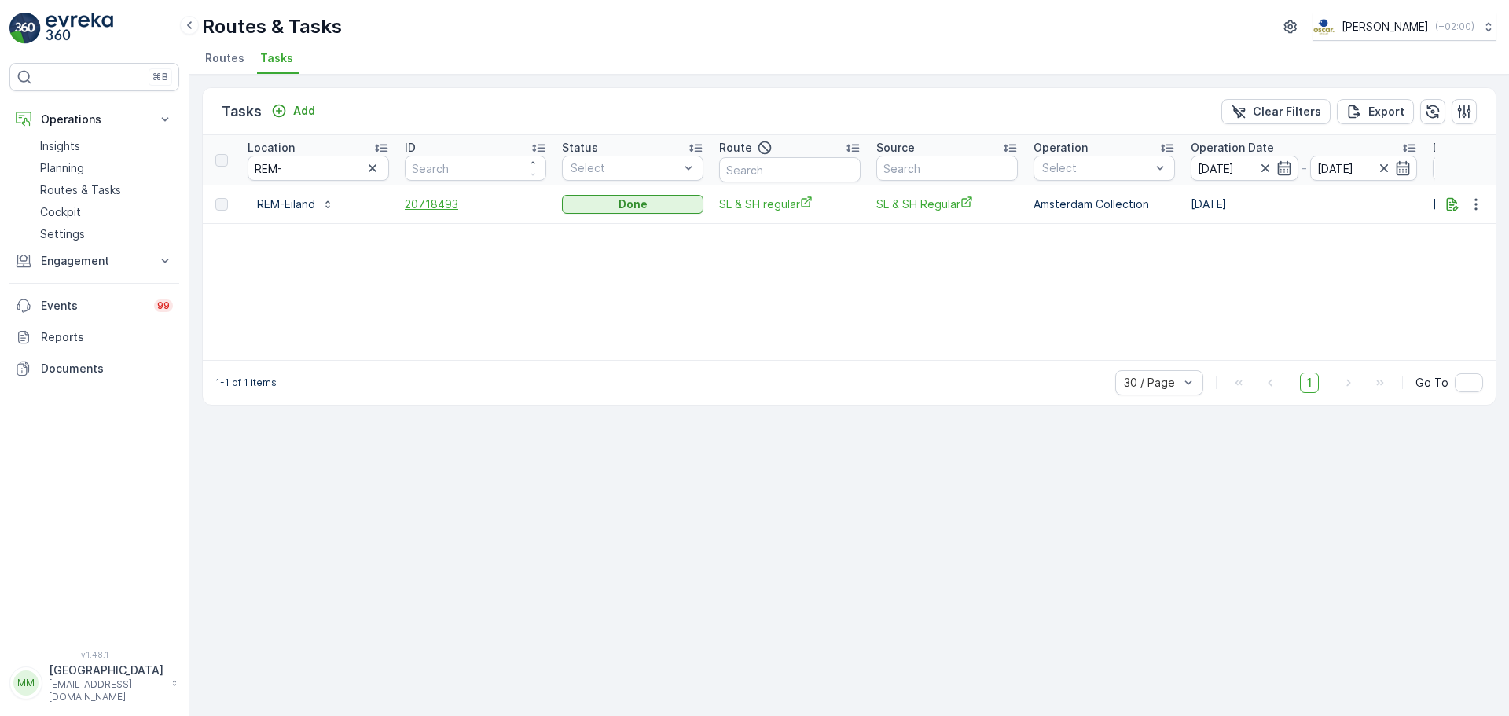
click at [426, 208] on span "20718493" at bounding box center [476, 205] width 142 height 16
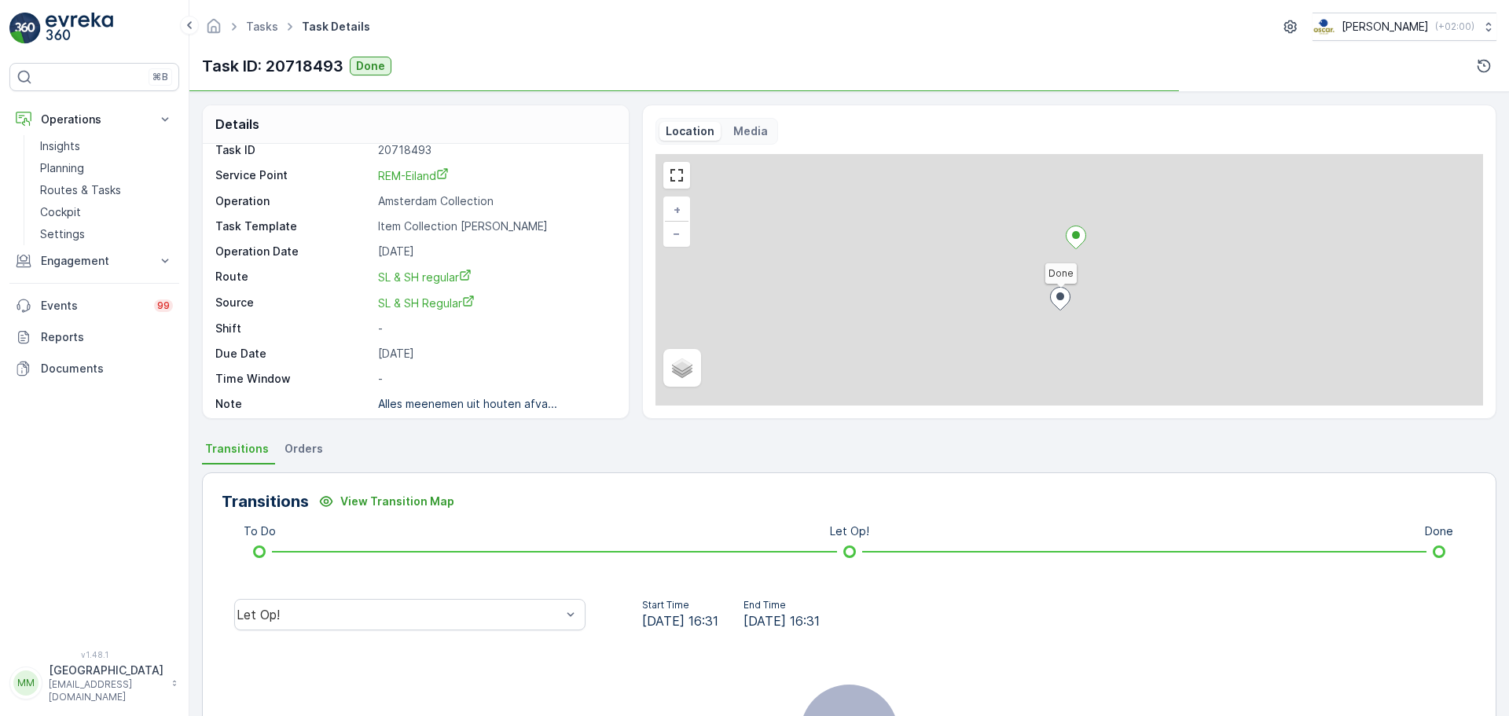
scroll to position [20, 0]
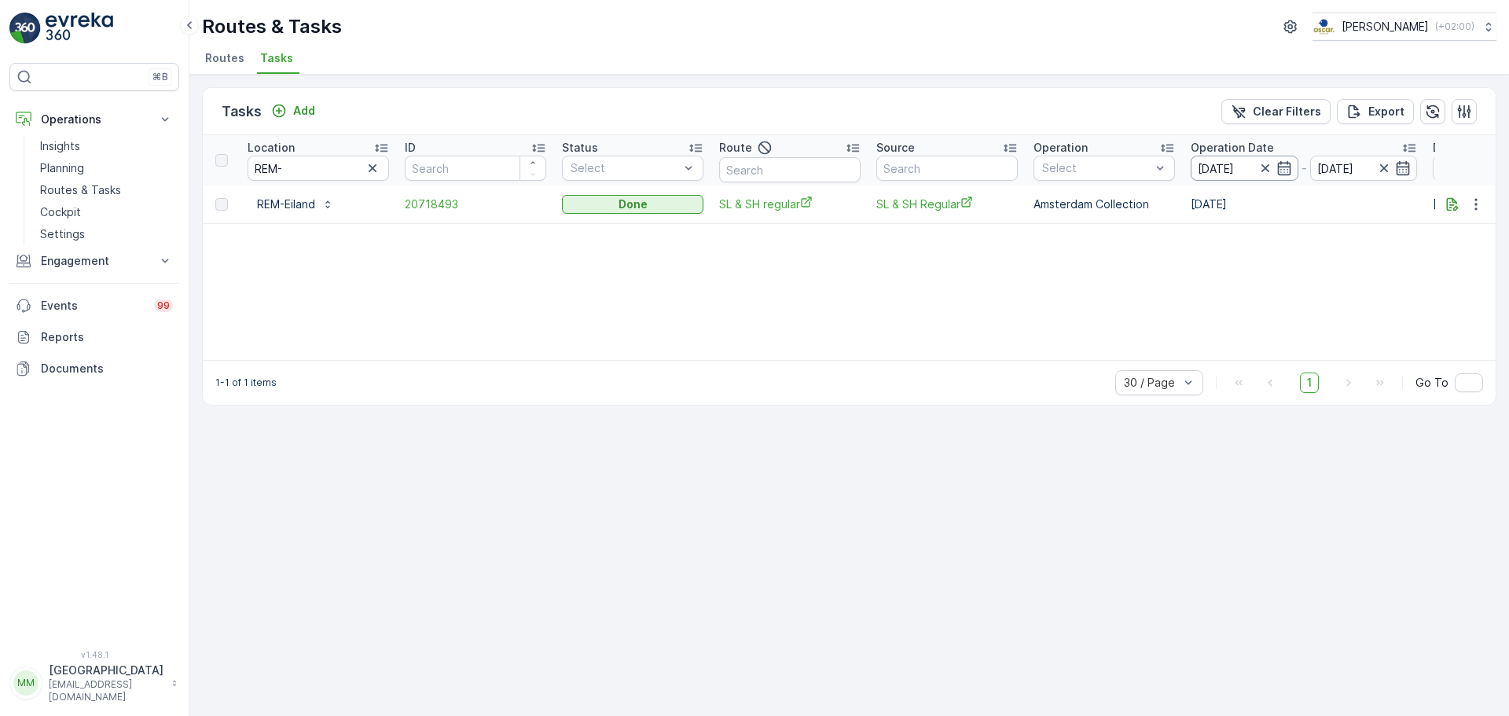
click at [1207, 175] on input "[DATE]" at bounding box center [1245, 168] width 108 height 25
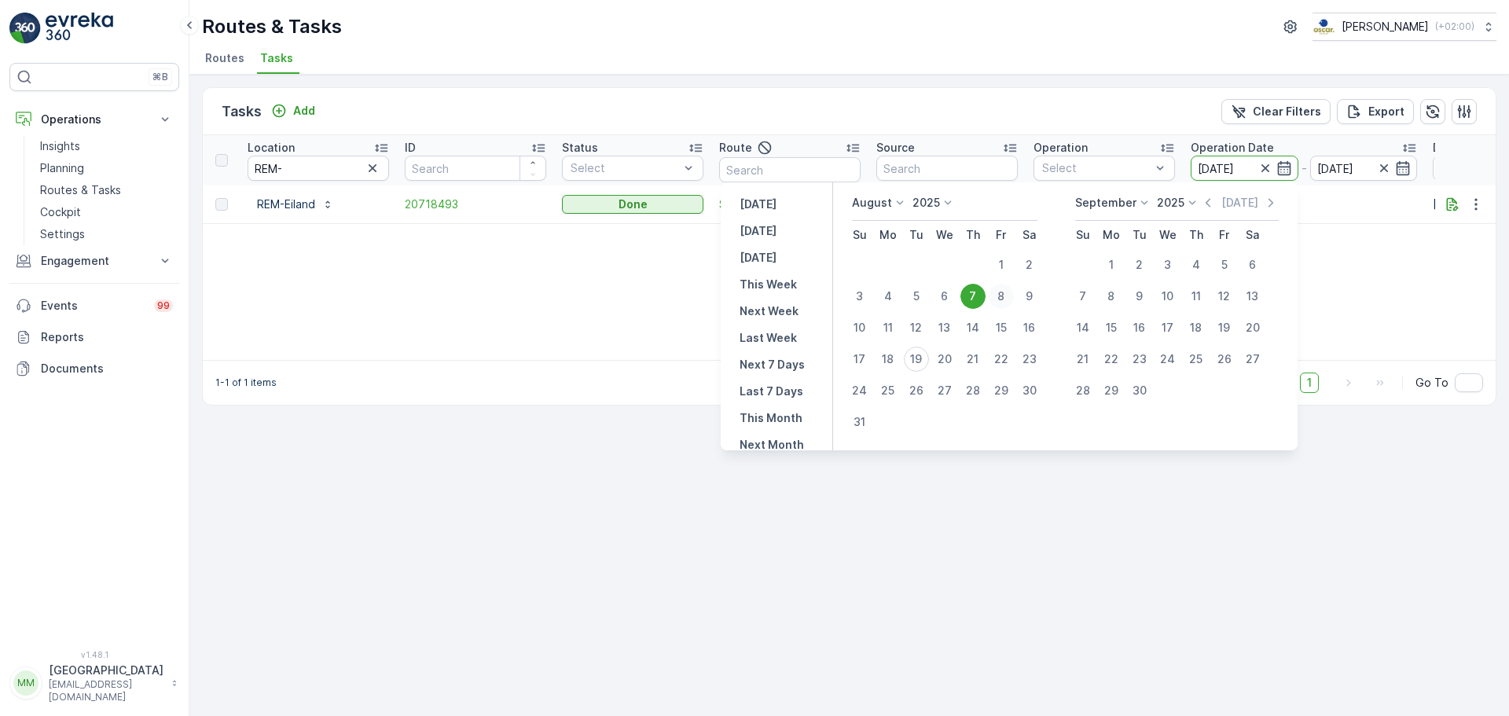
click at [1009, 300] on div "8" at bounding box center [1001, 296] width 25 height 25
type input "[DATE]"
click at [1009, 300] on div "8" at bounding box center [1001, 296] width 25 height 25
type input "[DATE]"
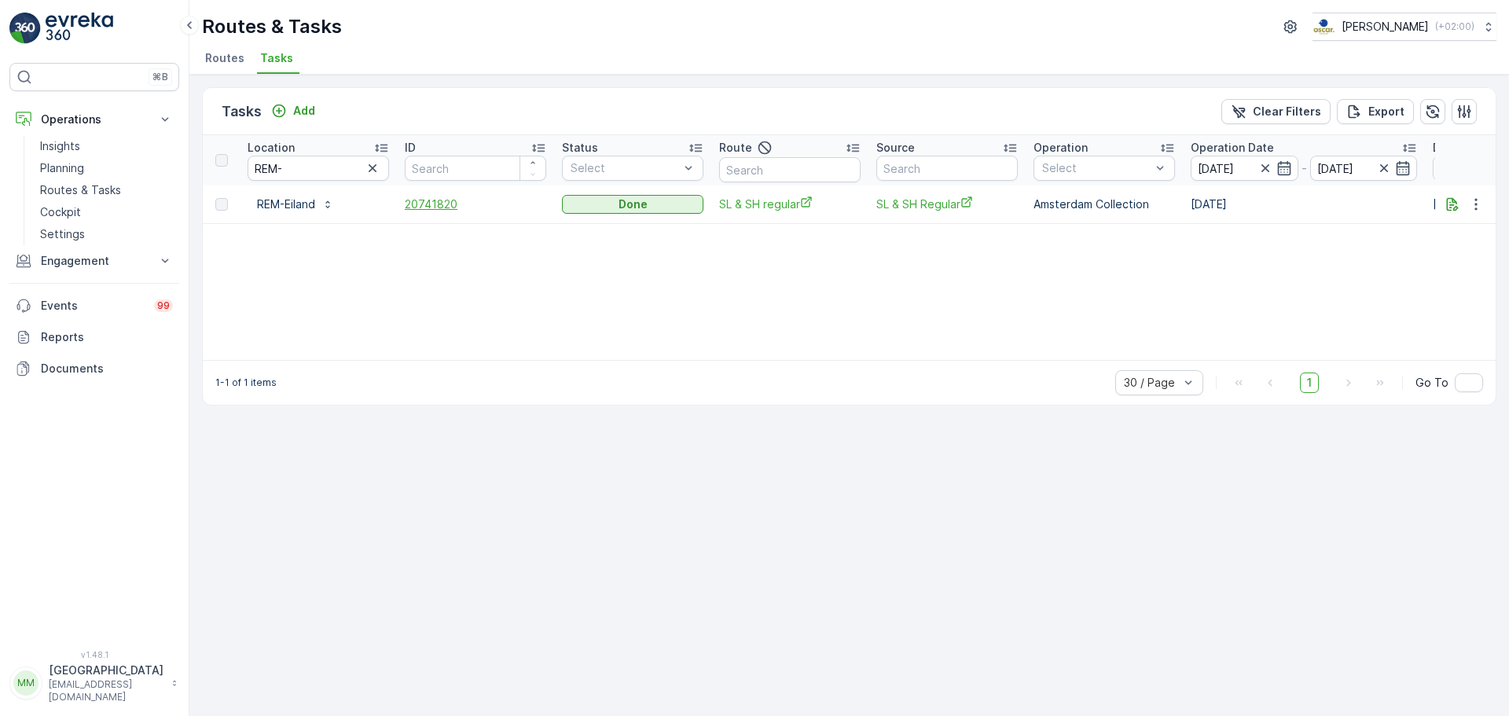
click at [438, 205] on span "20741820" at bounding box center [476, 205] width 142 height 16
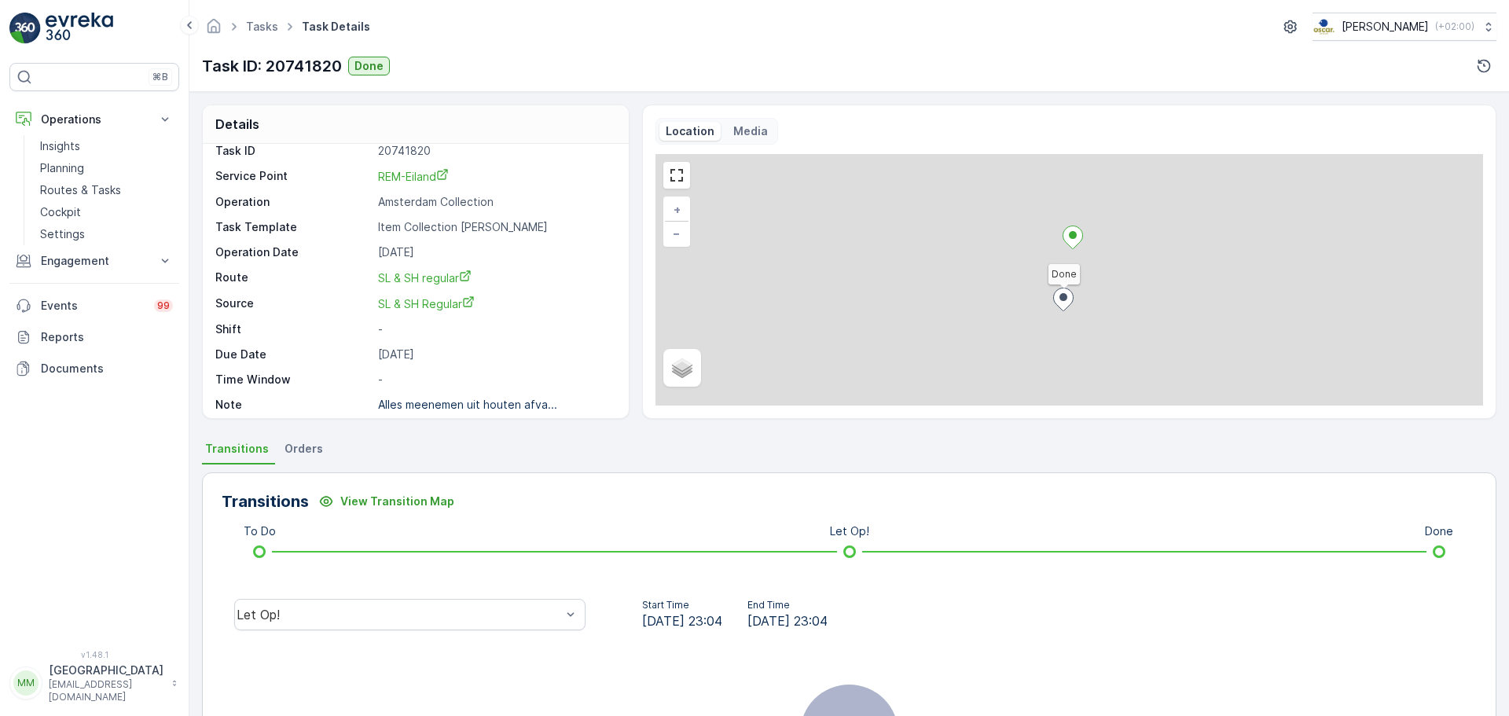
scroll to position [20, 0]
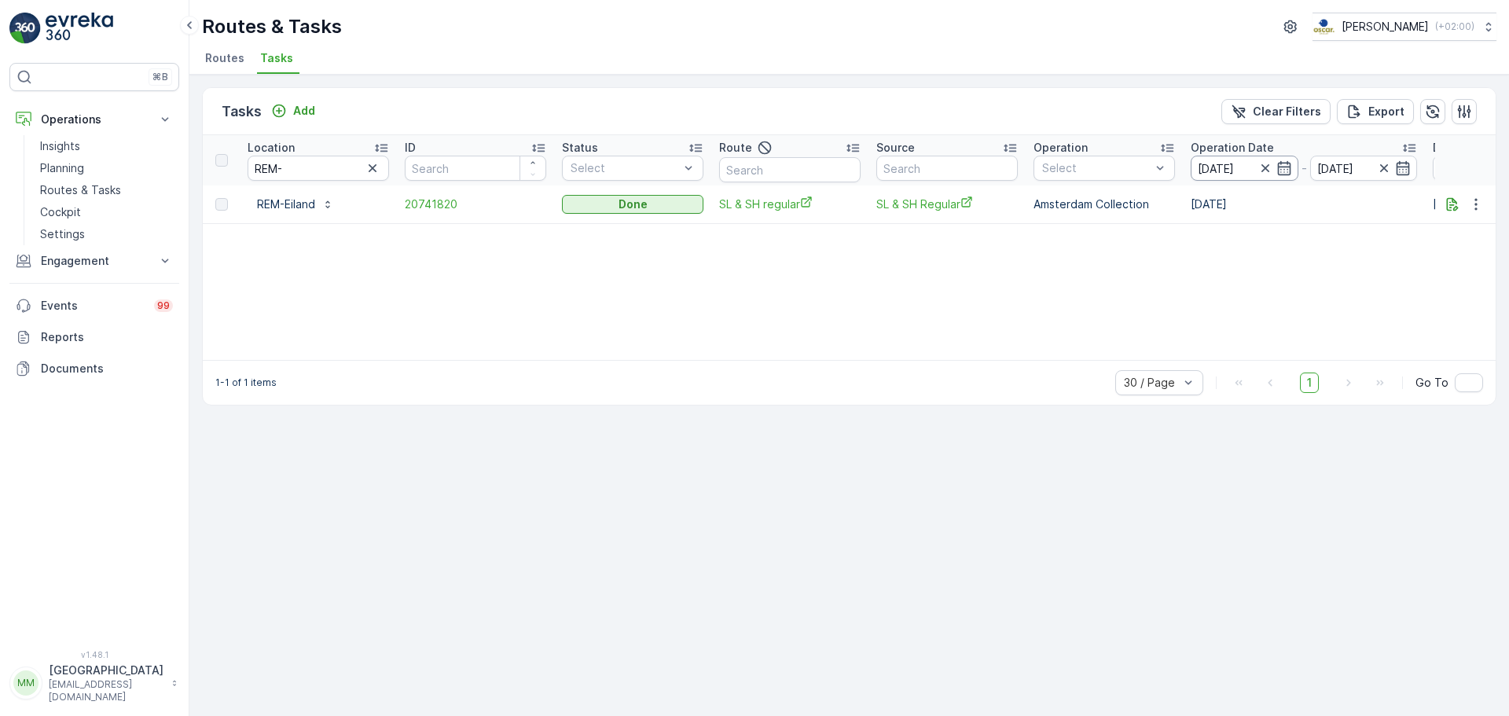
click at [1207, 166] on input "[DATE]" at bounding box center [1245, 168] width 108 height 25
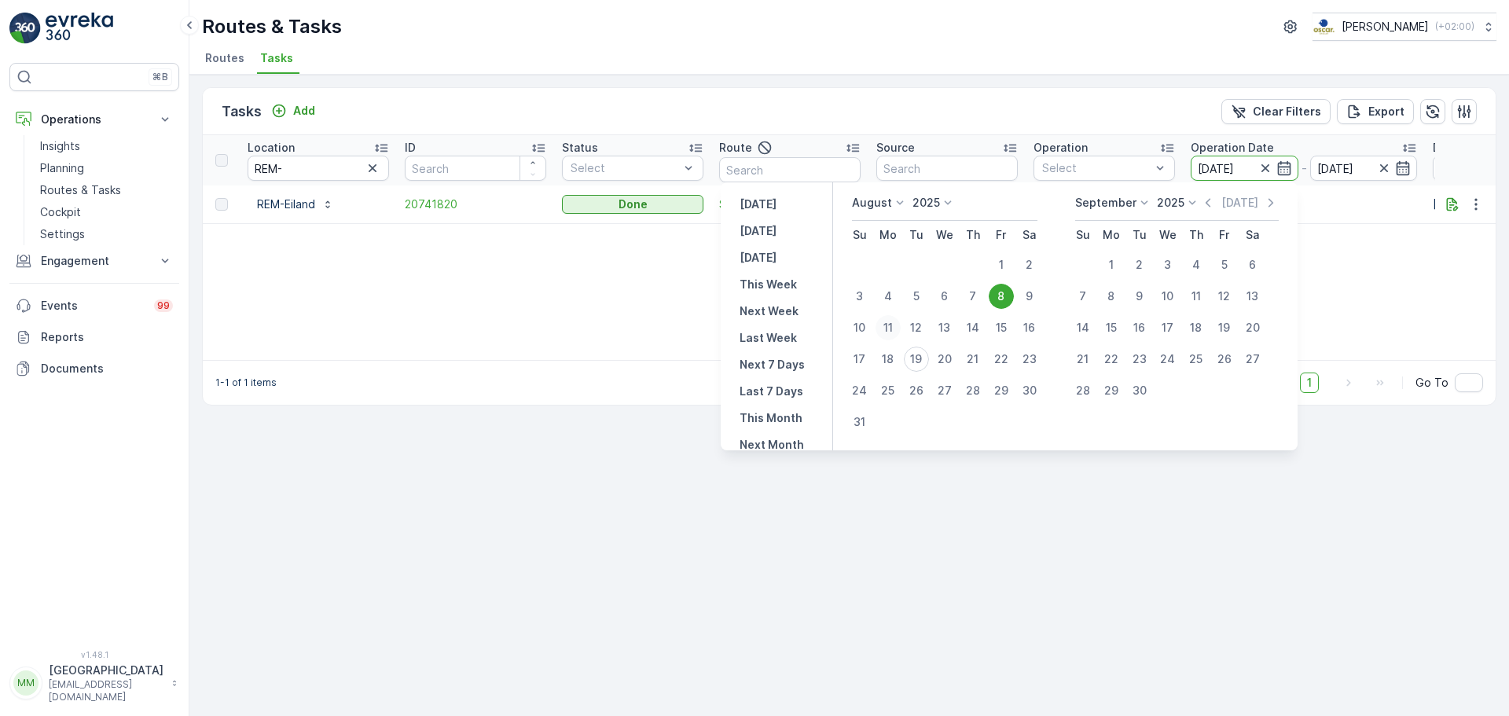
click at [891, 330] on div "11" at bounding box center [888, 327] width 25 height 25
type input "[DATE]"
click at [891, 330] on div "11" at bounding box center [888, 327] width 25 height 25
type input "[DATE]"
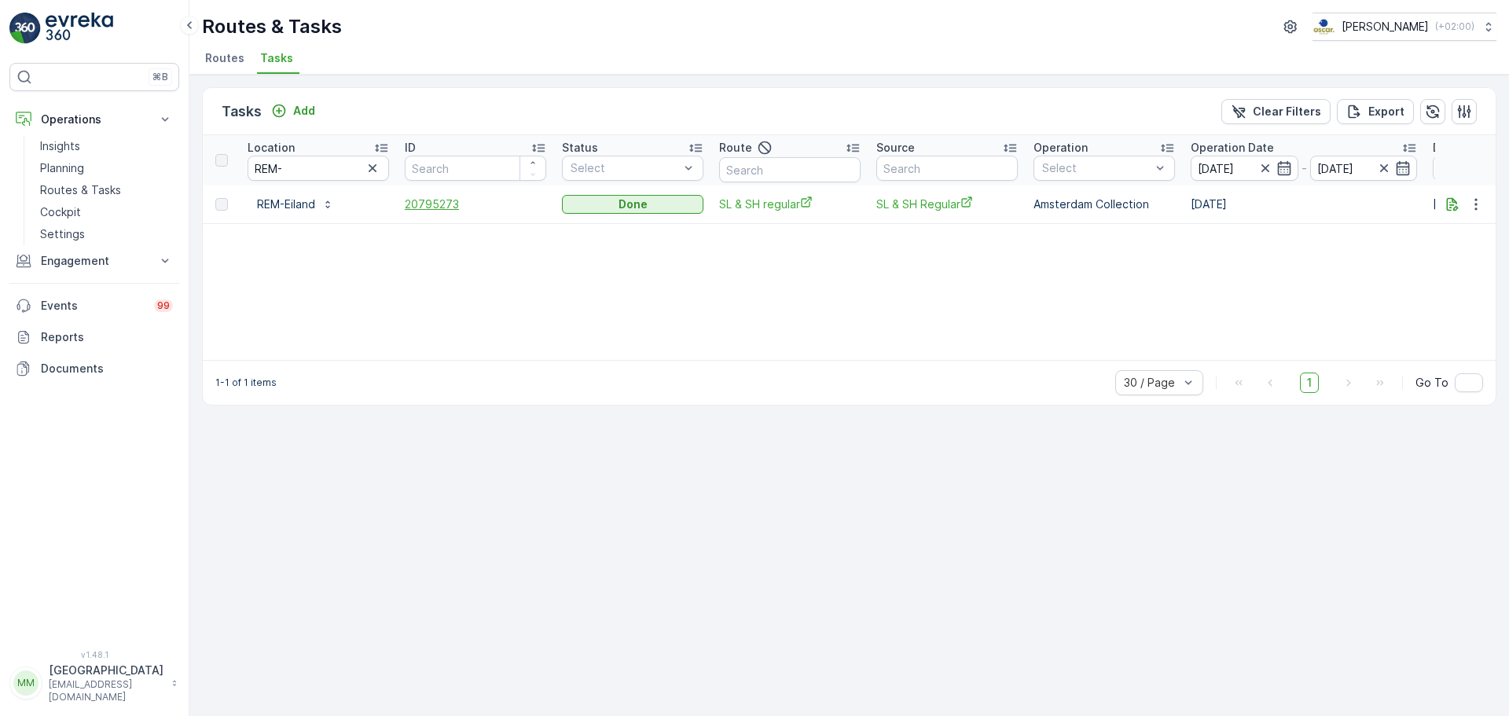
click at [444, 204] on span "20795273" at bounding box center [476, 205] width 142 height 16
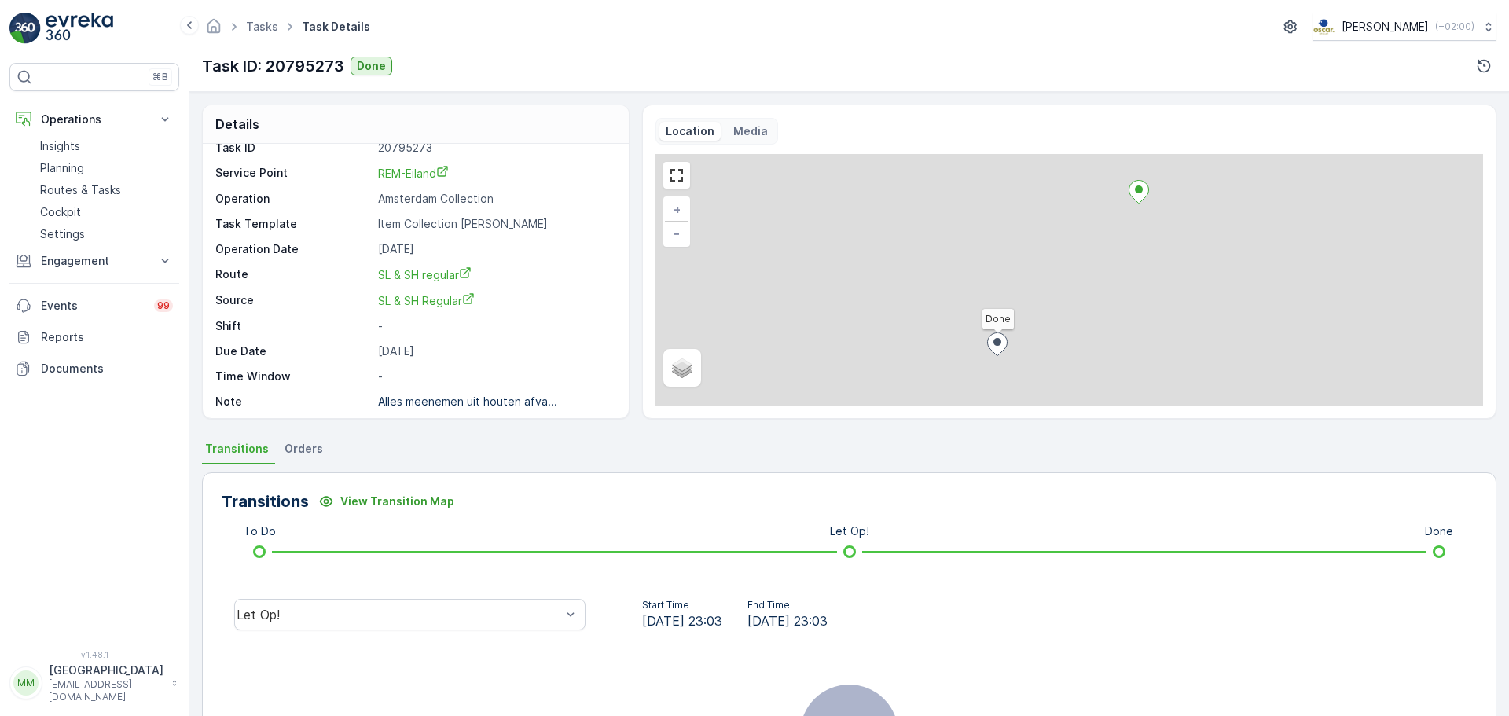
scroll to position [20, 0]
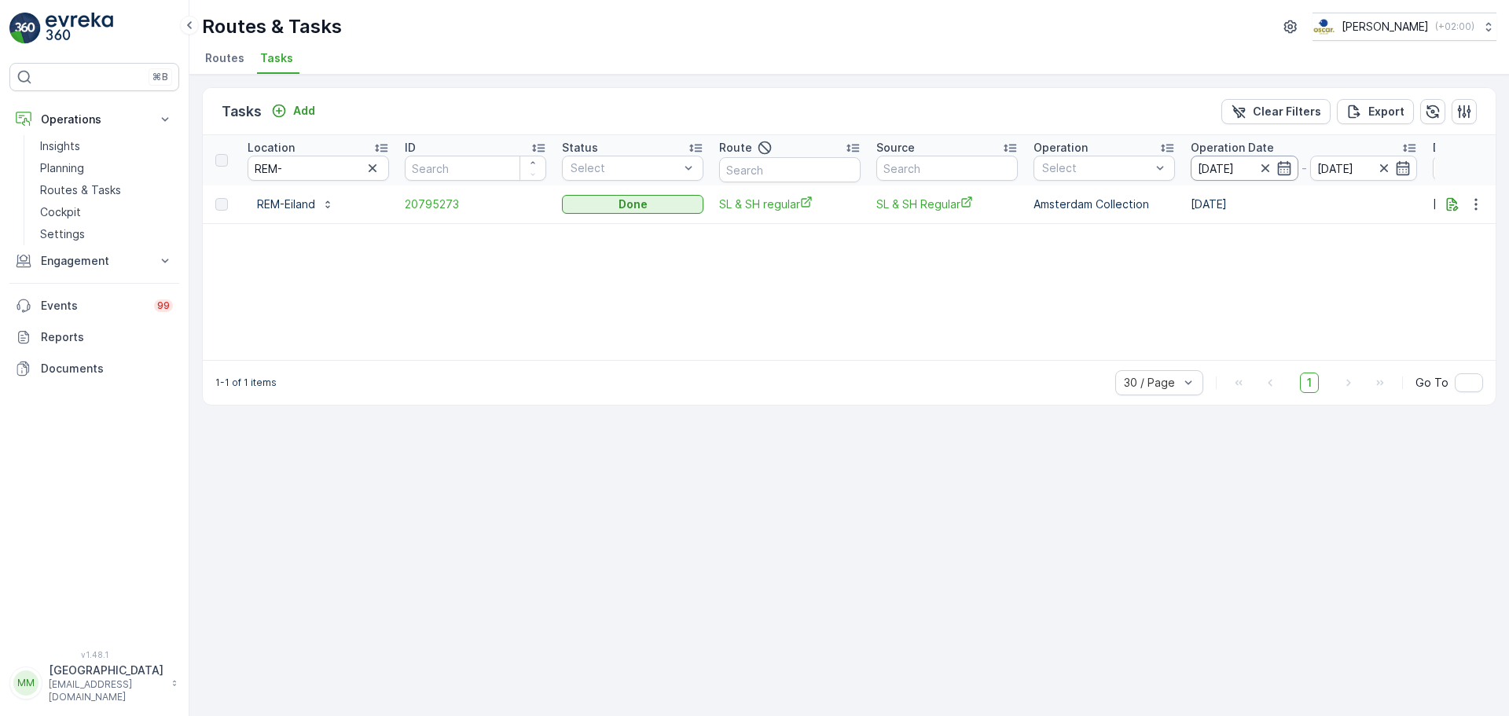
click at [1207, 172] on input "[DATE]" at bounding box center [1245, 168] width 108 height 25
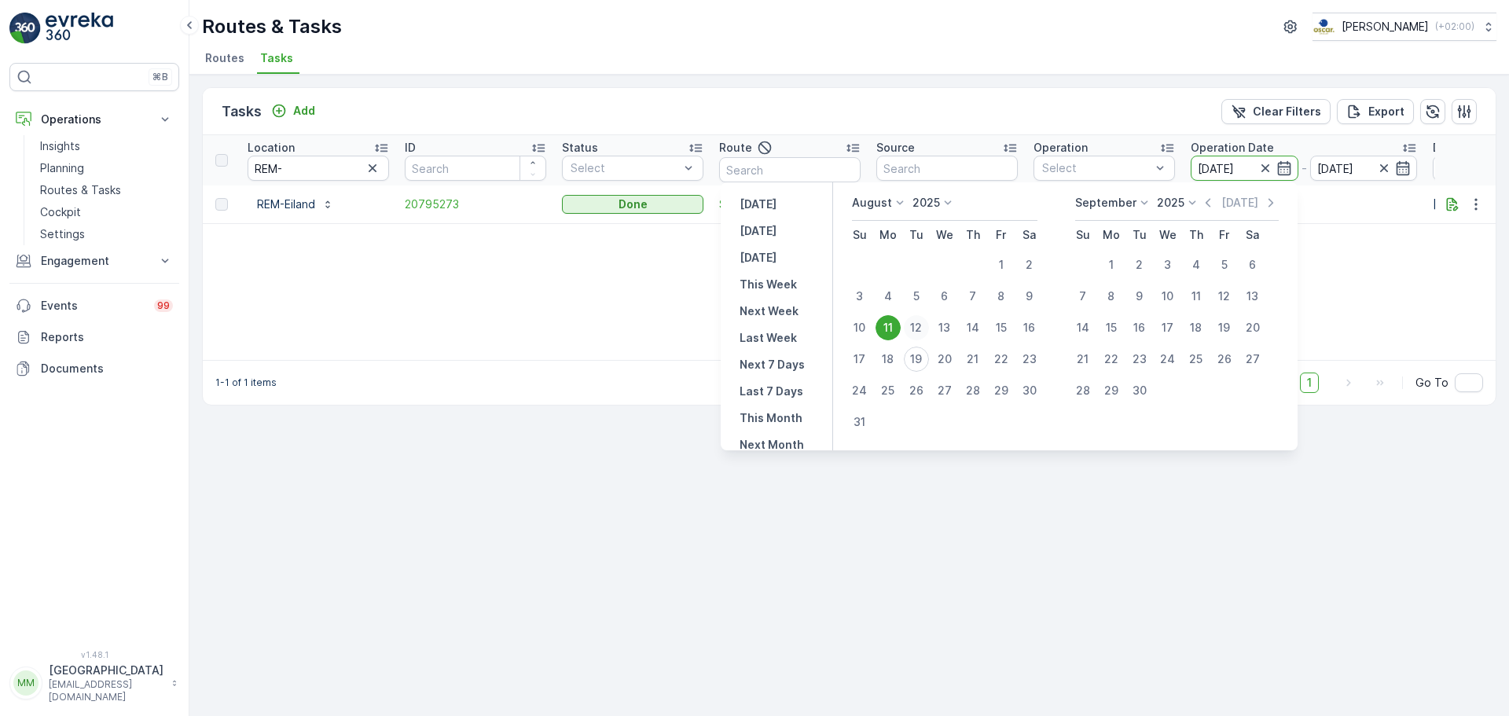
click at [928, 329] on div "12" at bounding box center [916, 327] width 25 height 25
type input "[DATE]"
click at [928, 329] on div "12" at bounding box center [916, 327] width 25 height 25
type input "[DATE]"
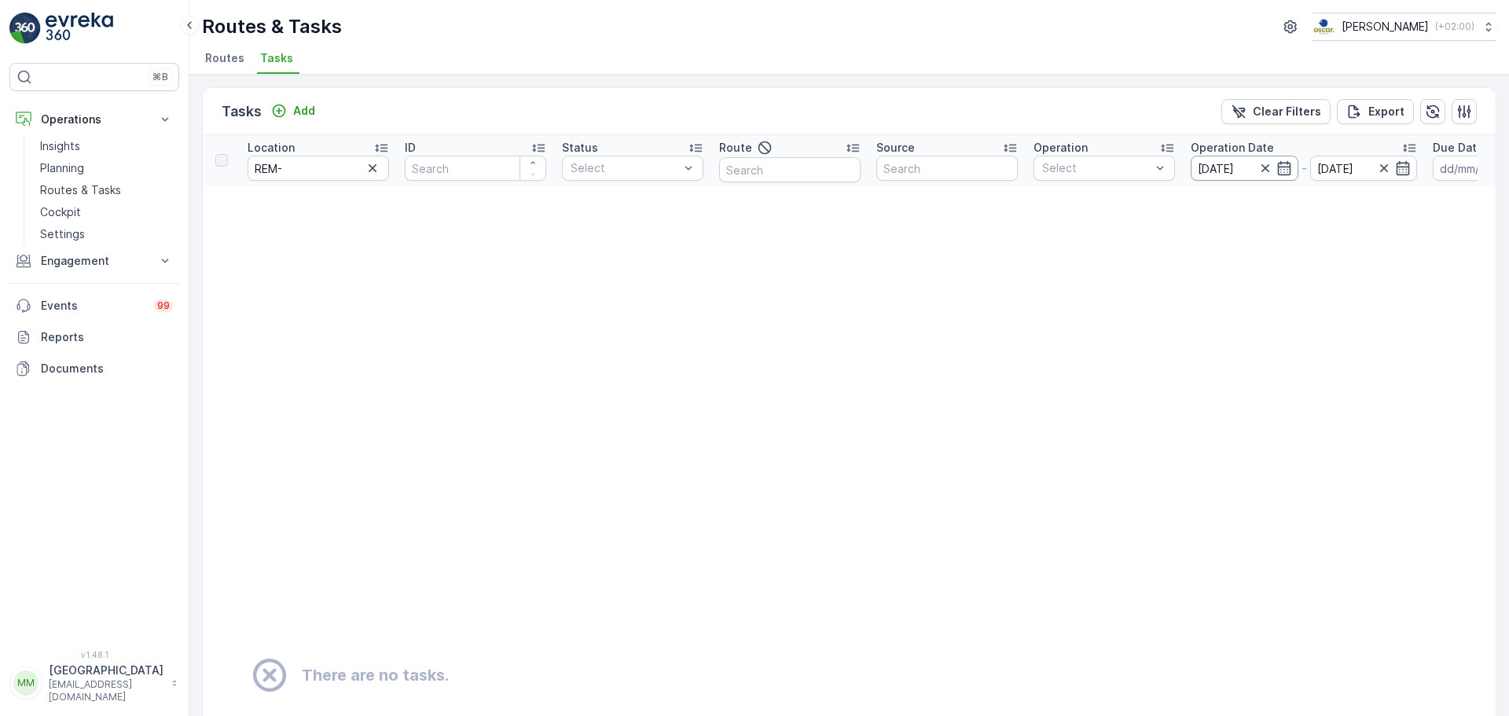
click at [1207, 170] on input "[DATE]" at bounding box center [1245, 168] width 108 height 25
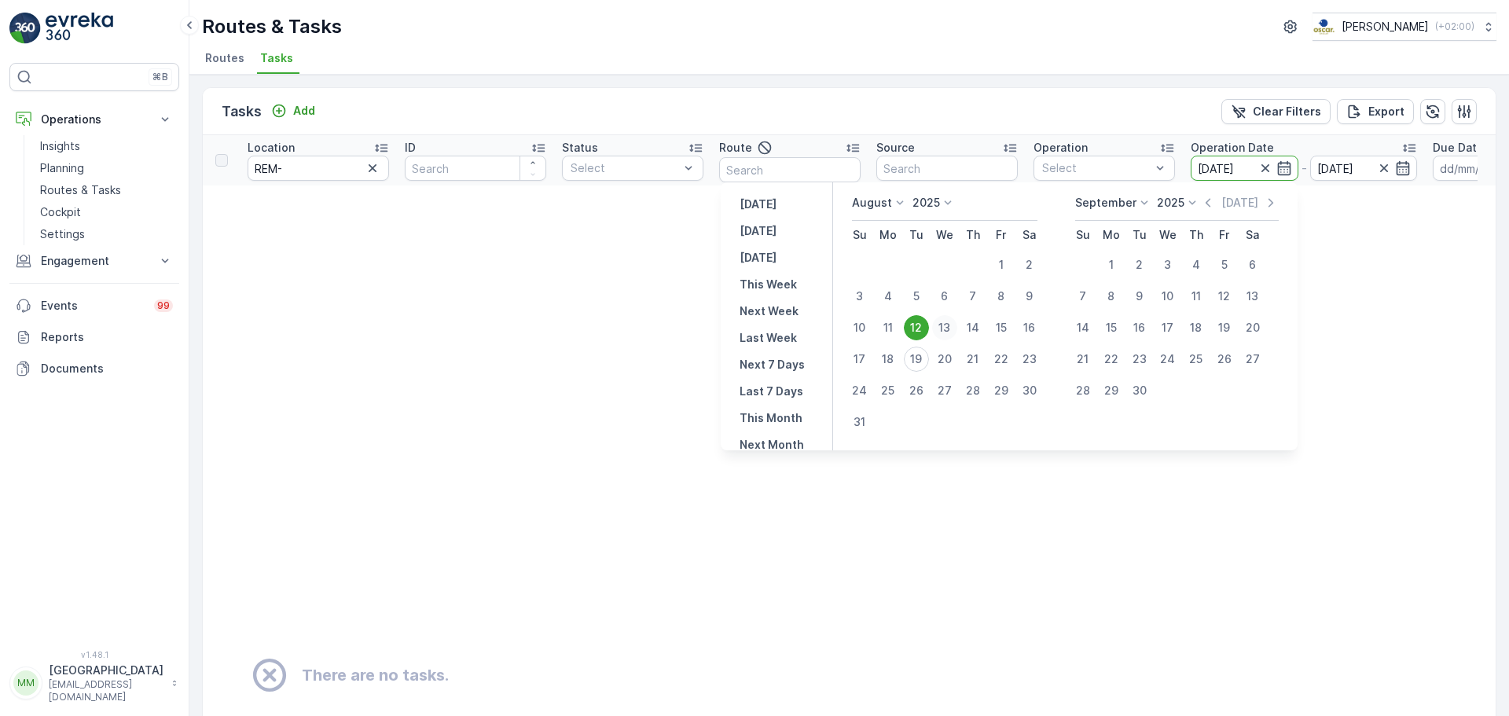
click at [953, 325] on div "13" at bounding box center [944, 327] width 25 height 25
type input "[DATE]"
click at [953, 325] on div "13" at bounding box center [944, 327] width 25 height 25
type input "[DATE]"
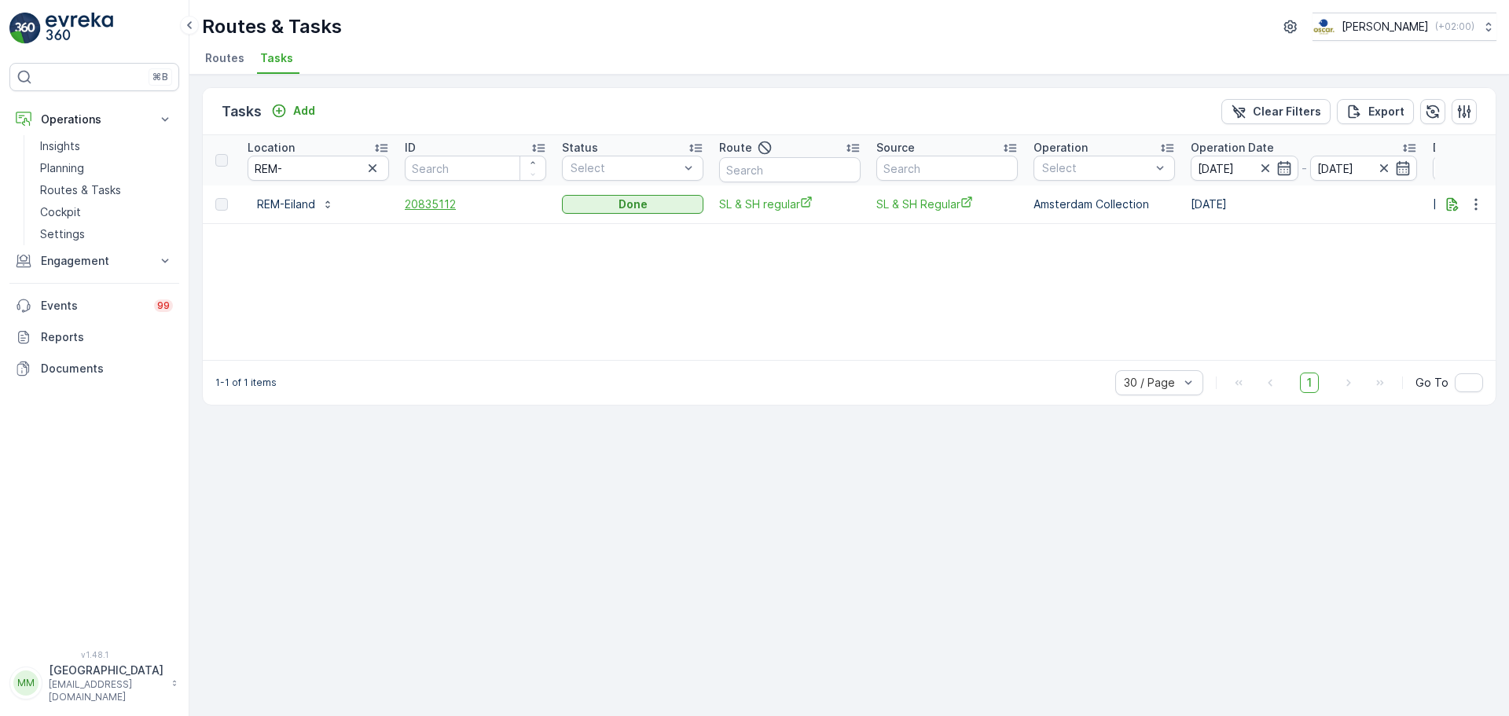
click at [436, 210] on span "20835112" at bounding box center [476, 205] width 142 height 16
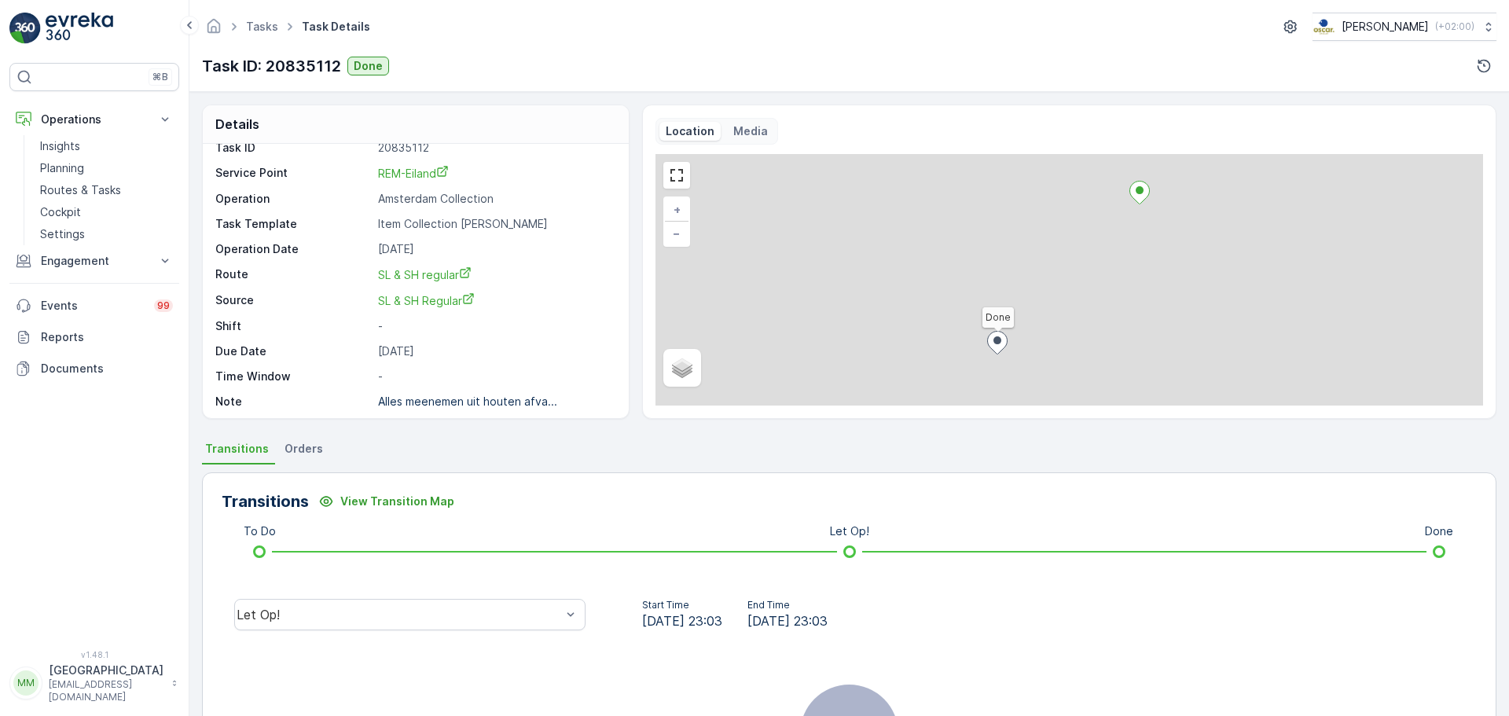
scroll to position [20, 0]
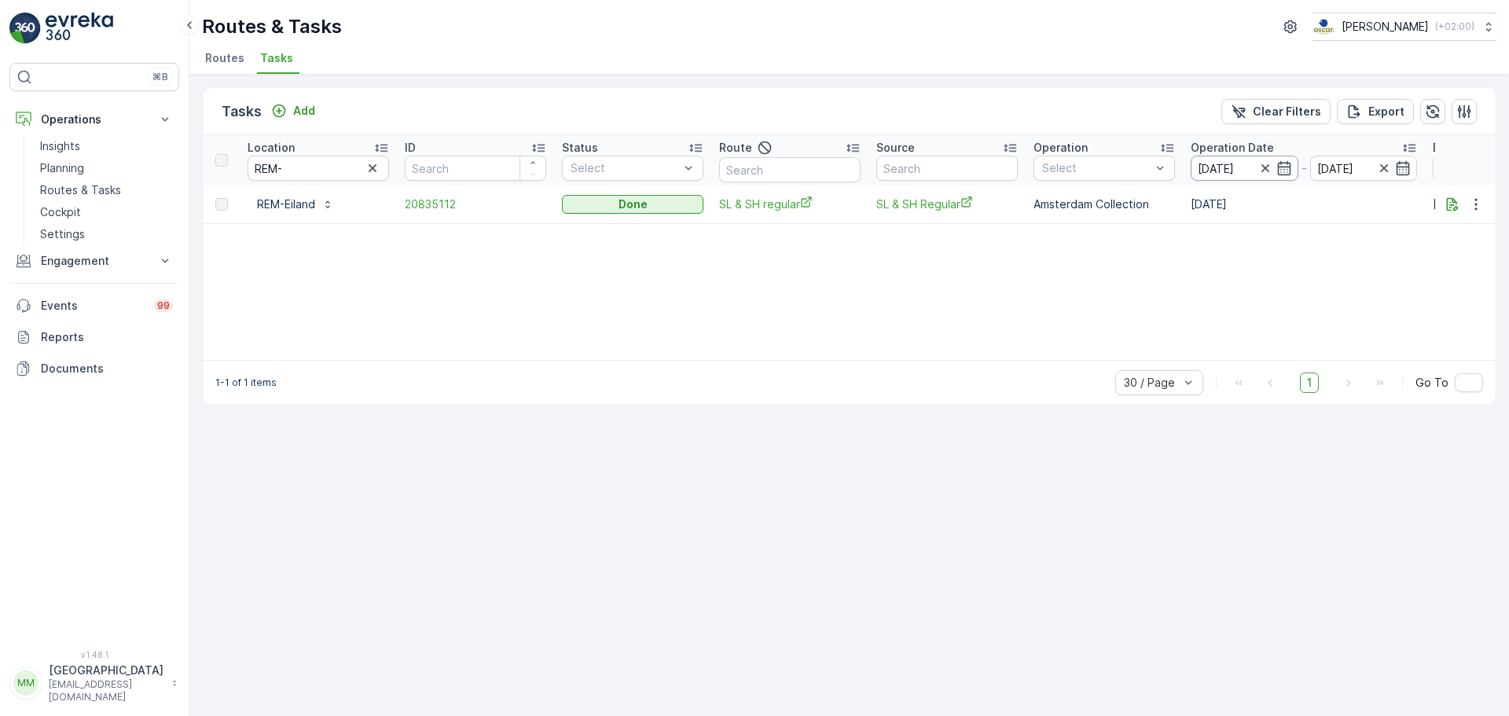
click at [1207, 168] on input "[DATE]" at bounding box center [1245, 168] width 108 height 25
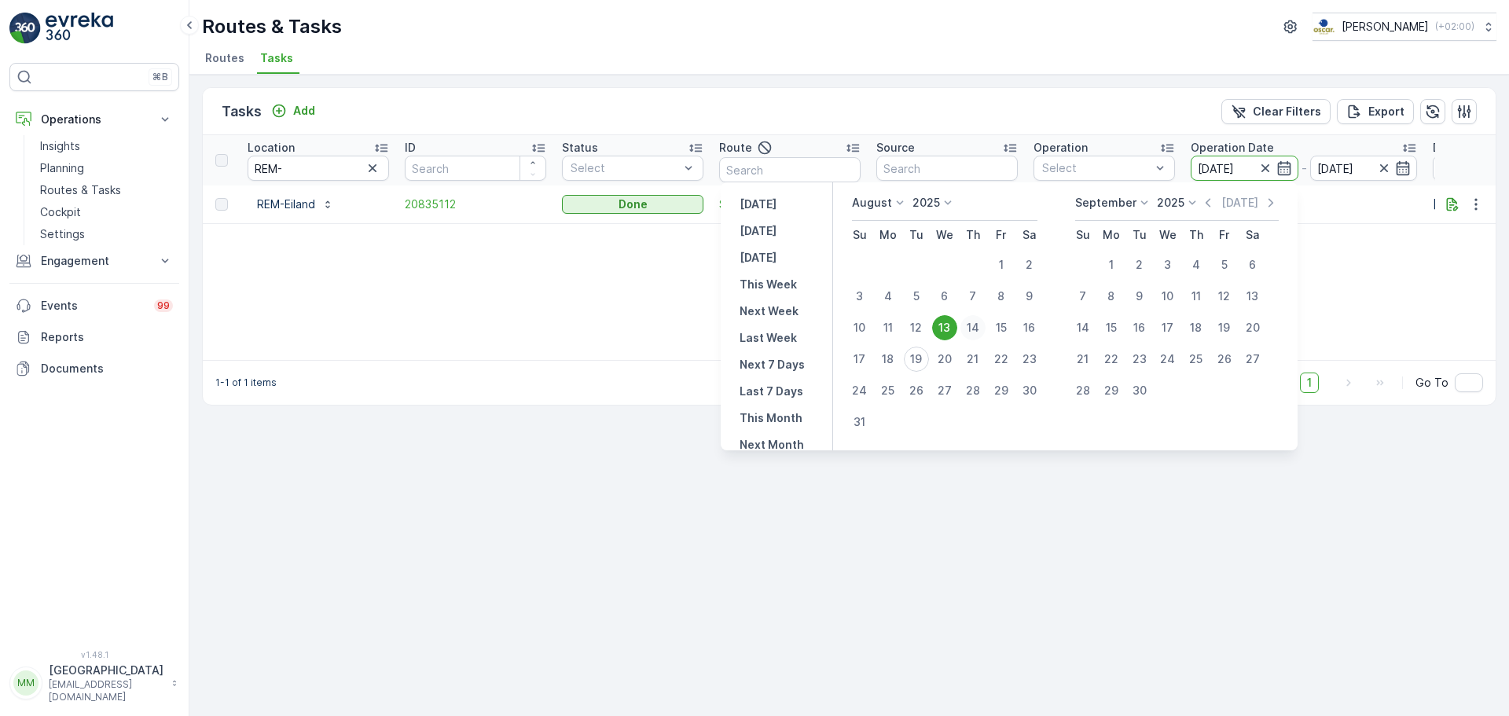
click at [983, 323] on div "14" at bounding box center [973, 327] width 25 height 25
type input "[DATE]"
click at [983, 323] on div "14" at bounding box center [973, 327] width 25 height 25
type input "[DATE]"
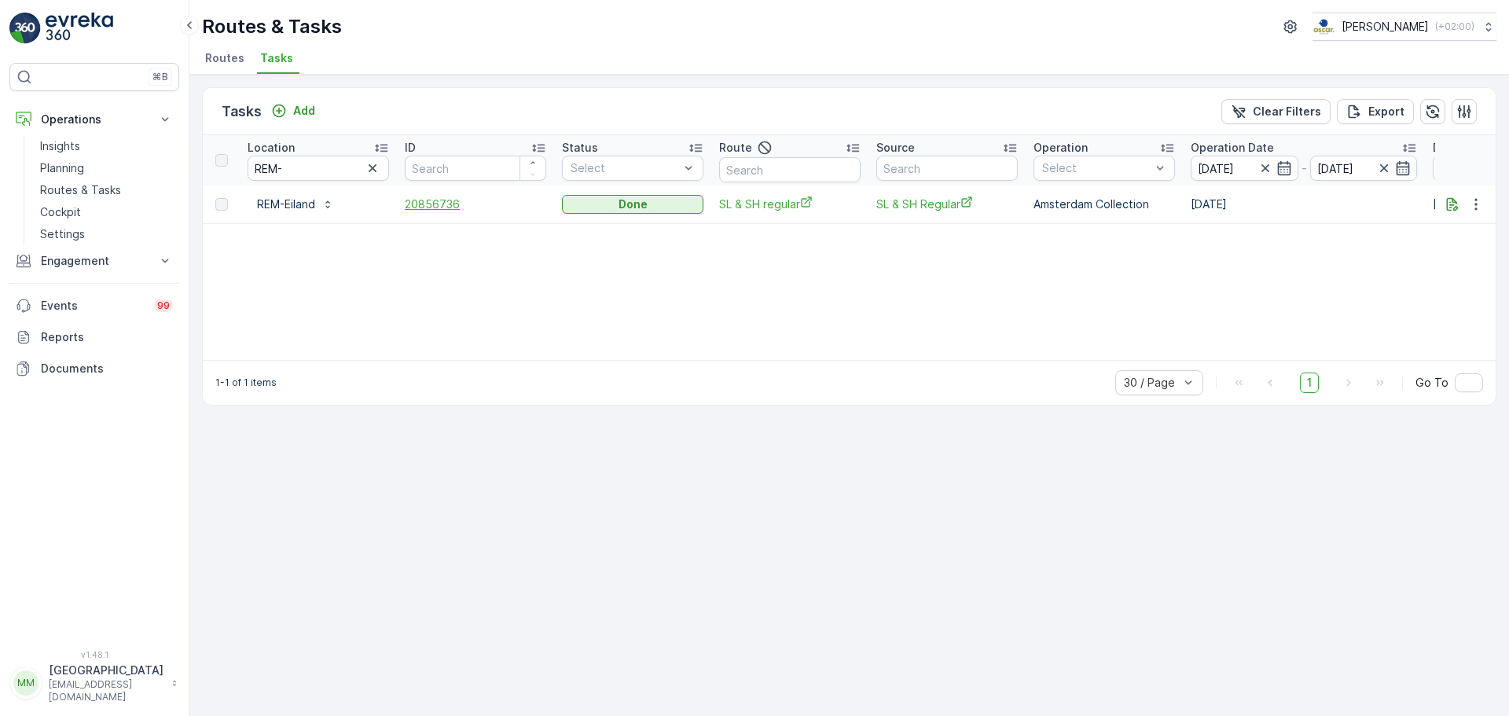
click at [432, 202] on span "20856736" at bounding box center [476, 205] width 142 height 16
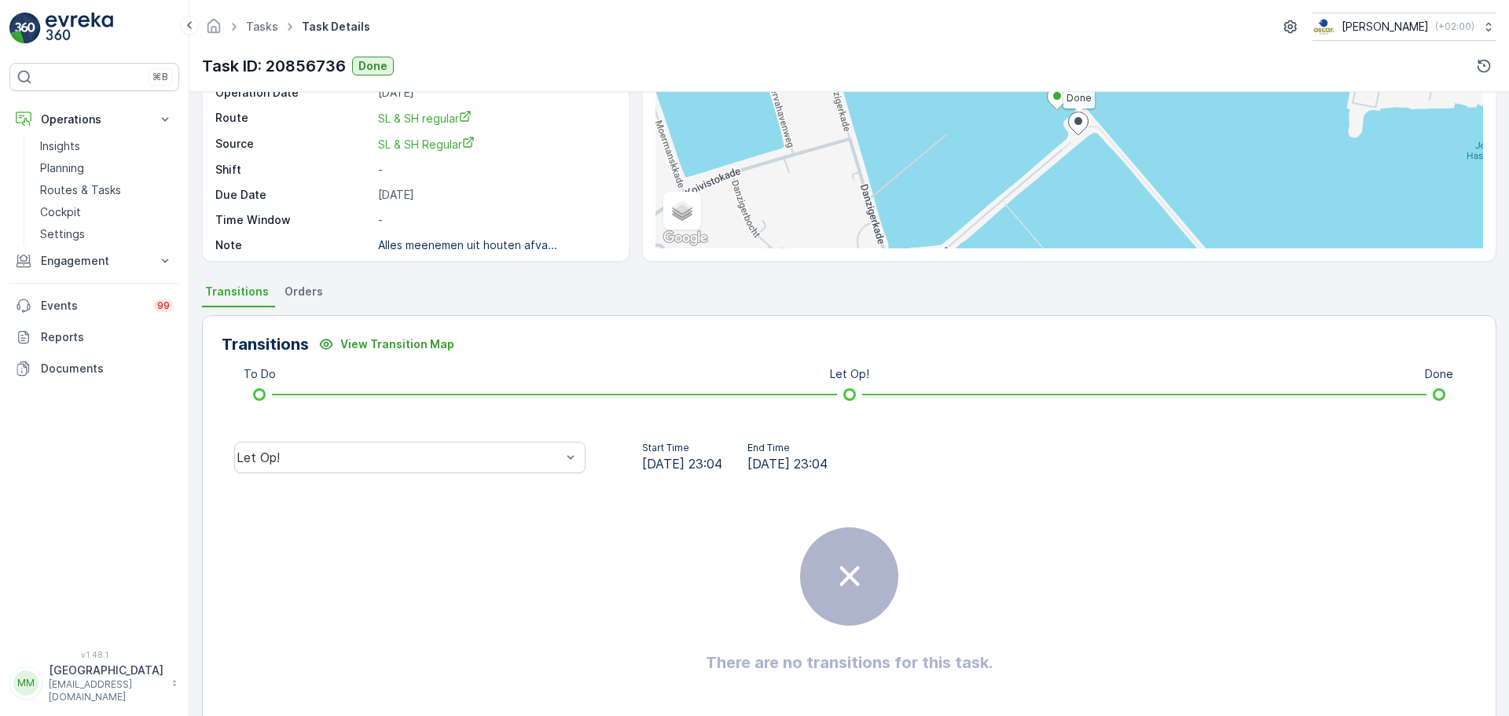
scroll to position [20, 0]
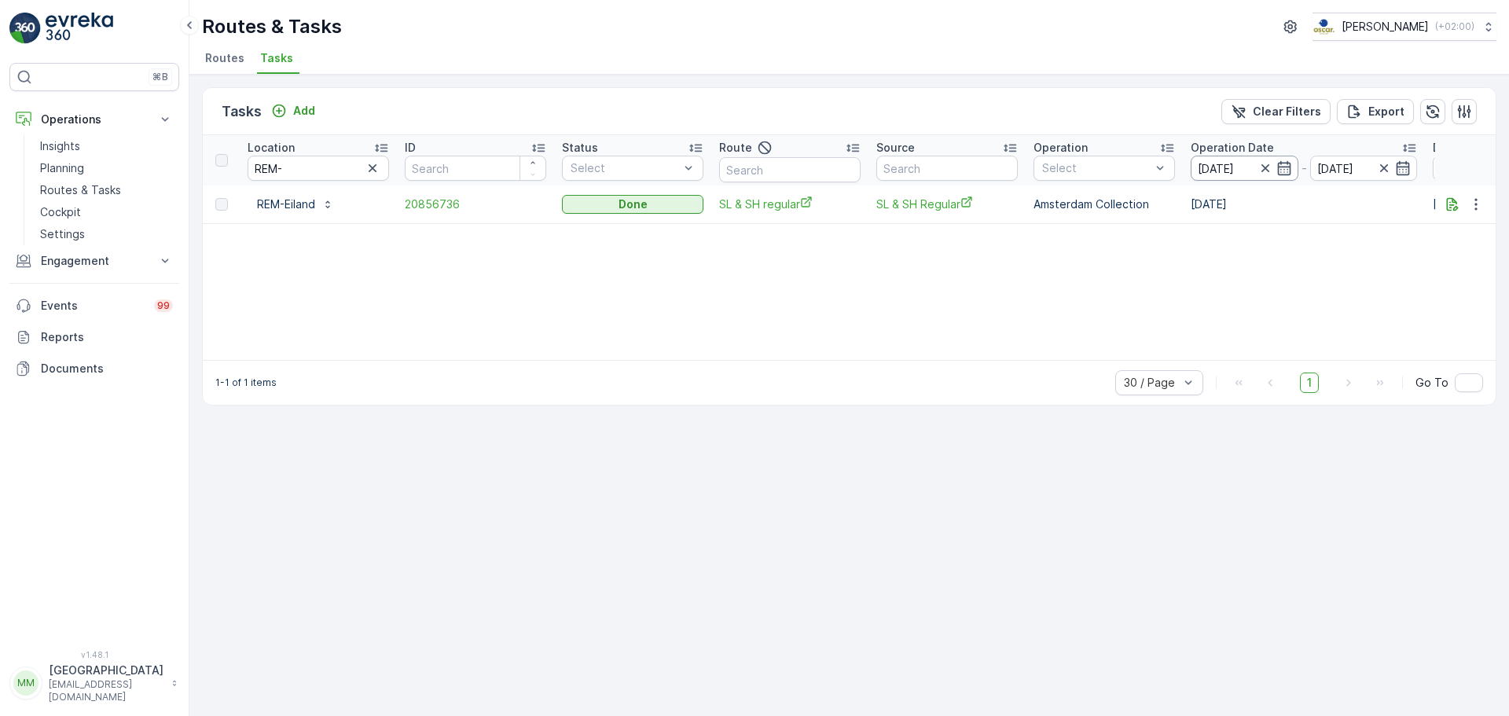
click at [1207, 163] on input "[DATE]" at bounding box center [1245, 168] width 108 height 25
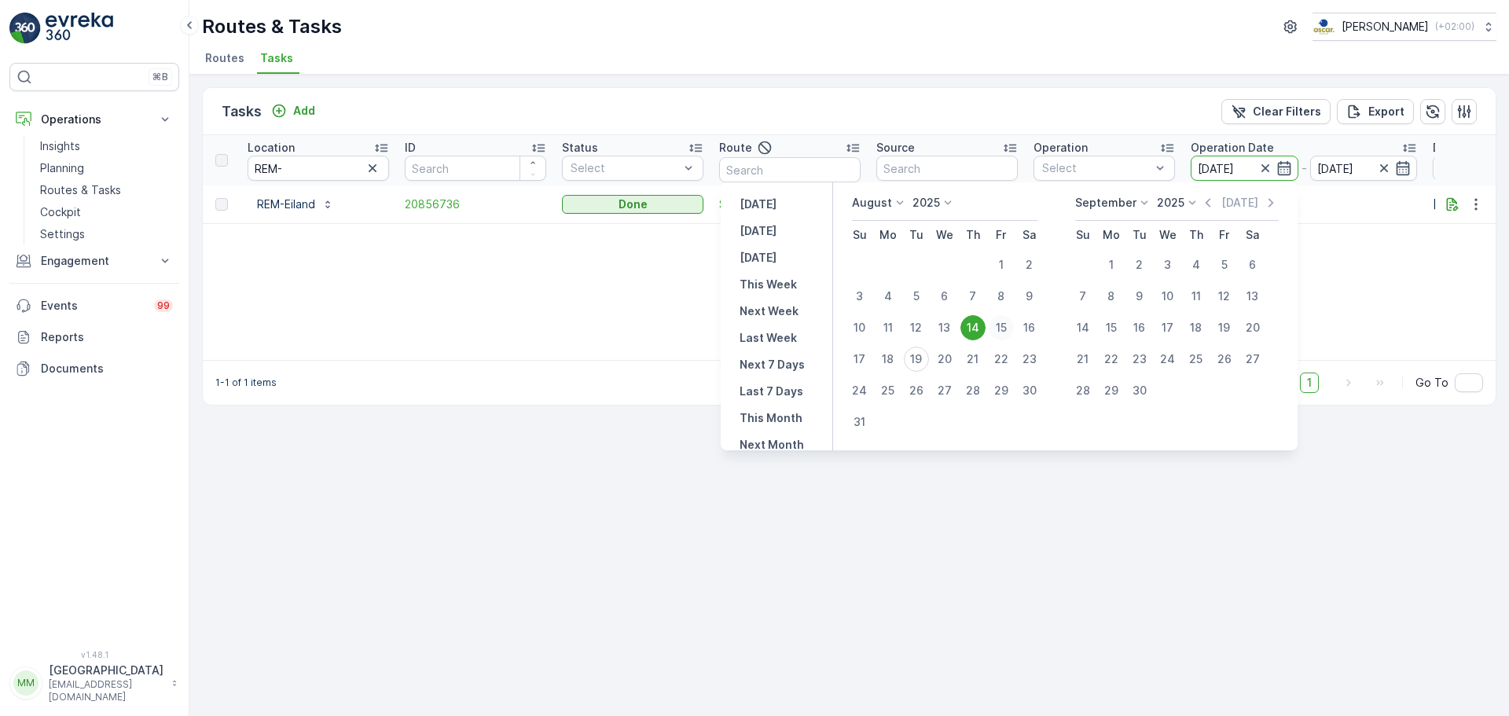
click at [1014, 325] on div "15" at bounding box center [1001, 327] width 25 height 25
type input "[DATE]"
click at [1014, 325] on div "15" at bounding box center [1001, 327] width 25 height 25
type input "[DATE]"
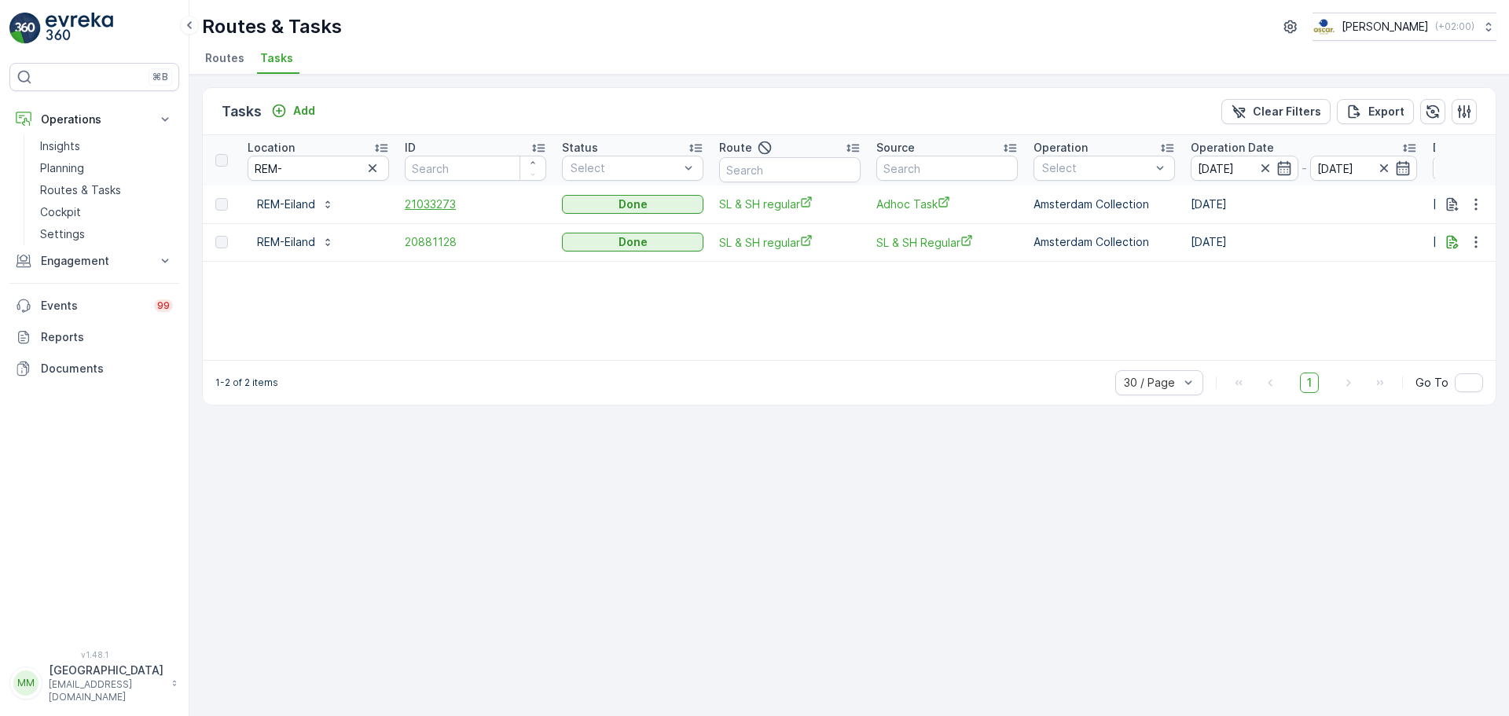
click at [450, 208] on span "21033273" at bounding box center [476, 205] width 142 height 16
click at [457, 245] on span "20881128" at bounding box center [476, 242] width 142 height 16
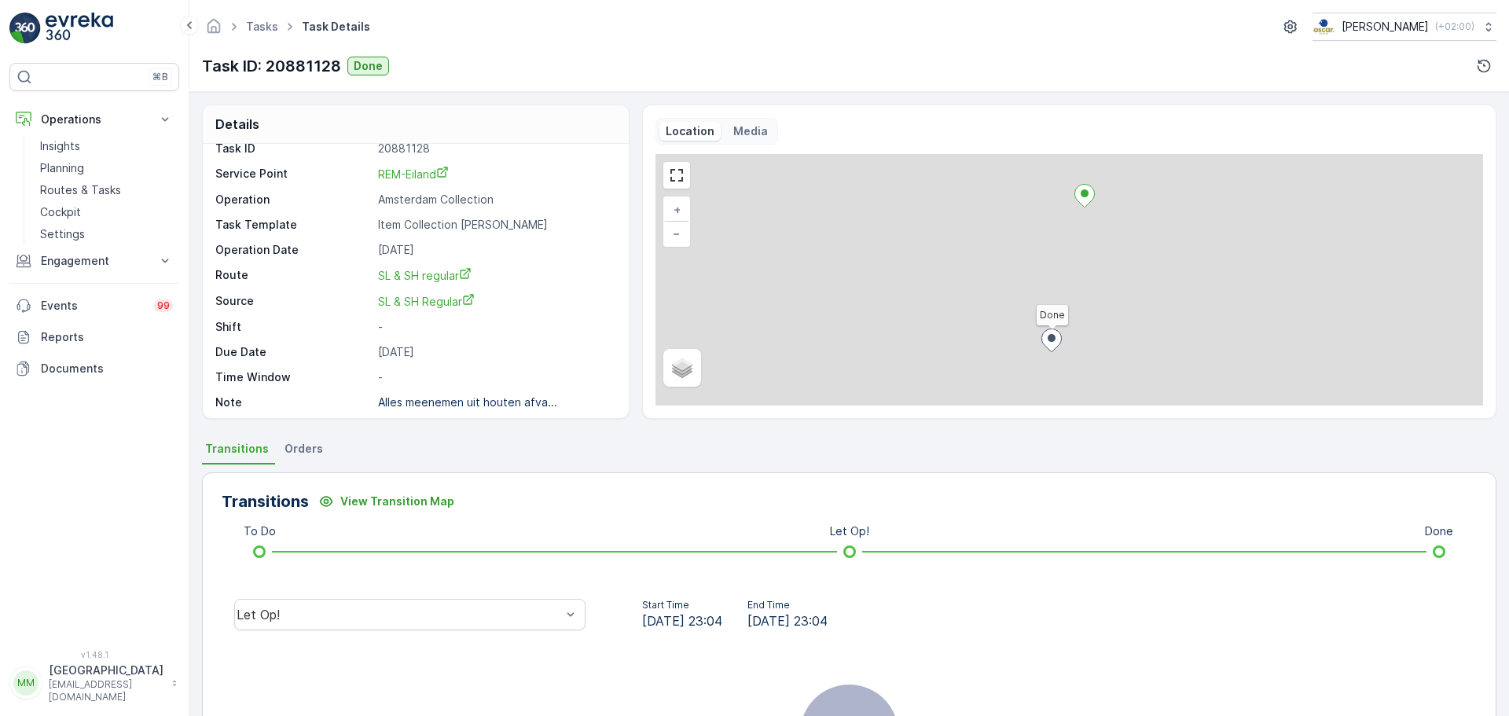
scroll to position [20, 0]
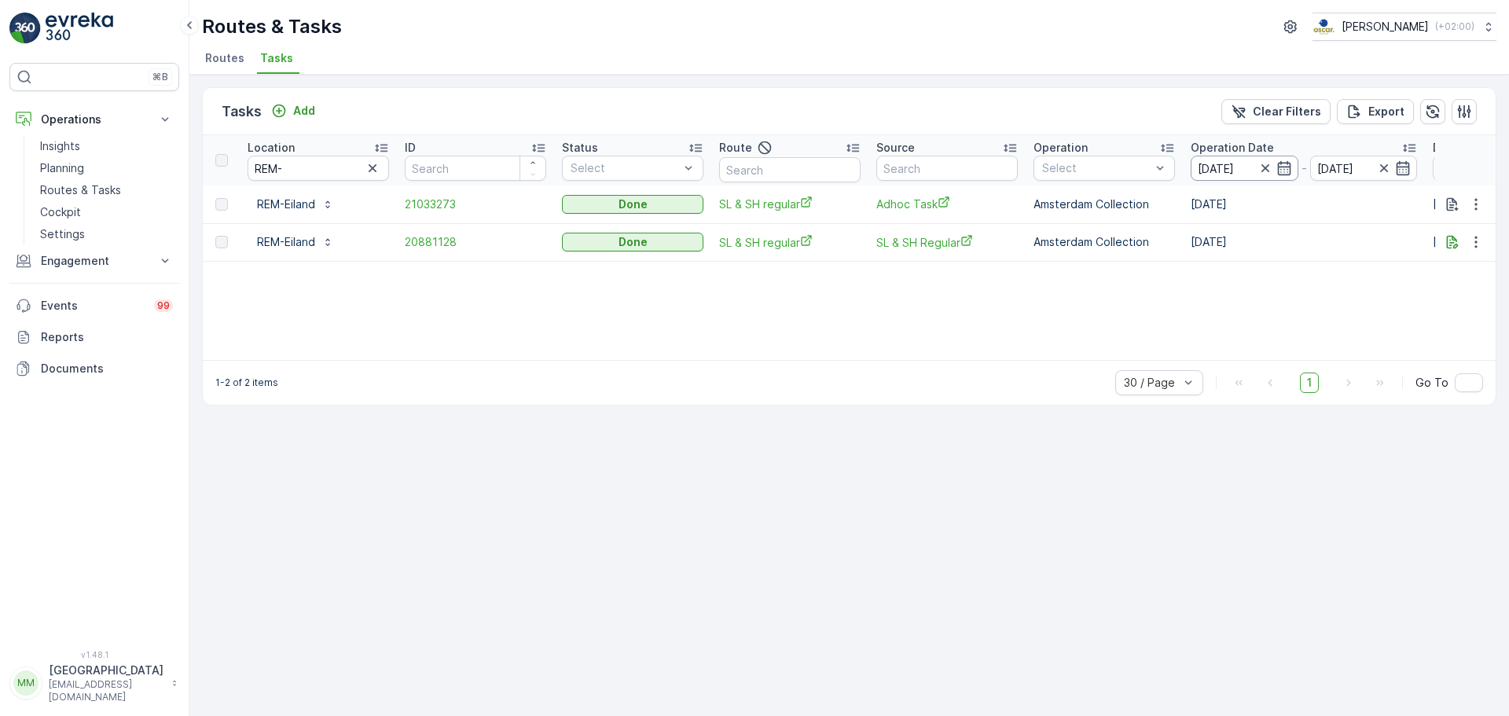
click at [1207, 166] on input "[DATE]" at bounding box center [1245, 168] width 108 height 25
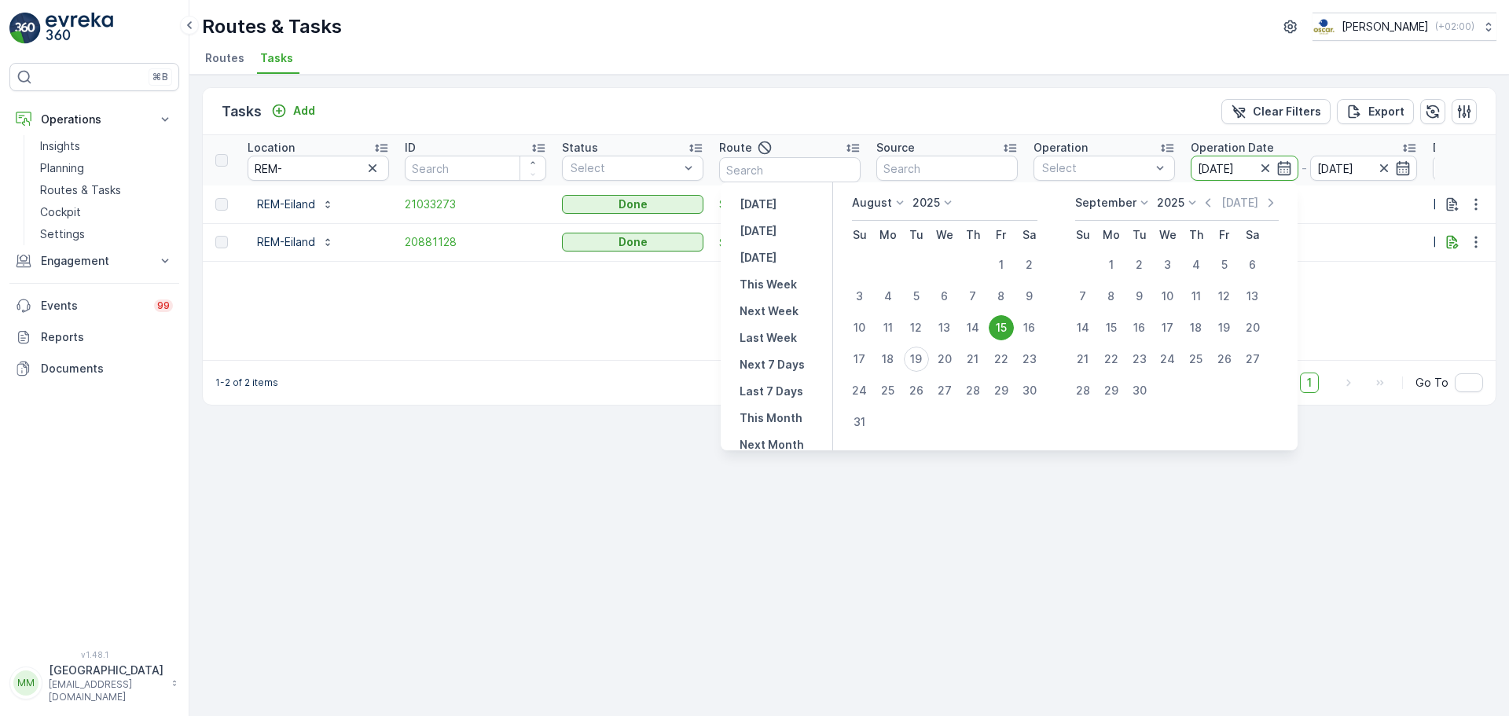
click at [451, 524] on div "Tasks Add Clear Filters Export Location REM- ID Status Select Route Source Oper…" at bounding box center [849, 395] width 1320 height 641
